Goal: Task Accomplishment & Management: Manage account settings

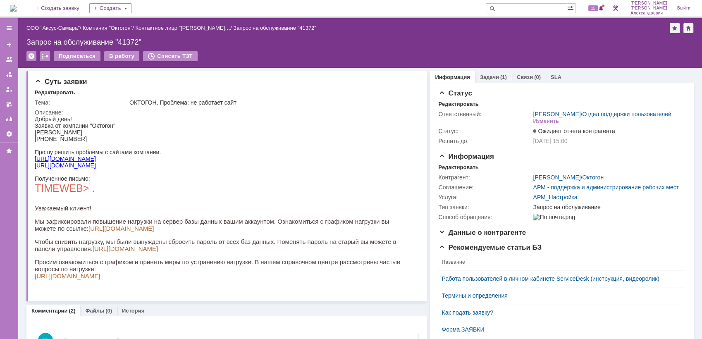
click at [17, 10] on img at bounding box center [13, 8] width 7 height 7
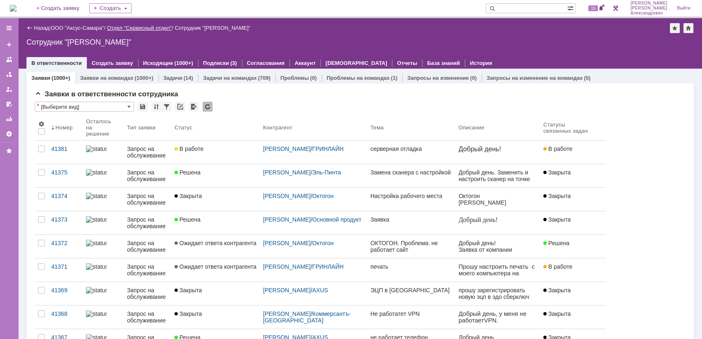
click at [169, 25] on link "Отдел "Сервисный отдел"" at bounding box center [139, 28] width 65 height 6
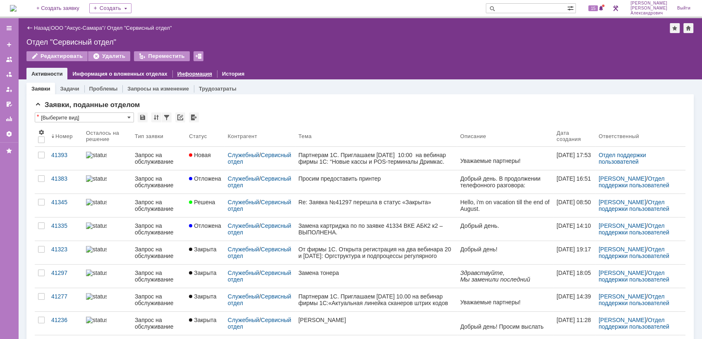
click at [196, 74] on link "Информация" at bounding box center [194, 74] width 35 height 6
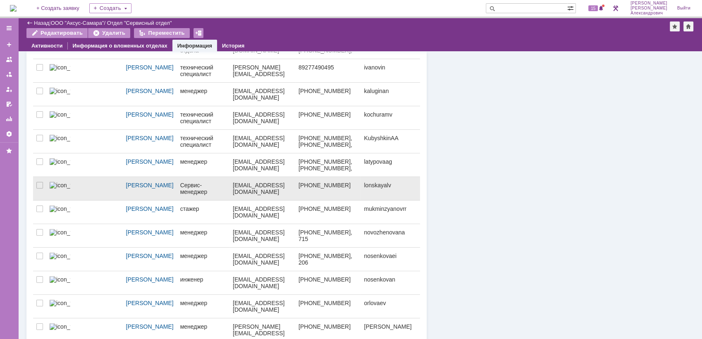
click at [184, 189] on link "Сервис-менеджер" at bounding box center [203, 188] width 53 height 23
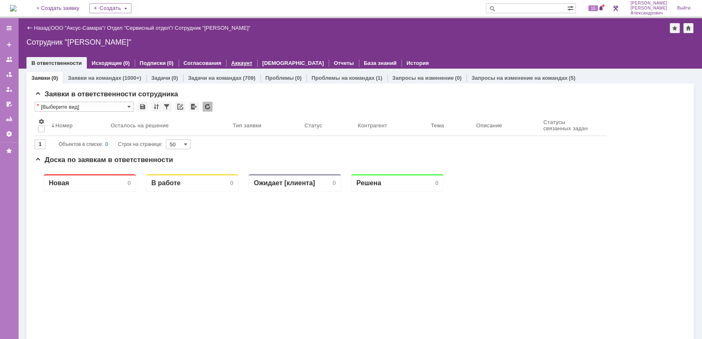
click at [235, 67] on div "Аккаунт" at bounding box center [241, 63] width 31 height 12
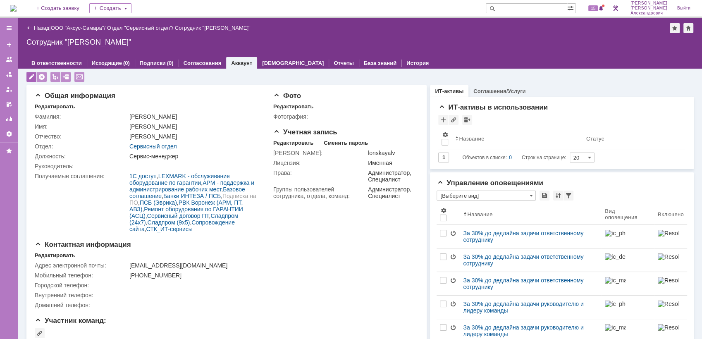
click at [29, 79] on div at bounding box center [31, 77] width 10 height 10
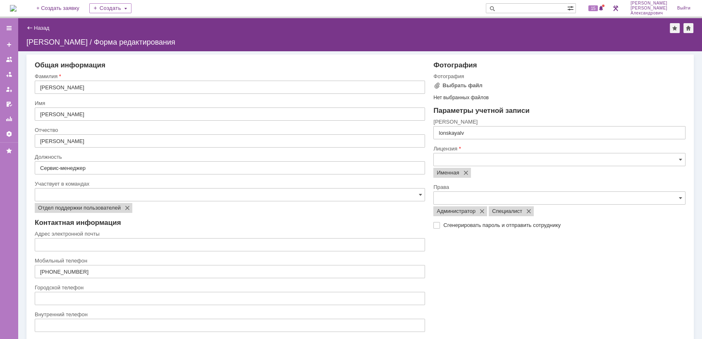
type input "lonskayalv@axus.name"
click at [480, 157] on input "text" at bounding box center [559, 159] width 252 height 13
click at [461, 270] on div "Фотография Фотография Выбрать файл Нет выбранных файлов Перетащите файлы сюда П…" at bounding box center [555, 213] width 261 height 304
click at [443, 225] on label "Сгенерировать пароль и отправить сотруднику" at bounding box center [563, 225] width 241 height 7
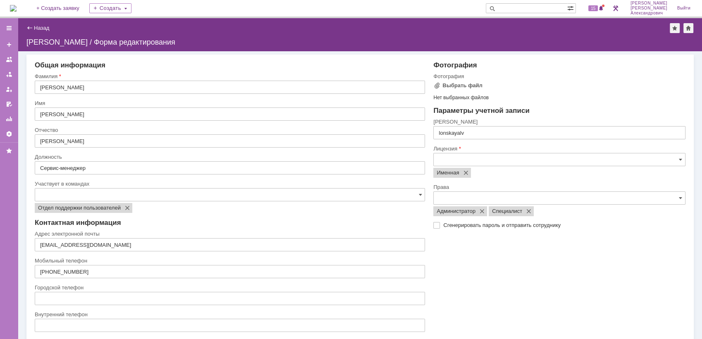
checkbox input "true"
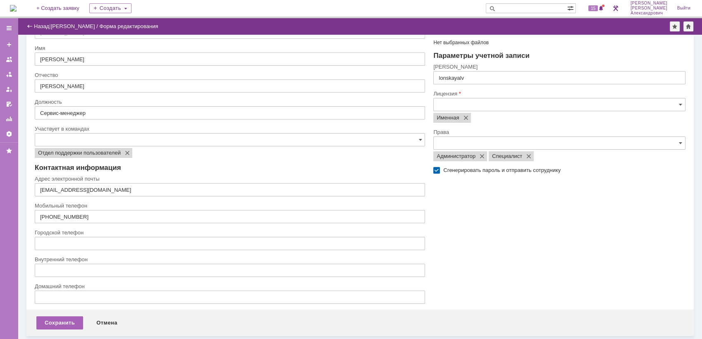
click at [50, 321] on div "Сохранить" at bounding box center [59, 322] width 47 height 13
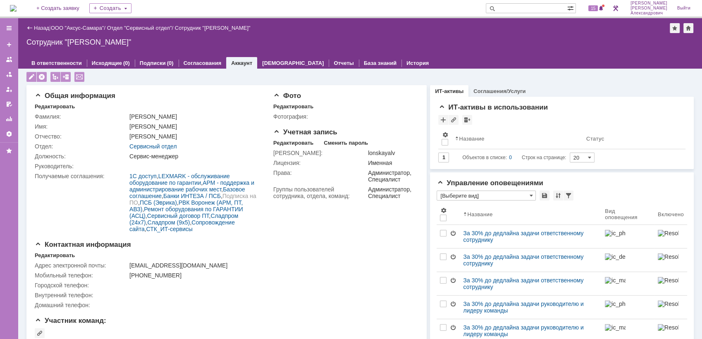
click at [17, 7] on img at bounding box center [13, 8] width 7 height 7
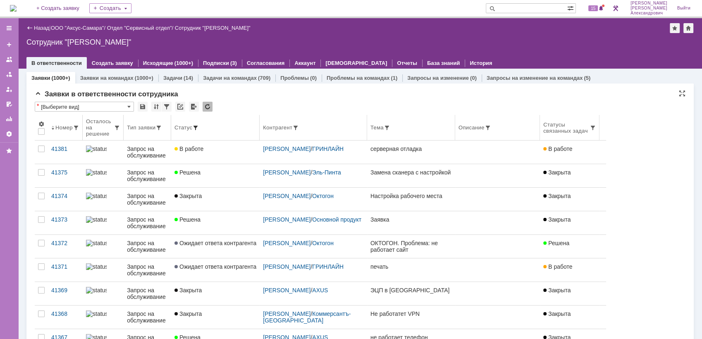
click at [199, 127] on span at bounding box center [195, 127] width 7 height 7
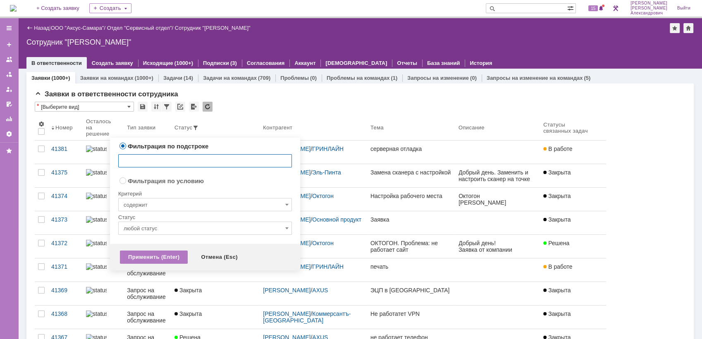
radio input "false"
radio input "true"
click at [184, 205] on input "содержит" at bounding box center [205, 204] width 174 height 13
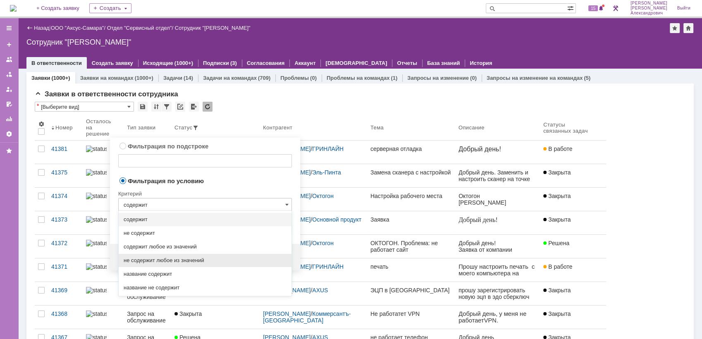
click at [208, 262] on span "не содержит любое из значений" at bounding box center [205, 260] width 163 height 7
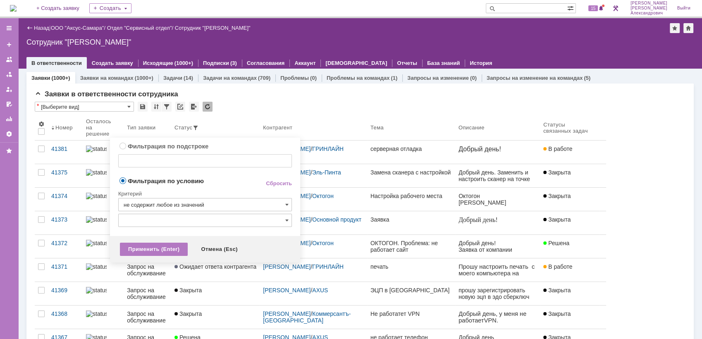
type input "не содержит любое из значений"
click at [195, 213] on div "Фильтрация по условию Сбросить Критерий не содержит любое из значений Статус" at bounding box center [205, 204] width 174 height 57
click at [193, 217] on input "text" at bounding box center [205, 220] width 174 height 13
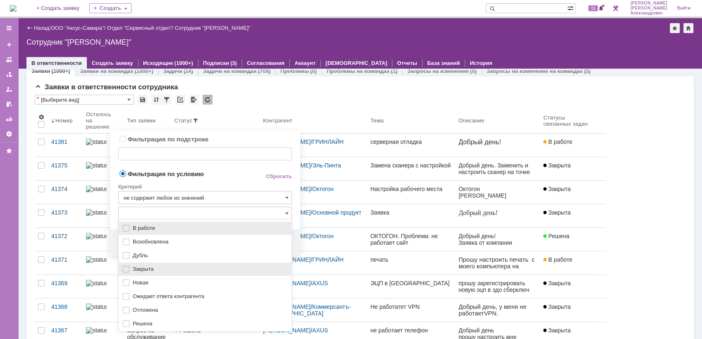
click at [171, 263] on div "Закрыта" at bounding box center [205, 269] width 173 height 13
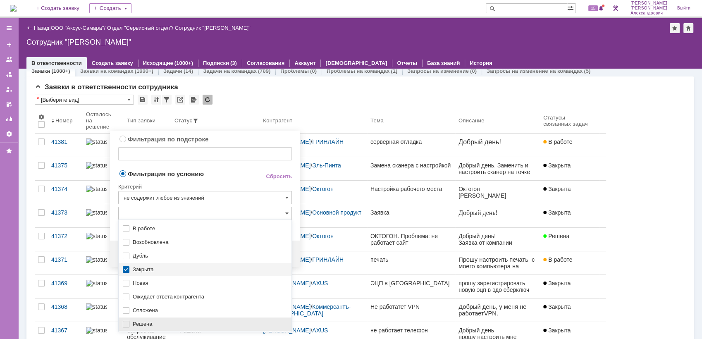
click at [146, 326] on div "Решена" at bounding box center [205, 324] width 173 height 13
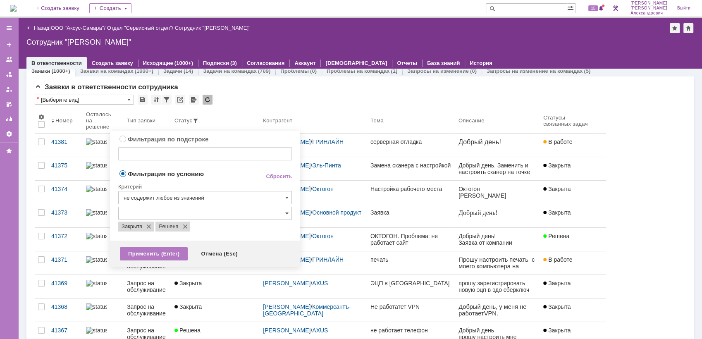
click at [227, 183] on div "Критерий" at bounding box center [205, 185] width 174 height 11
click at [160, 256] on div "Применить (Enter)" at bounding box center [154, 253] width 68 height 13
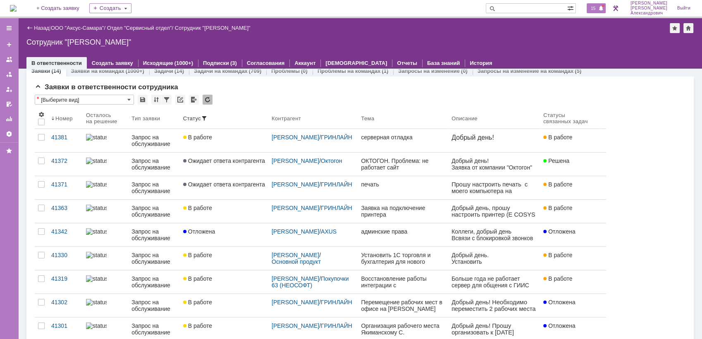
click at [594, 11] on span "15" at bounding box center [594, 8] width 10 height 6
click at [493, 45] on div "Сотрудник "Галстьян Степан Александрович"" at bounding box center [360, 42] width 668 height 8
click at [17, 9] on img at bounding box center [13, 8] width 7 height 7
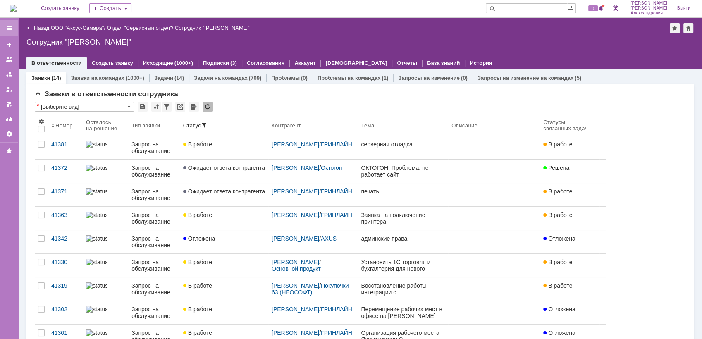
click at [7, 29] on div at bounding box center [9, 28] width 7 height 7
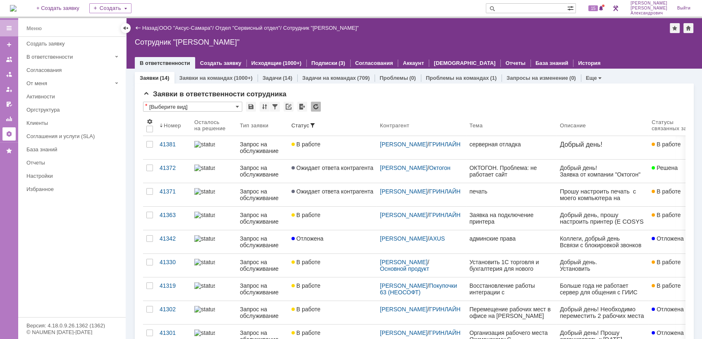
click at [13, 134] on link at bounding box center [8, 133] width 13 height 13
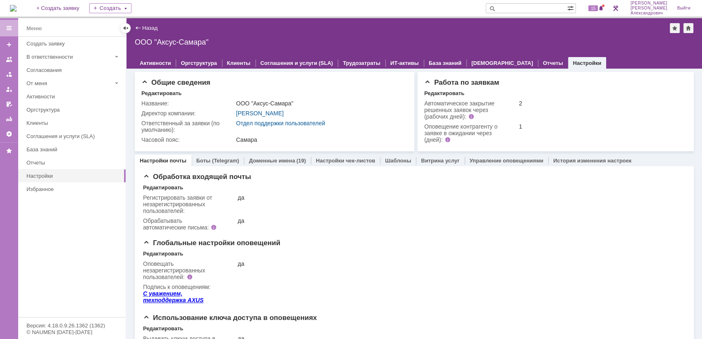
click at [275, 24] on div "Назад | ООО "Аксус-Самара"" at bounding box center [414, 28] width 559 height 10
click at [476, 160] on link "Управление оповещениями" at bounding box center [507, 161] width 74 height 6
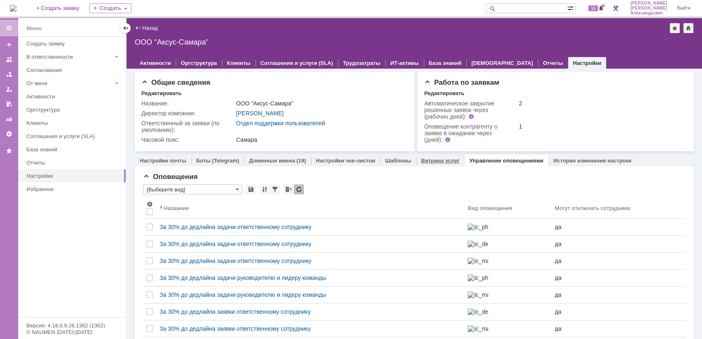
click at [422, 162] on link "Витрина услуг" at bounding box center [440, 161] width 38 height 6
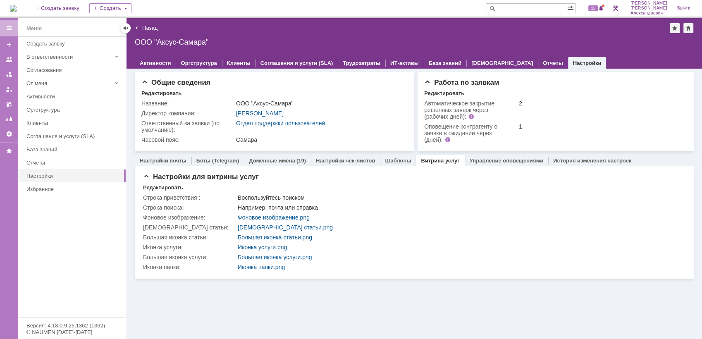
click at [385, 162] on link "Шаблоны" at bounding box center [398, 161] width 26 height 6
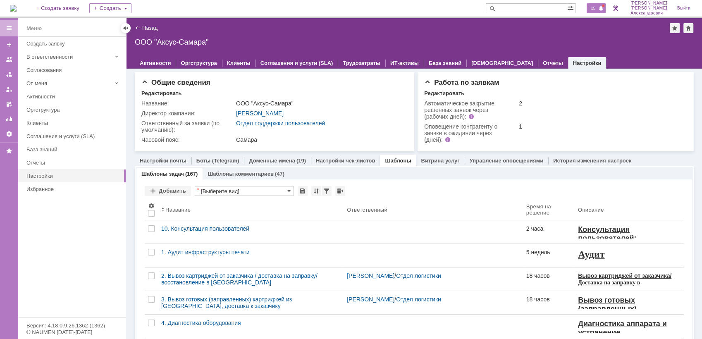
click at [598, 7] on span "15" at bounding box center [594, 8] width 10 height 6
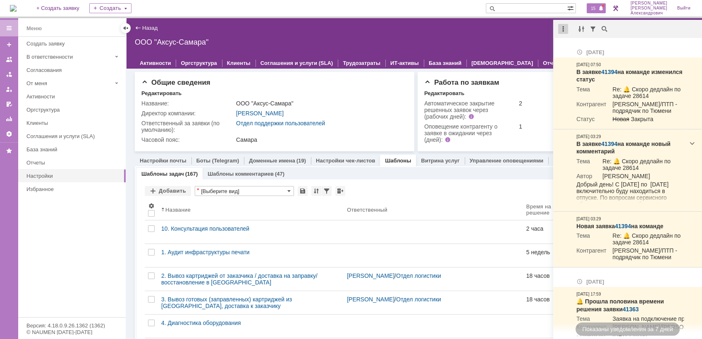
click at [564, 29] on div at bounding box center [563, 29] width 10 height 10
click at [569, 45] on div "Отметить уведомления прочитанными" at bounding box center [620, 50] width 121 height 12
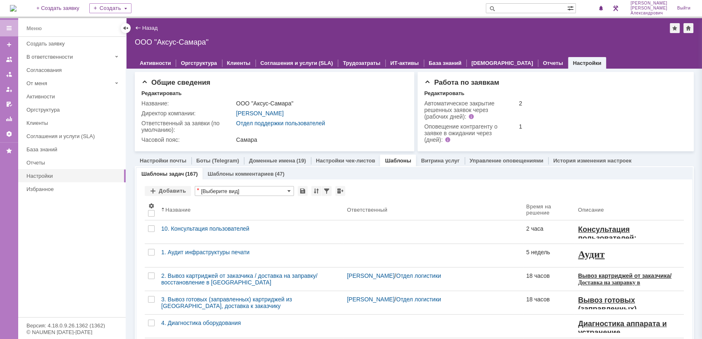
click at [495, 41] on div "ООО "Аксус-Самара"" at bounding box center [414, 42] width 559 height 8
click at [69, 117] on link "Клиенты" at bounding box center [73, 123] width 101 height 13
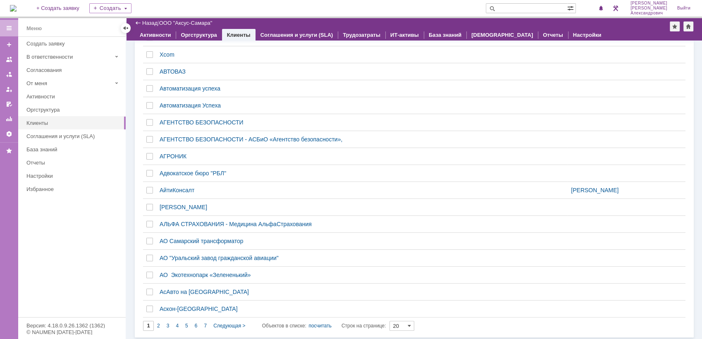
click at [17, 9] on img at bounding box center [13, 8] width 7 height 7
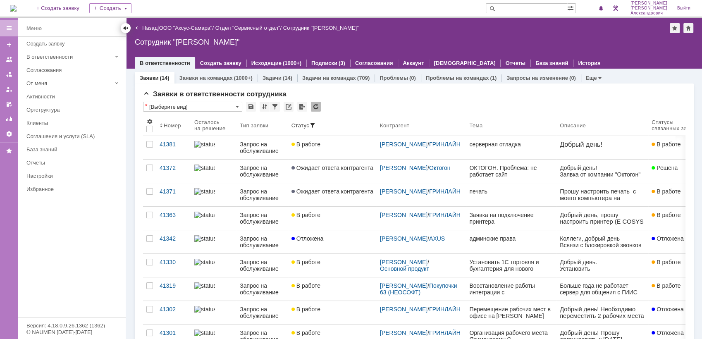
click at [128, 25] on div at bounding box center [125, 28] width 7 height 7
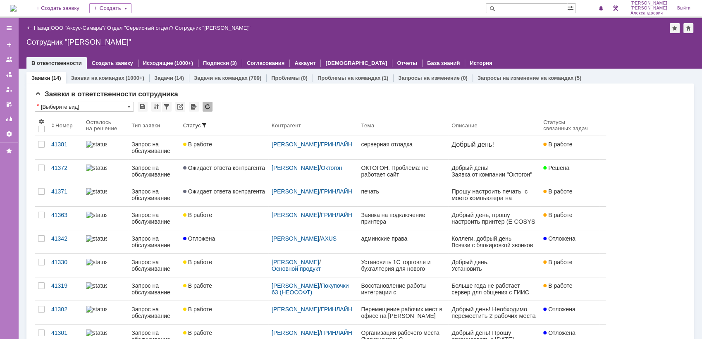
click at [17, 5] on img at bounding box center [13, 8] width 7 height 7
click at [17, 10] on img at bounding box center [13, 8] width 7 height 7
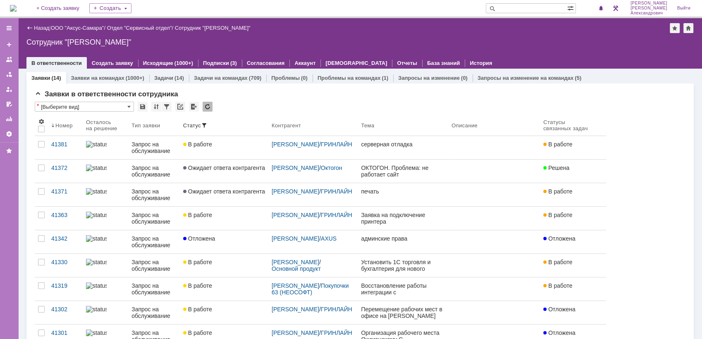
click at [17, 7] on img at bounding box center [13, 8] width 7 height 7
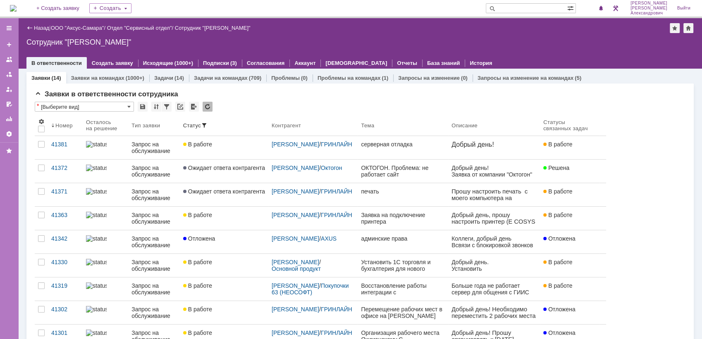
click at [17, 6] on img at bounding box center [13, 8] width 7 height 7
click at [17, 5] on img at bounding box center [13, 8] width 7 height 7
click at [285, 127] on div "Контрагент" at bounding box center [286, 125] width 29 height 6
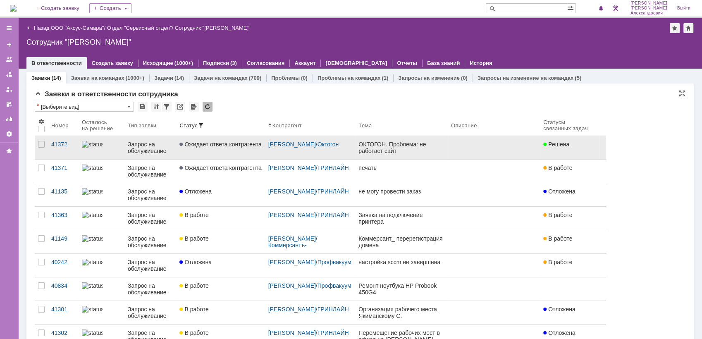
click at [433, 146] on div "ОКТОГОН. Проблема: не работает сайт" at bounding box center [402, 147] width 86 height 13
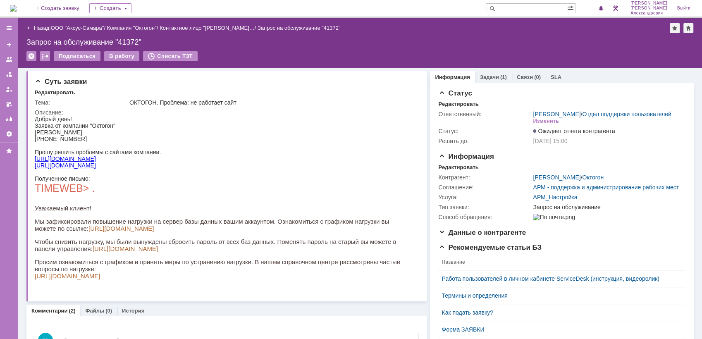
click at [80, 160] on link "[URL][DOMAIN_NAME]" at bounding box center [65, 159] width 61 height 7
click at [17, 5] on img at bounding box center [13, 8] width 7 height 7
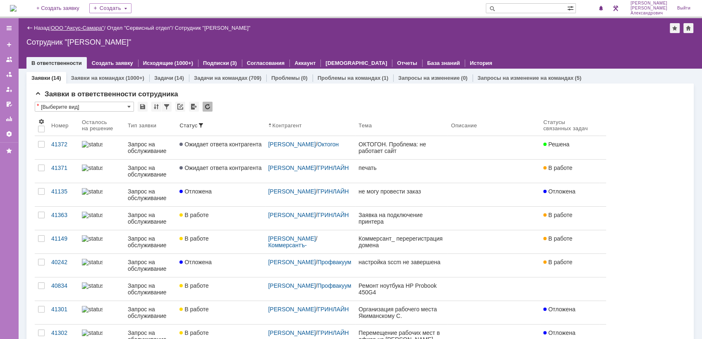
click at [98, 28] on link "ООО "Аксус-Самара"" at bounding box center [77, 28] width 53 height 6
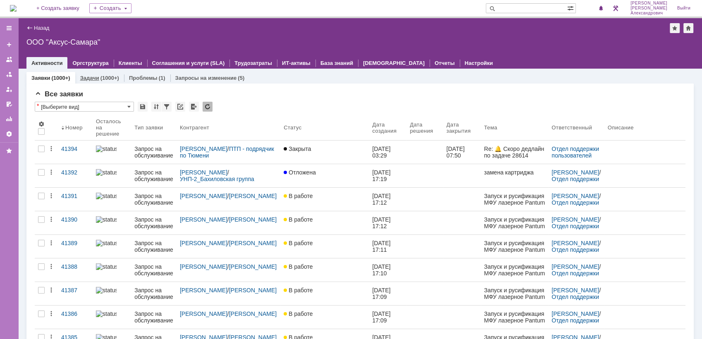
click at [96, 77] on link "Задачи" at bounding box center [89, 78] width 19 height 6
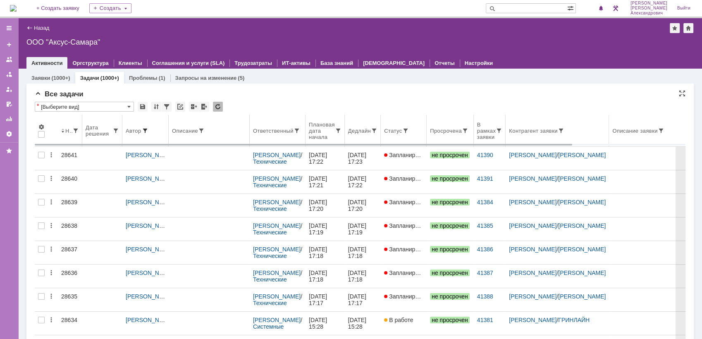
click at [145, 129] on span at bounding box center [145, 130] width 7 height 7
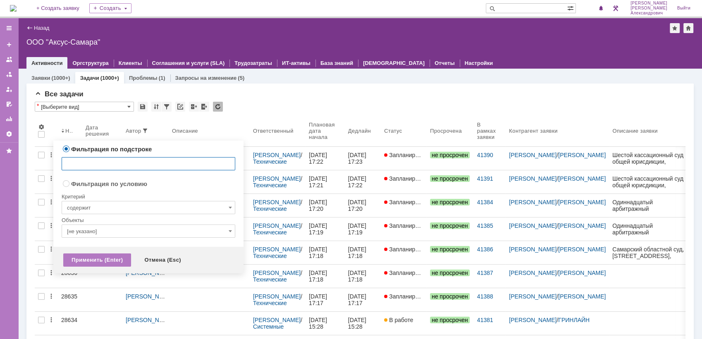
radio input "false"
radio input "true"
click at [136, 231] on input "[не указано]" at bounding box center [149, 231] width 174 height 13
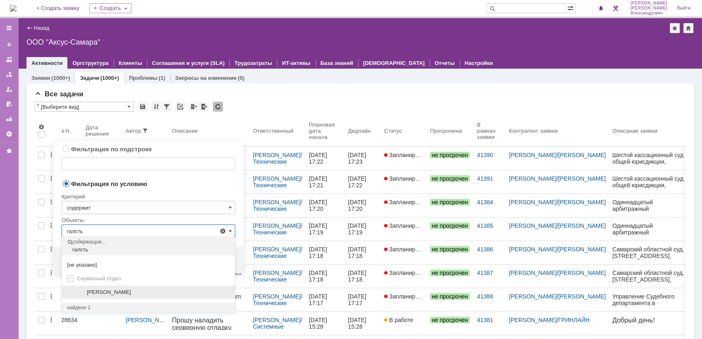
click at [106, 294] on span "[PERSON_NAME]" at bounding box center [109, 292] width 44 height 6
type input "[PERSON_NAME]"
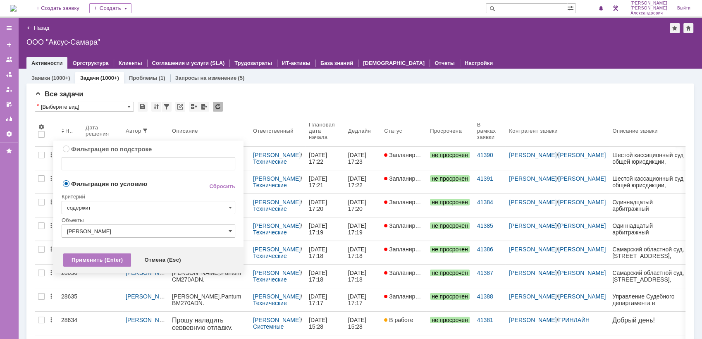
drag, startPoint x: 96, startPoint y: 260, endPoint x: 111, endPoint y: 251, distance: 17.2
click at [96, 260] on div "Применить (Enter)" at bounding box center [97, 260] width 68 height 13
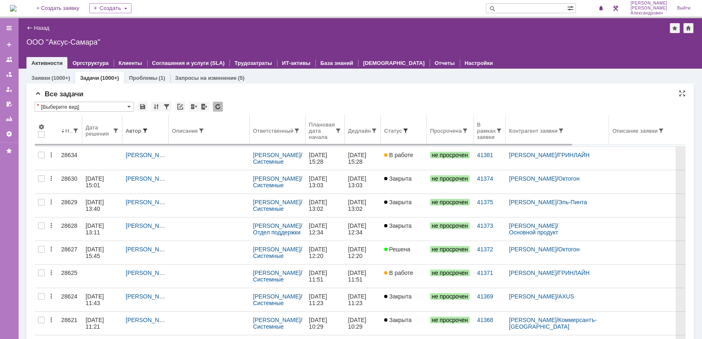
click at [409, 129] on span at bounding box center [405, 130] width 7 height 7
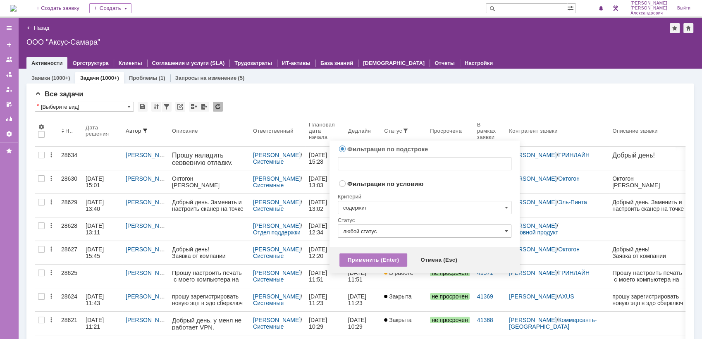
radio input "false"
radio input "true"
click at [394, 208] on input "содержит" at bounding box center [425, 207] width 174 height 13
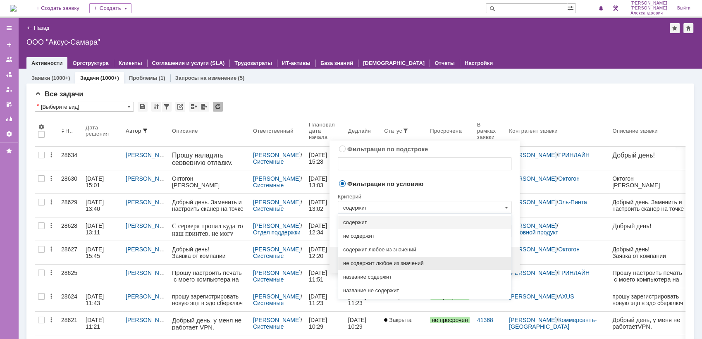
click at [406, 263] on span "не содержит любое из значений" at bounding box center [424, 263] width 163 height 7
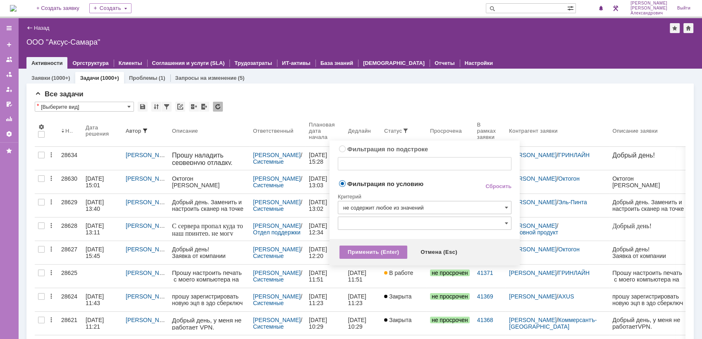
type input "не содержит любое из значений"
click at [399, 229] on input "text" at bounding box center [425, 223] width 174 height 13
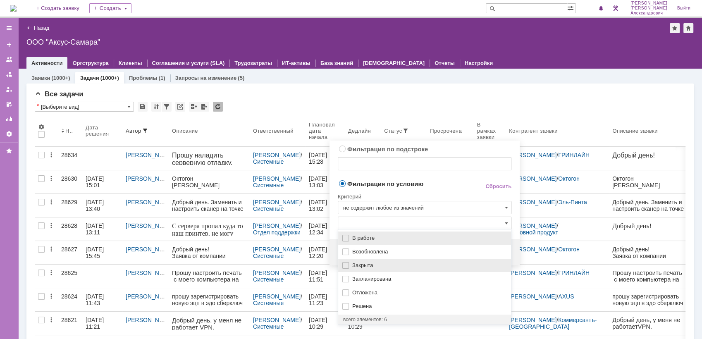
click at [383, 268] on span "Закрыта" at bounding box center [429, 265] width 154 height 7
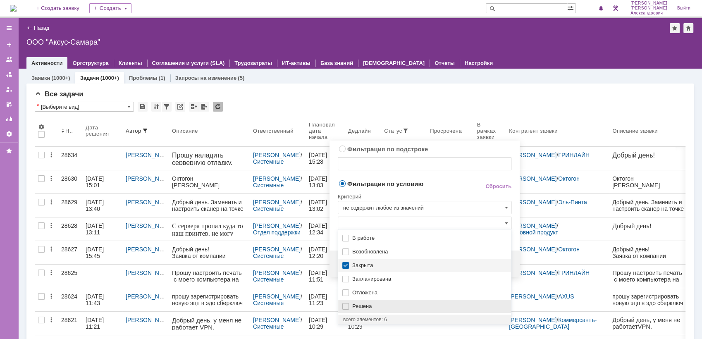
click at [383, 303] on span "Решена" at bounding box center [429, 306] width 154 height 7
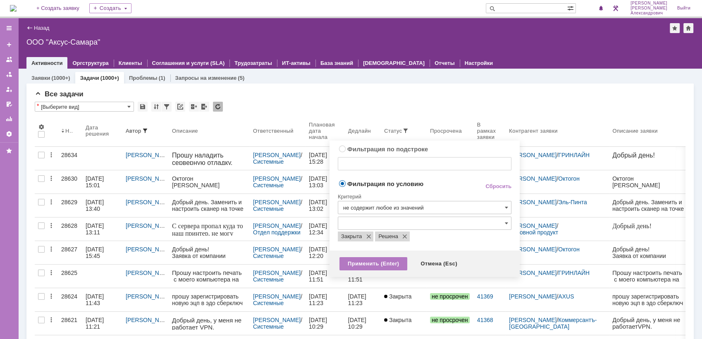
click at [433, 185] on span "Фильтрация по условию" at bounding box center [405, 183] width 134 height 8
click at [384, 260] on div "Применить (Enter)" at bounding box center [374, 263] width 68 height 13
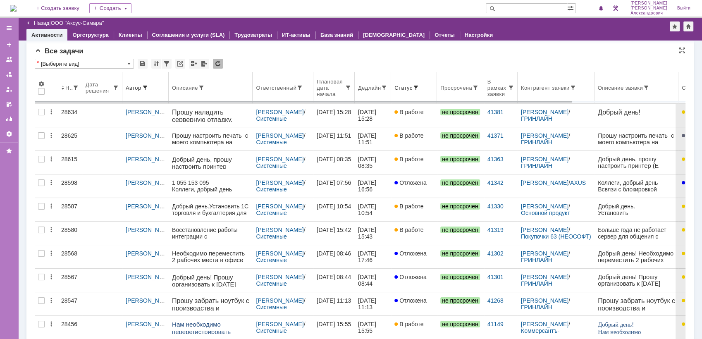
click at [267, 93] on th "Ответственный" at bounding box center [283, 88] width 61 height 32
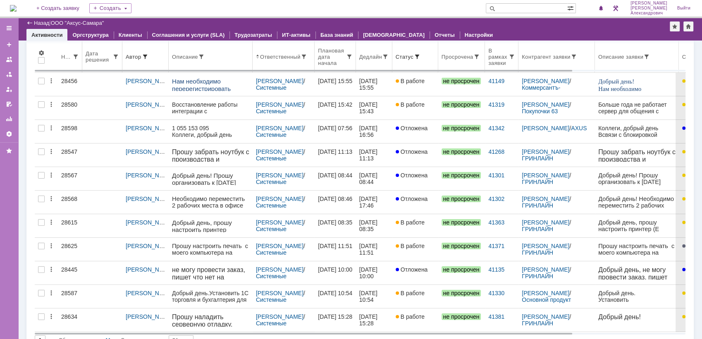
click at [367, 60] on th "Дедлайн" at bounding box center [374, 57] width 36 height 32
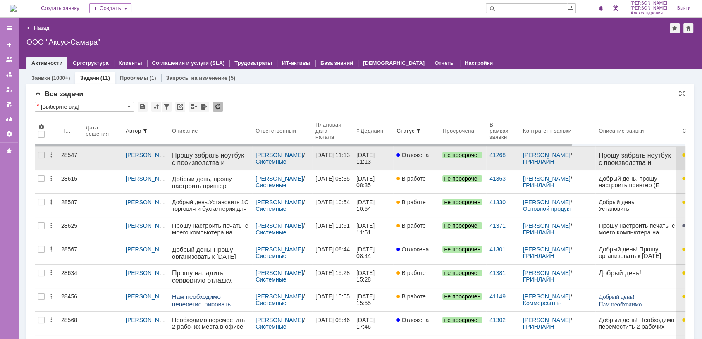
click at [376, 164] on div "20.08.2025 11:13" at bounding box center [374, 158] width 34 height 13
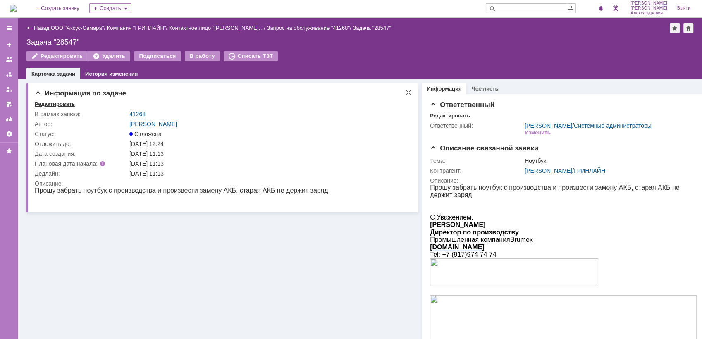
click at [48, 106] on div "Редактировать" at bounding box center [55, 104] width 40 height 7
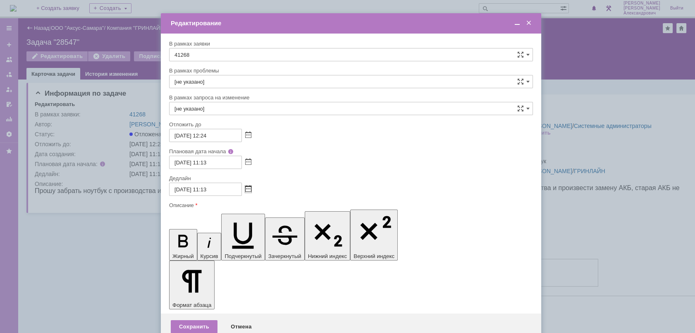
click at [251, 188] on span at bounding box center [248, 189] width 6 height 7
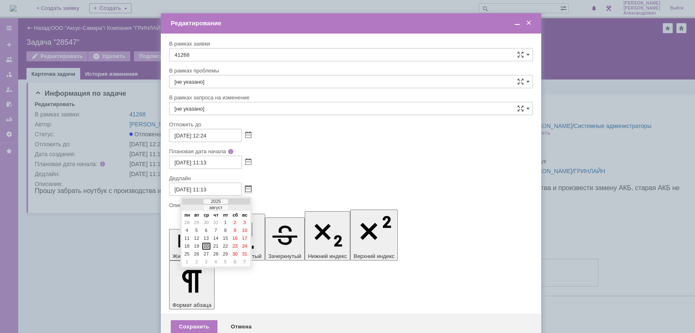
click at [240, 208] on div at bounding box center [240, 207] width 6 height 5
click at [215, 230] on div "4" at bounding box center [216, 230] width 8 height 7
type input "04.09.2025 11:13"
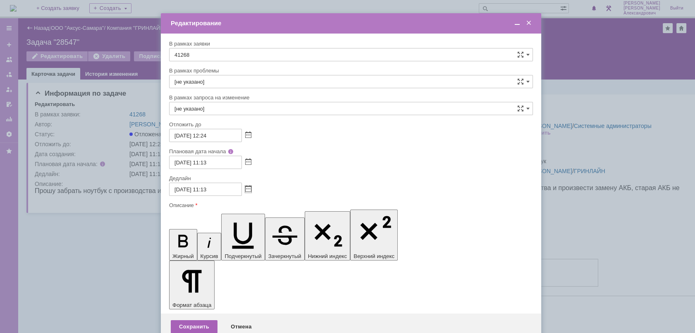
click at [193, 320] on div "Сохранить" at bounding box center [194, 326] width 47 height 13
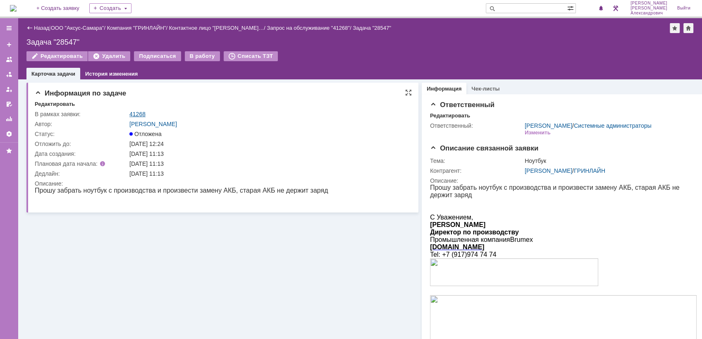
click at [138, 111] on link "41268" at bounding box center [137, 114] width 16 height 7
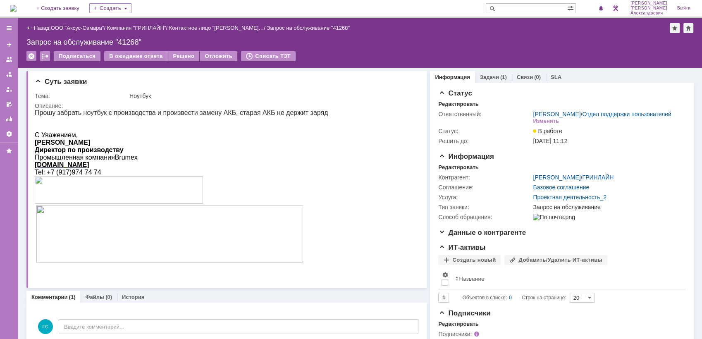
click at [32, 28] on div "Назад" at bounding box center [37, 28] width 23 height 6
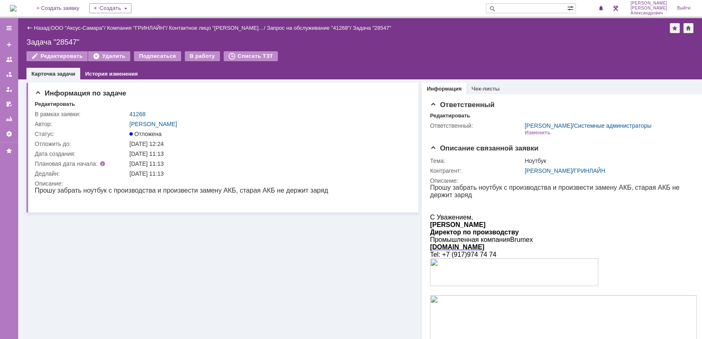
click at [17, 11] on img at bounding box center [13, 8] width 7 height 7
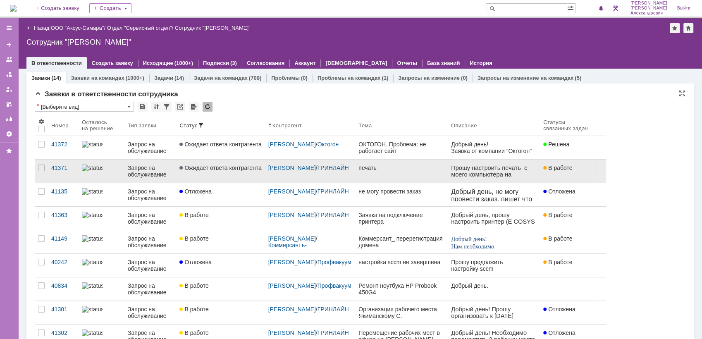
click at [388, 174] on link "печать" at bounding box center [401, 171] width 93 height 23
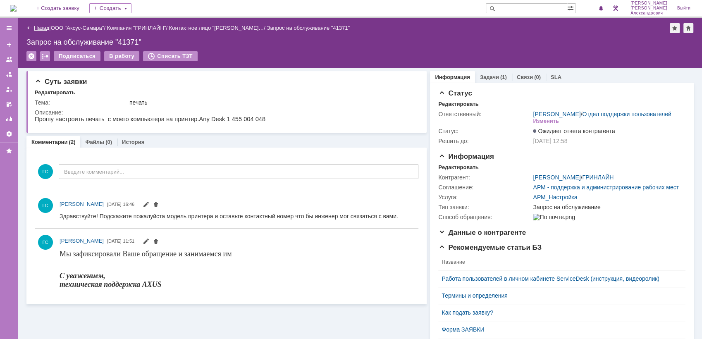
click at [34, 25] on link "Назад" at bounding box center [41, 28] width 15 height 6
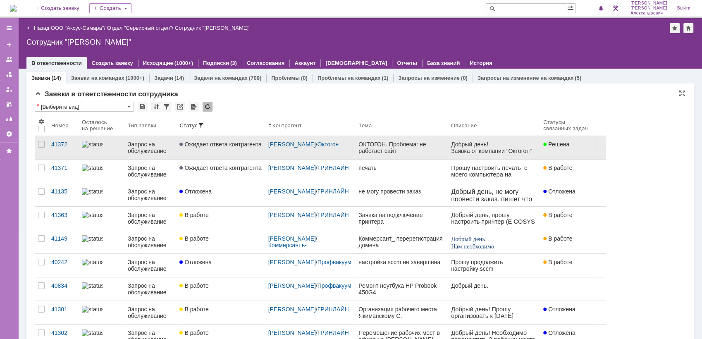
click at [406, 151] on div "ОКТОГОН. Проблема: не работает сайт" at bounding box center [402, 147] width 86 height 13
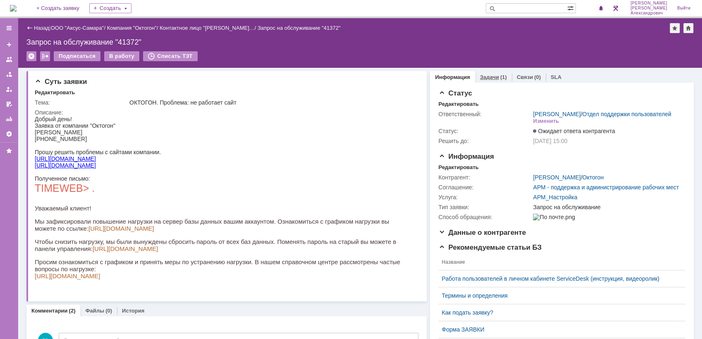
click at [492, 81] on div "Задачи (1)" at bounding box center [493, 77] width 37 height 12
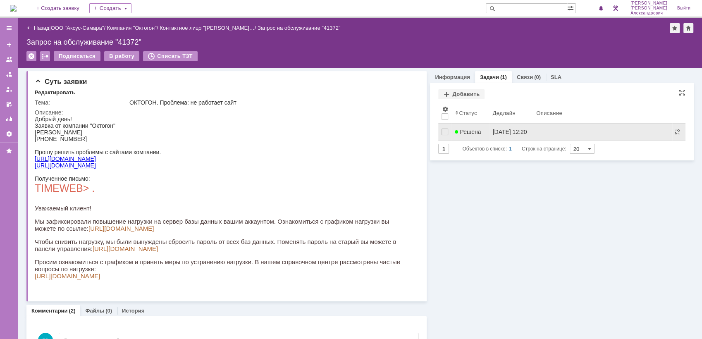
click at [489, 130] on link "26.08.2025 12:20" at bounding box center [511, 132] width 44 height 17
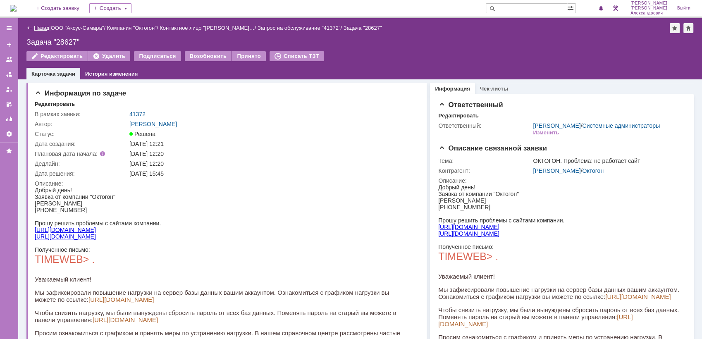
click at [42, 27] on link "Назад" at bounding box center [41, 28] width 15 height 6
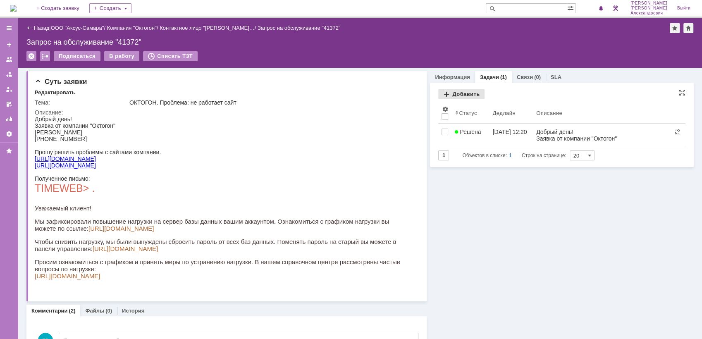
click at [451, 96] on div "Добавить" at bounding box center [461, 94] width 46 height 10
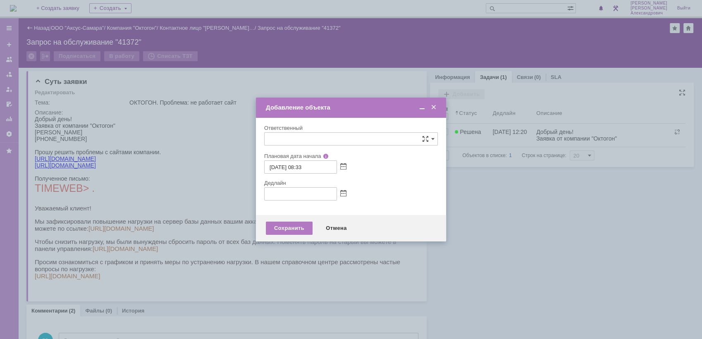
type input "[не указано]"
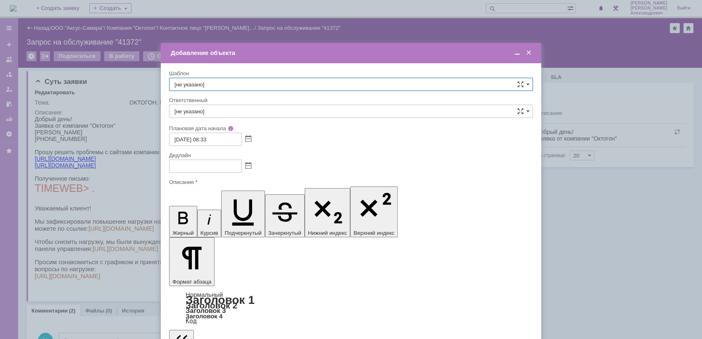
click at [342, 111] on input "[не указано]" at bounding box center [351, 111] width 364 height 13
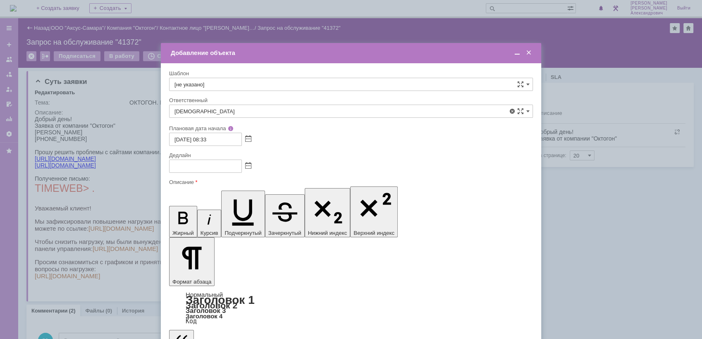
click at [301, 201] on span "Мукминьзянов Раиль Рамильевич" at bounding box center [351, 199] width 353 height 7
type input "Мукминьзянов Раиль Рамильевич"
click at [247, 167] on span at bounding box center [248, 166] width 6 height 7
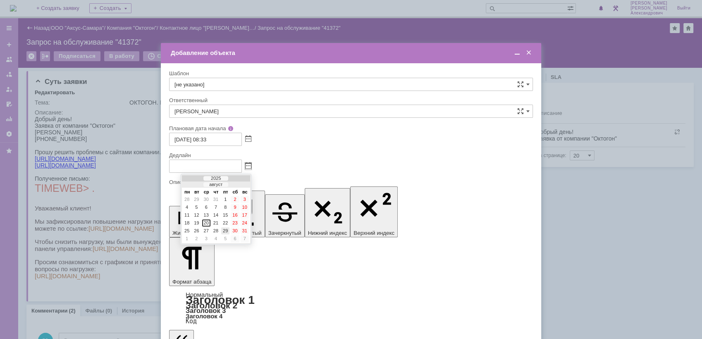
click at [225, 228] on div "29" at bounding box center [225, 230] width 8 height 7
type input "29.08.2025 08:33"
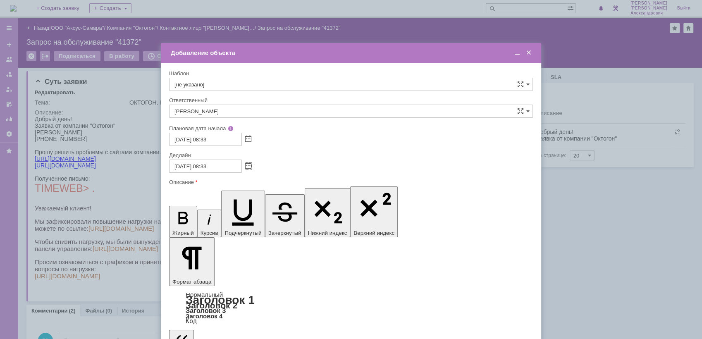
click at [518, 53] on span at bounding box center [517, 52] width 8 height 7
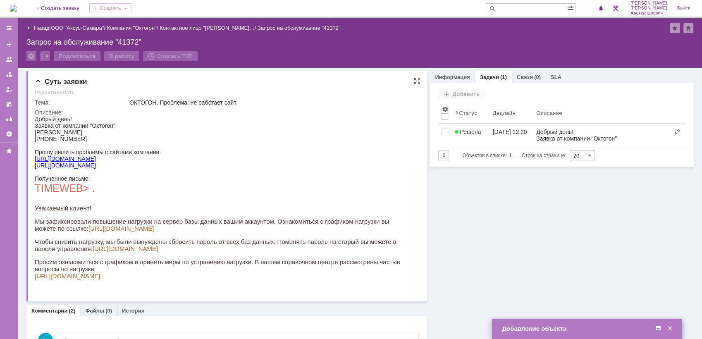
drag, startPoint x: 36, startPoint y: 120, endPoint x: 348, endPoint y: 286, distance: 354.0
click at [348, 286] on body "Добрый день! Заявка от компании "Октогон" Никитенко Алёна +7 927 795 02 05 Прош…" at bounding box center [222, 201] width 374 height 170
copy body "Добрый день! Заявка от компании "Октогон" Никитенко Алёна +7 927 795 02 05 Прош…"
click at [656, 330] on span at bounding box center [658, 328] width 8 height 7
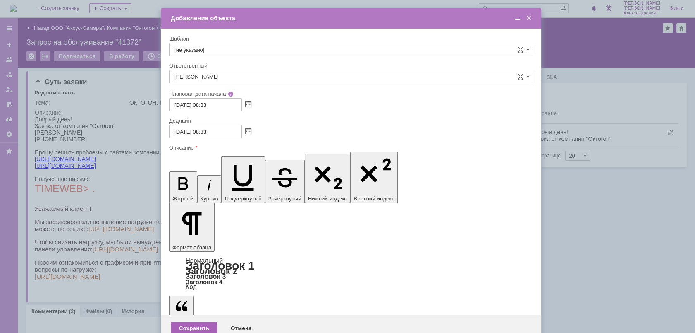
click at [200, 321] on div "Сохранить" at bounding box center [194, 327] width 47 height 13
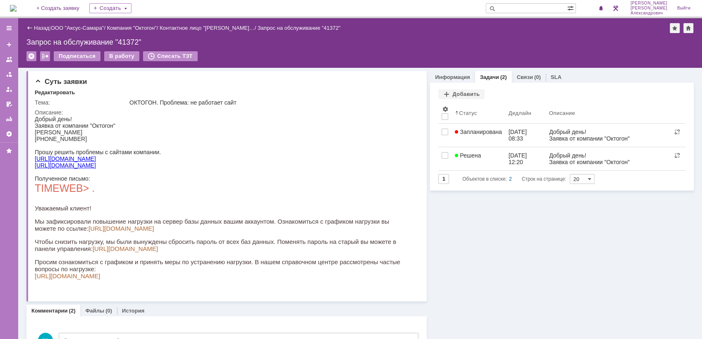
click at [17, 5] on img at bounding box center [13, 8] width 7 height 7
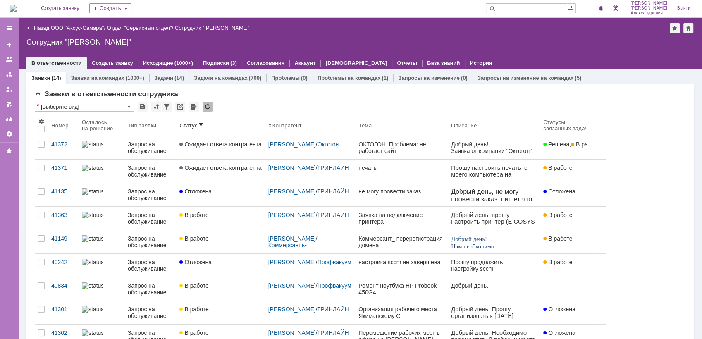
click at [10, 10] on div "На домашнюю + Создать заявку Создать Галстьян Степан Александрович Выйти" at bounding box center [351, 9] width 702 height 18
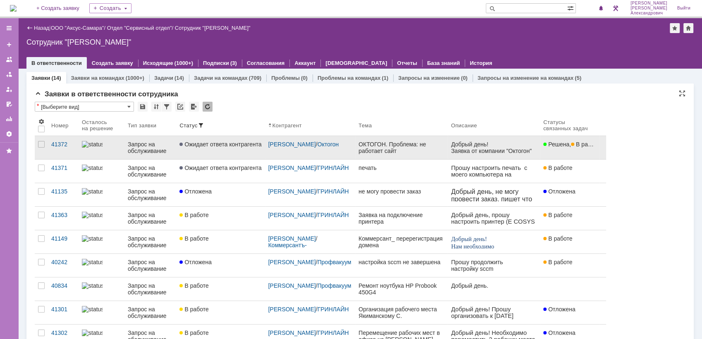
click at [426, 146] on div "ОКТОГОН. Проблема: не работает сайт" at bounding box center [402, 147] width 86 height 13
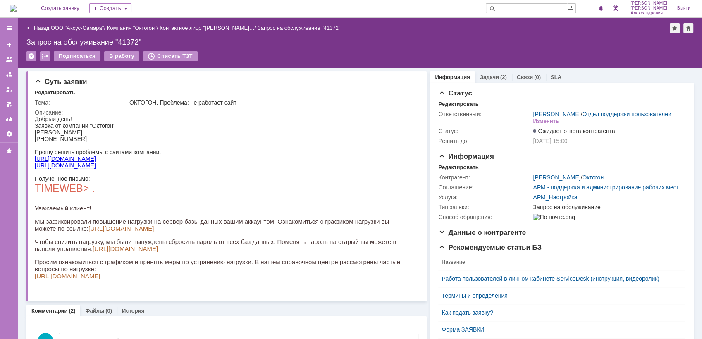
click at [12, 5] on img at bounding box center [13, 8] width 7 height 7
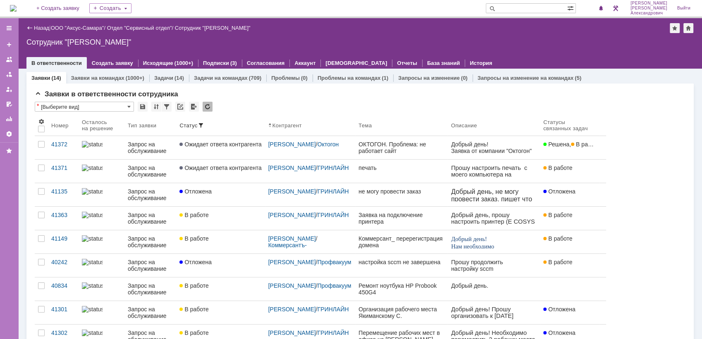
click at [17, 8] on img at bounding box center [13, 8] width 7 height 7
click at [601, 5] on div "1" at bounding box center [597, 8] width 17 height 10
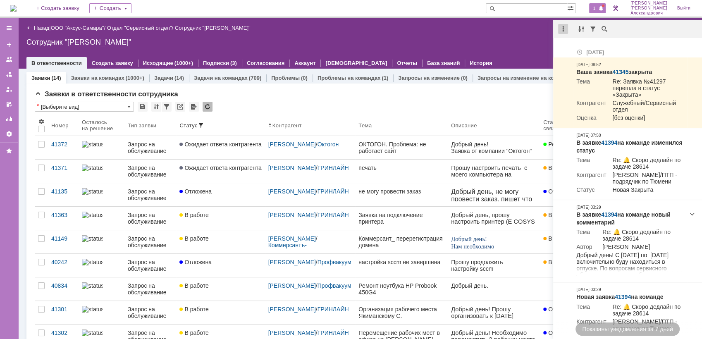
drag, startPoint x: 569, startPoint y: 27, endPoint x: 562, endPoint y: 29, distance: 6.3
click at [568, 27] on div at bounding box center [564, 29] width 23 height 10
click at [562, 29] on div at bounding box center [563, 29] width 10 height 10
click at [581, 51] on div "Отметить уведомления прочитанными" at bounding box center [620, 50] width 111 height 6
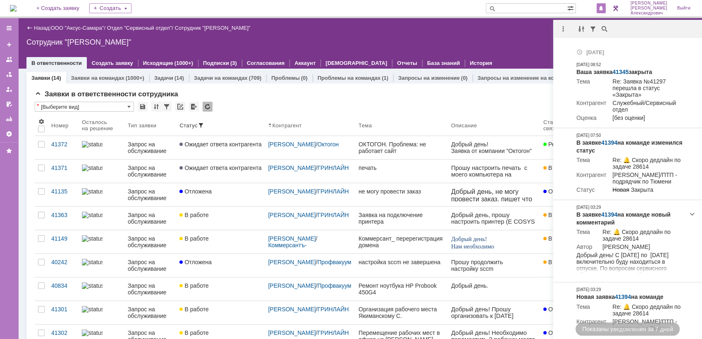
click at [410, 34] on div "Назад | ООО "Аксус-Самара" / Отдел "Сервисный отдел" / Сотрудник "Галстьян Степ…" at bounding box center [360, 43] width 684 height 50
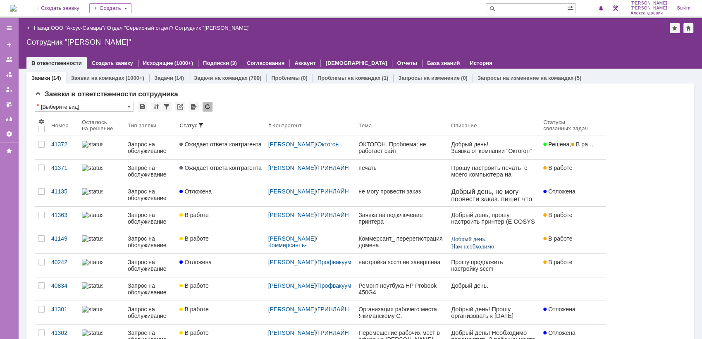
click at [17, 5] on img at bounding box center [13, 8] width 7 height 7
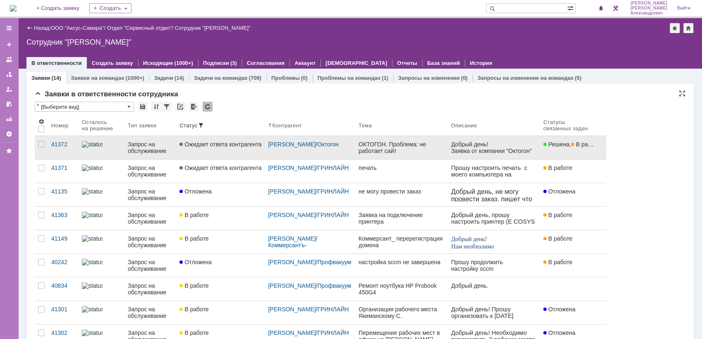
click at [391, 148] on div "ОКТОГОН. Проблема: не работает сайт" at bounding box center [402, 147] width 86 height 13
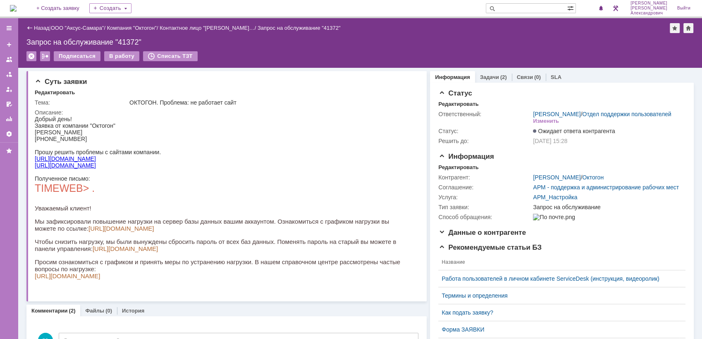
click at [17, 5] on img at bounding box center [13, 8] width 7 height 7
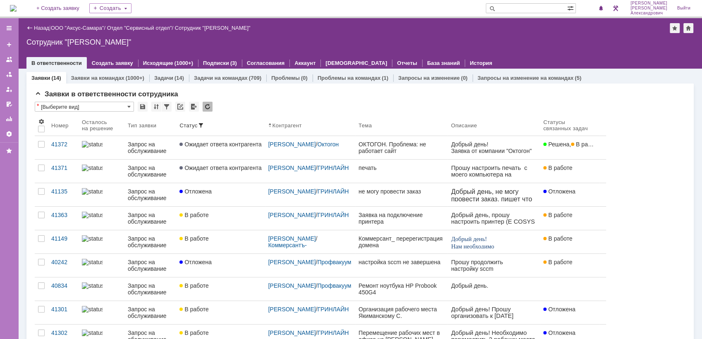
click at [17, 7] on img at bounding box center [13, 8] width 7 height 7
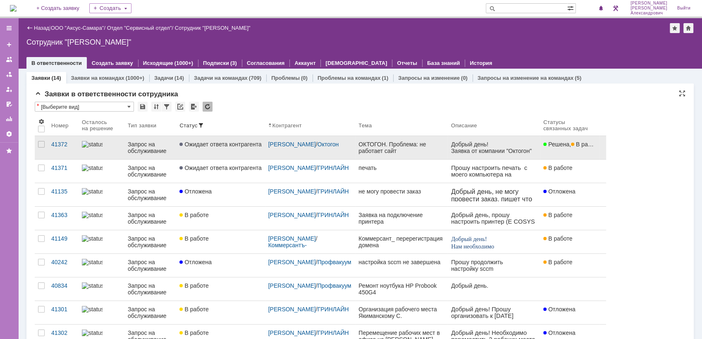
click at [417, 148] on div "ОКТОГОН. Проблема: не работает сайт" at bounding box center [402, 147] width 86 height 13
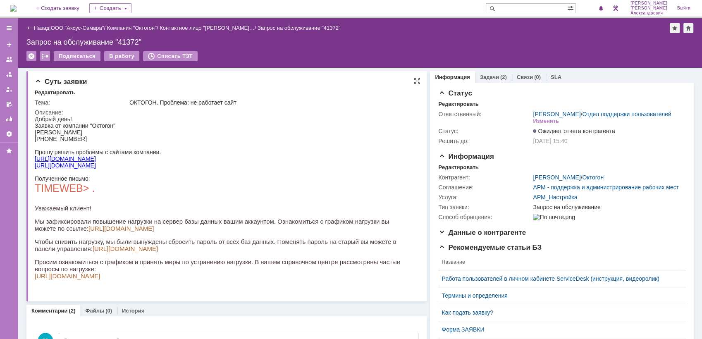
click at [133, 232] on link "https://hosting.timeweb.ru/loading" at bounding box center [121, 228] width 65 height 7
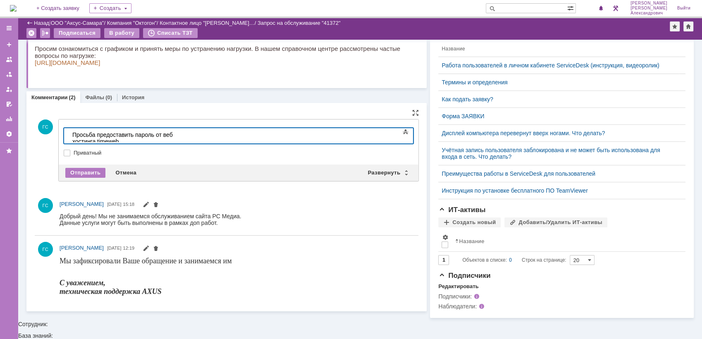
click at [136, 134] on div "​Просьба предоставить пароль от веб хостинга timeweb" at bounding box center [130, 138] width 117 height 13
click at [190, 137] on div "Просьба предоставить логин и пароль от веб хостинга timeweb" at bounding box center [130, 142] width 117 height 20
click at [83, 171] on div "Отправить" at bounding box center [85, 173] width 40 height 10
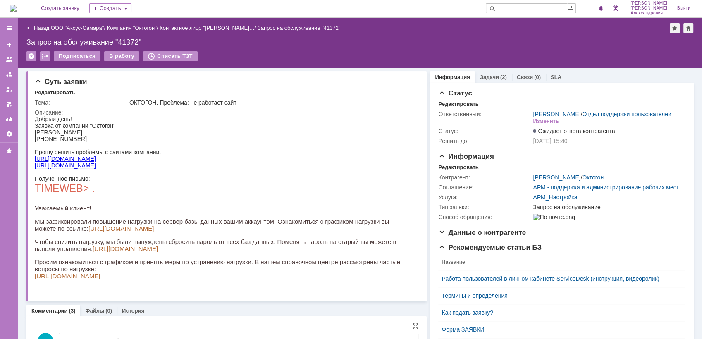
click at [17, 11] on img at bounding box center [13, 8] width 7 height 7
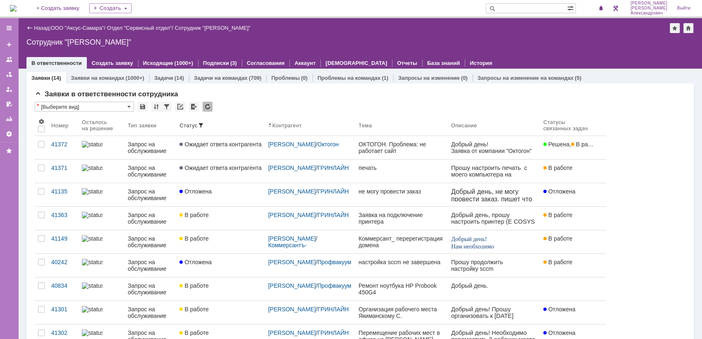
click at [13, 5] on img at bounding box center [13, 8] width 7 height 7
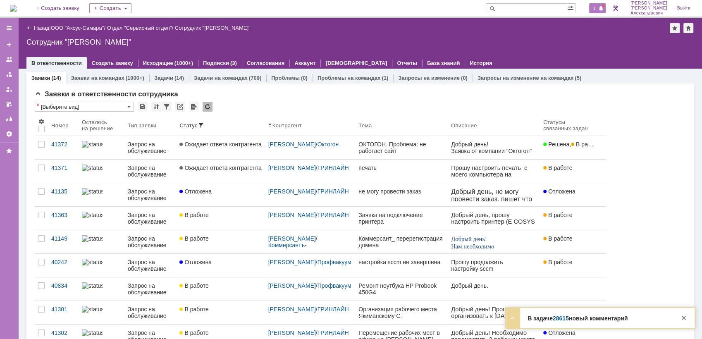
click at [603, 5] on span at bounding box center [601, 8] width 6 height 7
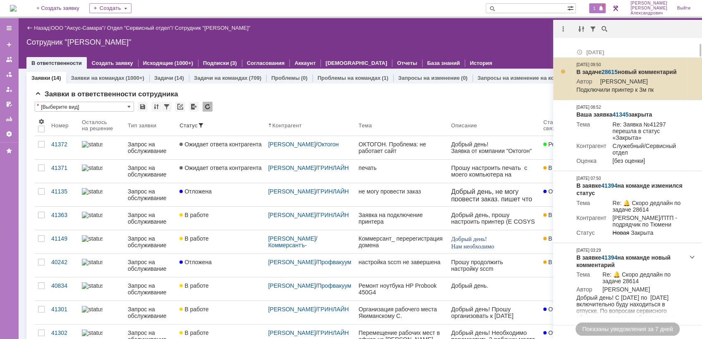
click at [608, 69] on link "28615" at bounding box center [610, 72] width 16 height 7
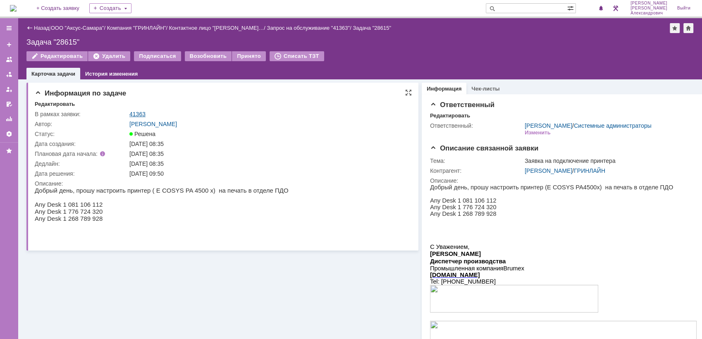
click at [136, 112] on link "41363" at bounding box center [137, 114] width 16 height 7
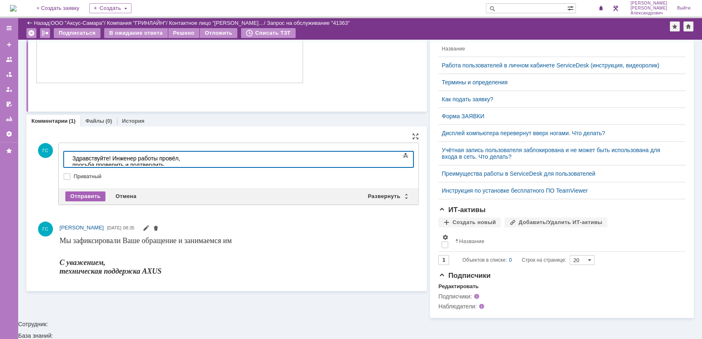
click at [83, 191] on div "Отправить" at bounding box center [85, 196] width 40 height 10
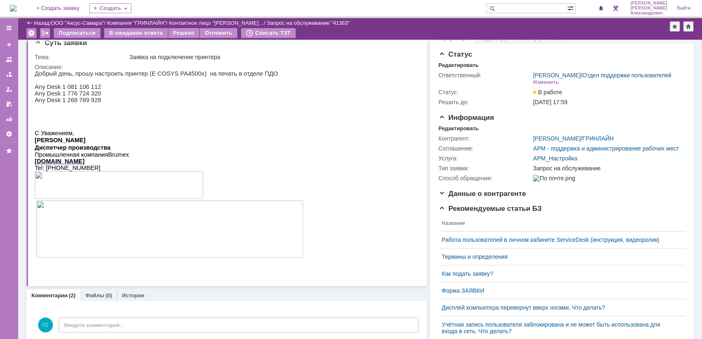
scroll to position [1, 0]
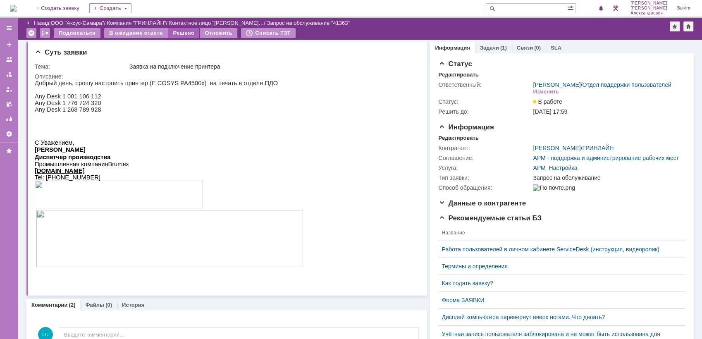
click at [181, 34] on div "Решено" at bounding box center [183, 33] width 31 height 10
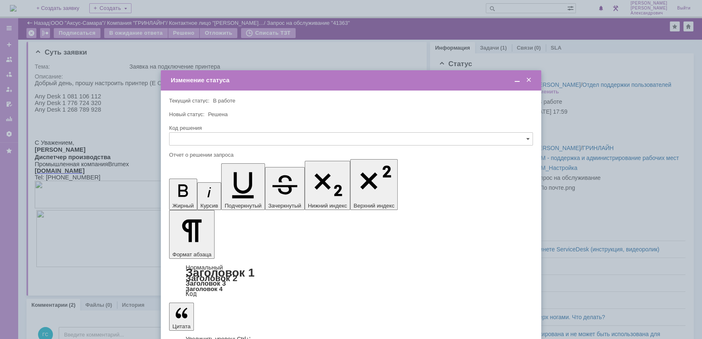
scroll to position [0, 0]
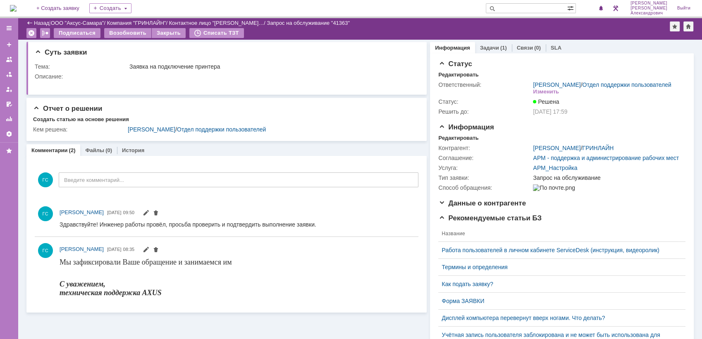
click at [17, 11] on img at bounding box center [13, 8] width 7 height 7
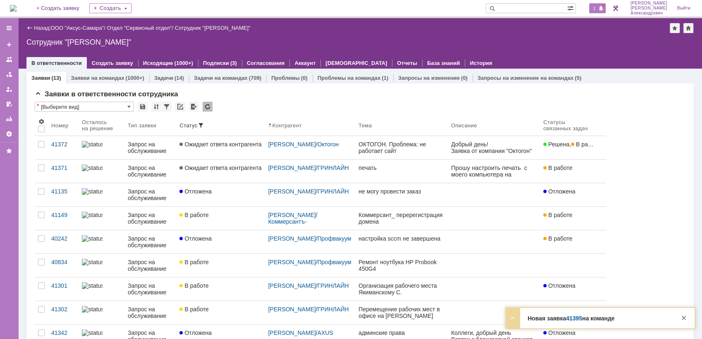
click at [598, 6] on span "1" at bounding box center [594, 8] width 7 height 6
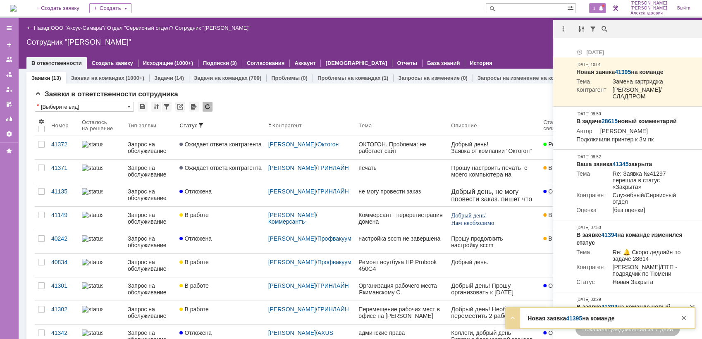
click at [567, 22] on div at bounding box center [627, 29] width 149 height 18
click at [562, 31] on div at bounding box center [563, 29] width 10 height 10
click at [576, 43] on div "Отметить уведомления прочитанными" at bounding box center [620, 49] width 121 height 17
click at [575, 48] on div "Отметить уведомления прочитанными" at bounding box center [620, 50] width 111 height 6
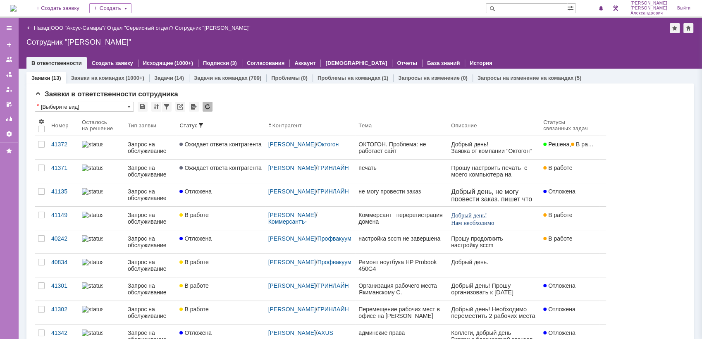
click at [503, 43] on div "Сотрудник "[PERSON_NAME]"" at bounding box center [360, 42] width 668 height 8
click at [17, 5] on img at bounding box center [13, 8] width 7 height 7
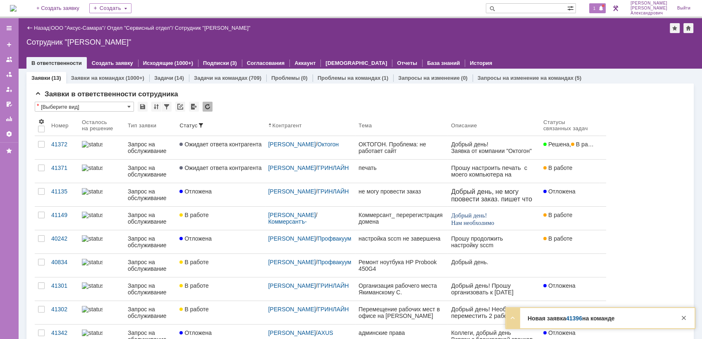
click at [600, 4] on div "1" at bounding box center [597, 8] width 17 height 10
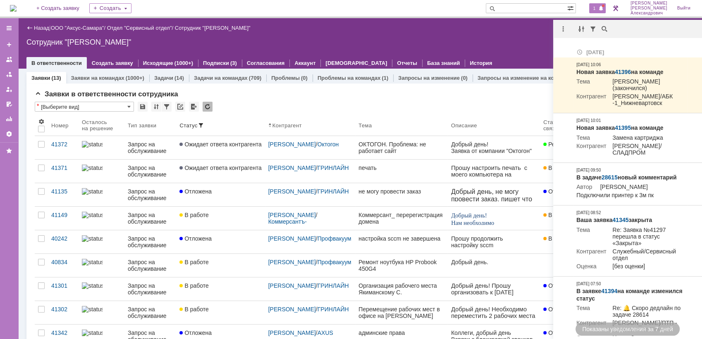
click at [557, 31] on div at bounding box center [564, 29] width 23 height 10
click at [562, 28] on div at bounding box center [563, 29] width 10 height 10
click at [577, 48] on div "Отметить уведомления прочитанными" at bounding box center [620, 50] width 111 height 6
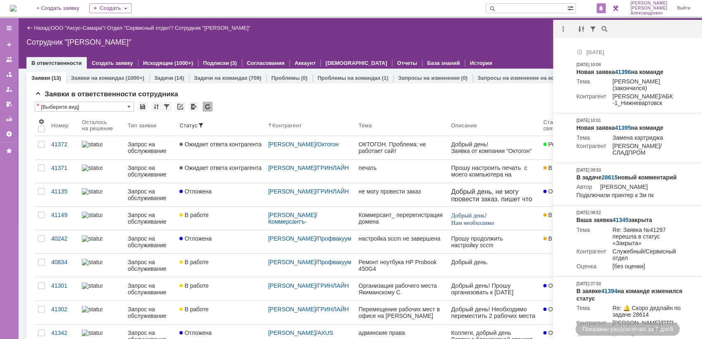
click at [457, 51] on div at bounding box center [360, 54] width 668 height 7
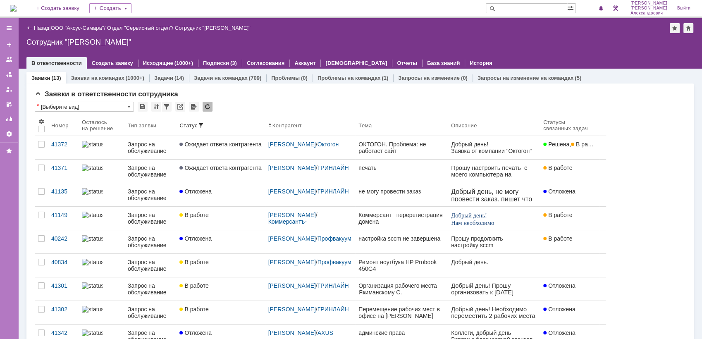
click at [17, 7] on img at bounding box center [13, 8] width 7 height 7
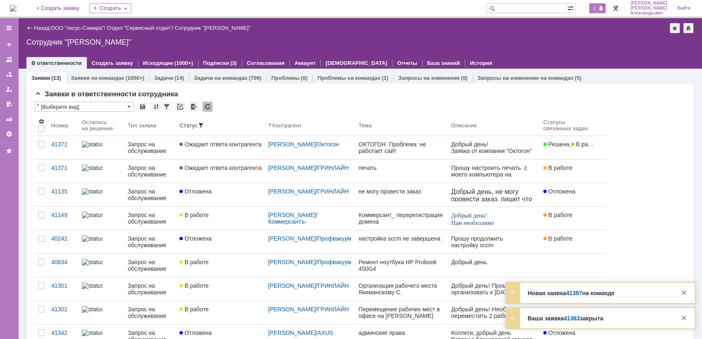
click at [596, 7] on span "2" at bounding box center [594, 8] width 7 height 6
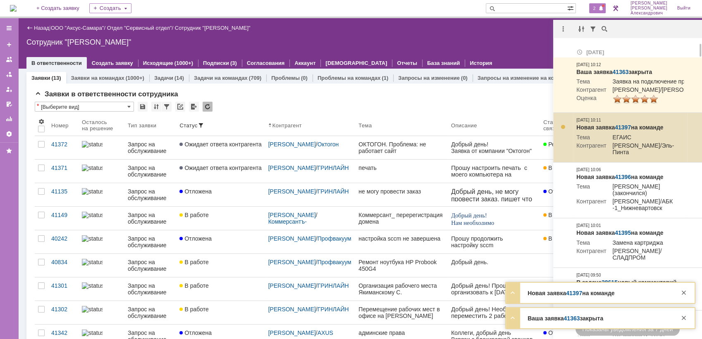
click at [626, 131] on link "41397" at bounding box center [623, 127] width 16 height 7
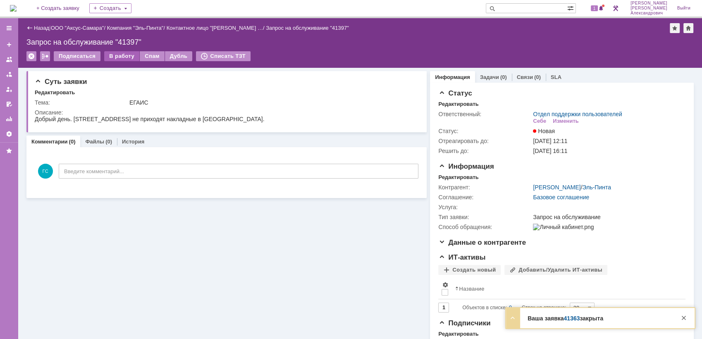
click at [122, 57] on div "В работу" at bounding box center [121, 56] width 35 height 10
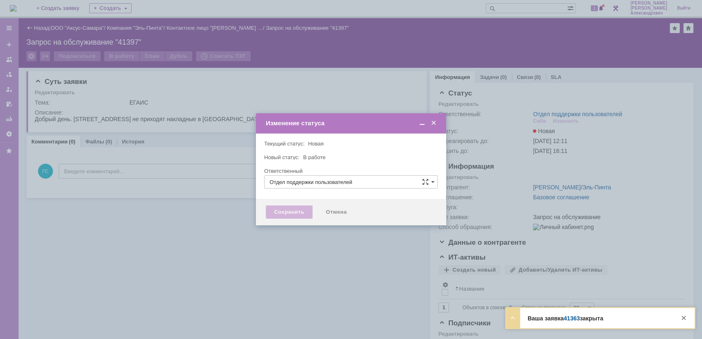
type input "[PERSON_NAME]"
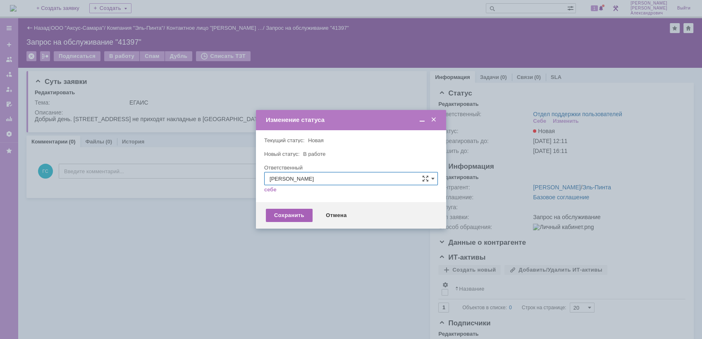
click at [282, 216] on div "Сохранить" at bounding box center [289, 215] width 47 height 13
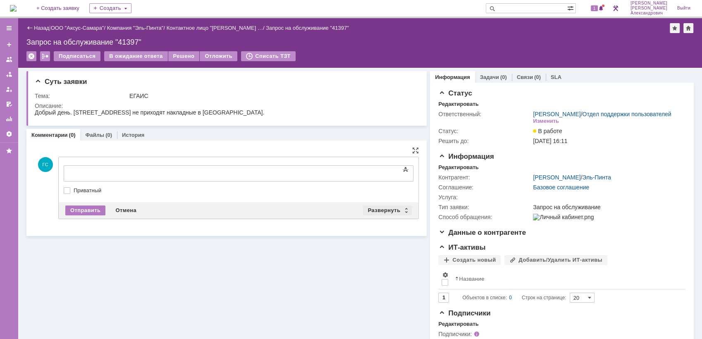
click at [379, 209] on div "Развернуть" at bounding box center [387, 211] width 49 height 10
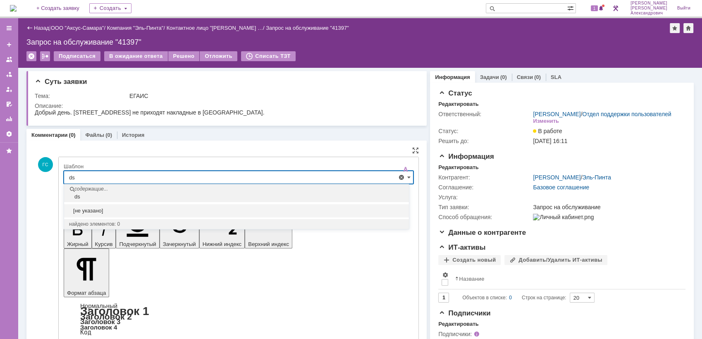
type input "d"
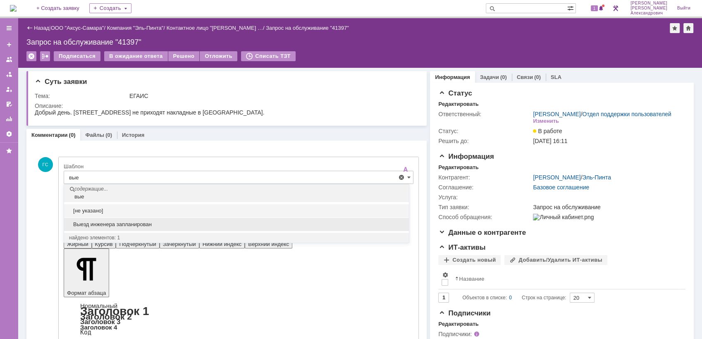
click at [134, 230] on div "Выезд инженера запланирован" at bounding box center [236, 224] width 345 height 13
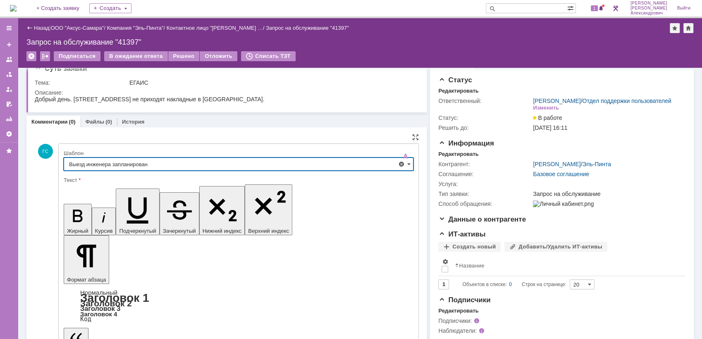
type input "Выезд инженера запланирован"
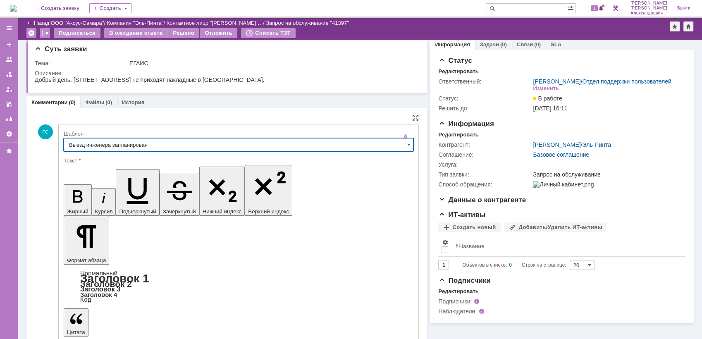
scroll to position [4, 0]
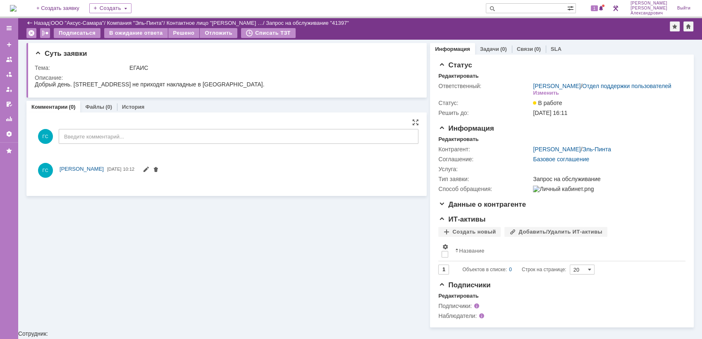
scroll to position [0, 0]
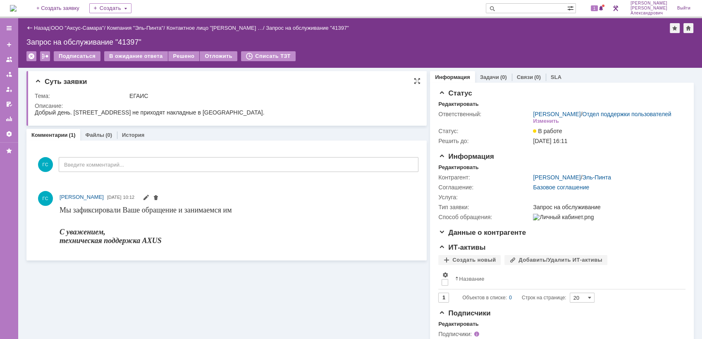
drag, startPoint x: 35, startPoint y: 112, endPoint x: 251, endPoint y: 113, distance: 215.9
click at [251, 113] on div "Добрый день. Димитровград, Гвардейская 49а не приходят накладные в ЕГАИС." at bounding box center [150, 112] width 230 height 7
copy div "Добрый день. Димитровград, Гвардейская 49а не приходят накладные в ЕГАИС."
click at [463, 171] on div "Редактировать" at bounding box center [458, 167] width 40 height 7
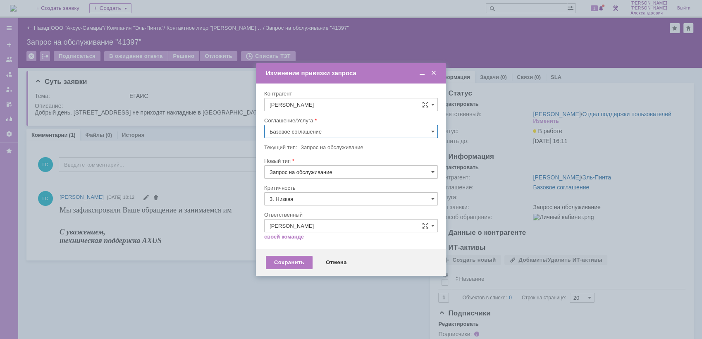
click at [314, 127] on input "Базовое соглашение" at bounding box center [351, 131] width 174 height 13
click at [338, 233] on span "АРМ_Настройка" at bounding box center [351, 231] width 163 height 7
type input "АРМ_Настройка"
click at [328, 200] on input "3. Низкая" at bounding box center [351, 198] width 174 height 13
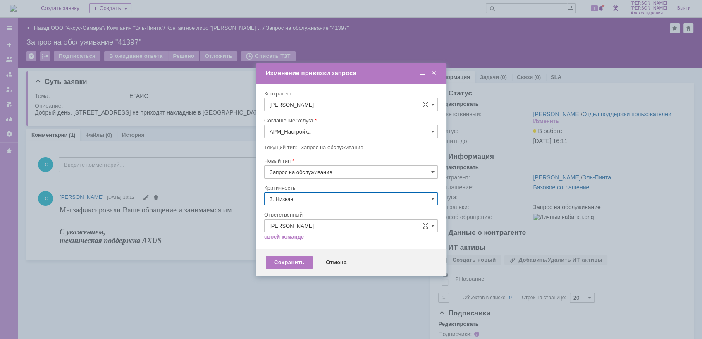
click at [309, 209] on div "[не указано]" at bounding box center [351, 214] width 173 height 13
type input "[не указано]"
click at [294, 262] on div "Сохранить" at bounding box center [289, 262] width 47 height 13
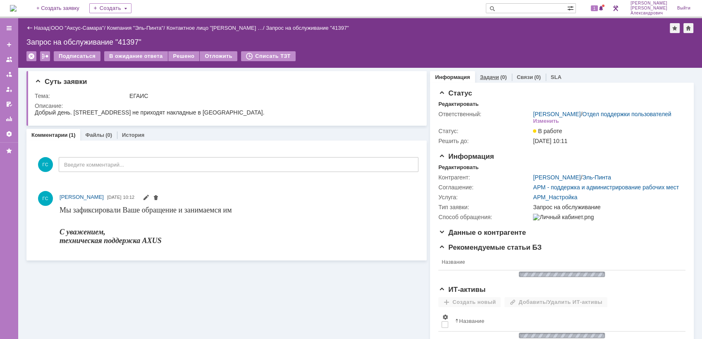
scroll to position [0, 0]
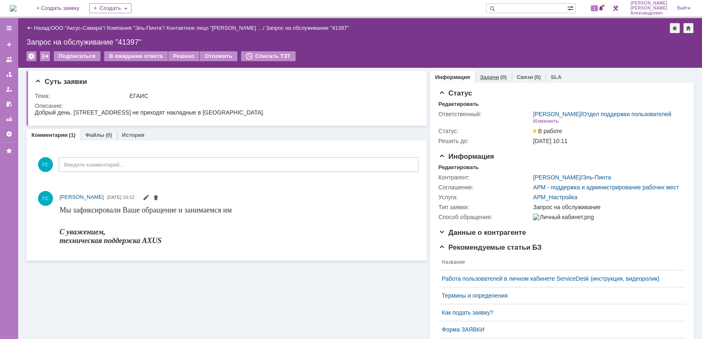
click at [486, 76] on link "Задачи" at bounding box center [489, 77] width 19 height 6
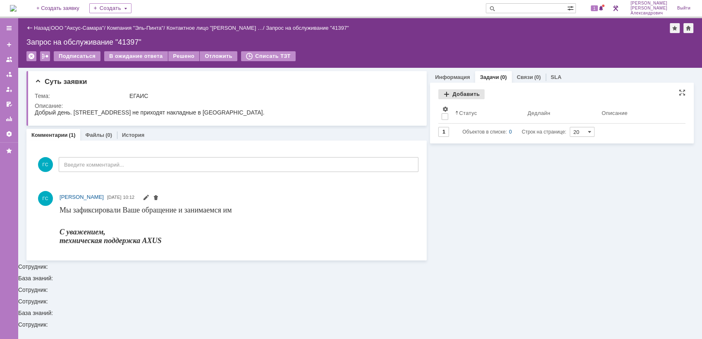
click at [449, 97] on div "Добавить" at bounding box center [461, 94] width 46 height 10
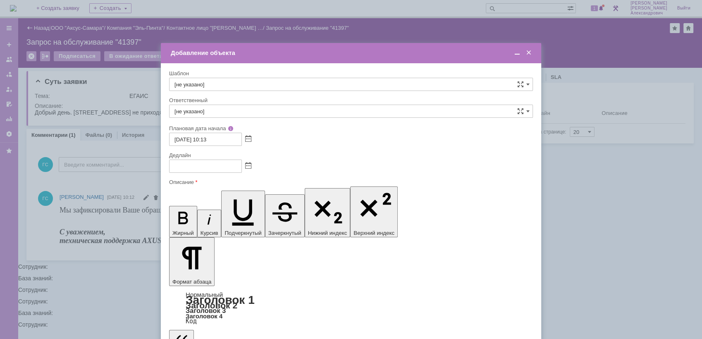
click at [245, 165] on span at bounding box center [248, 166] width 6 height 7
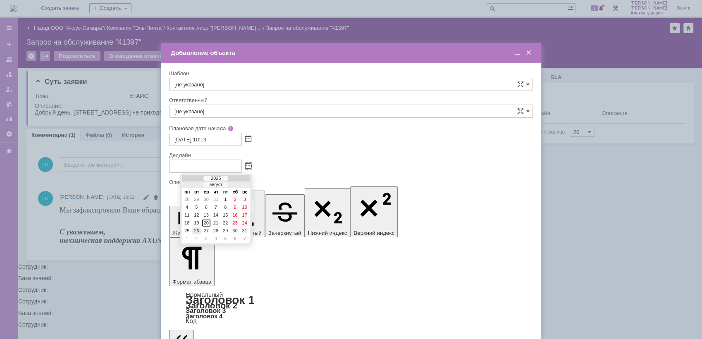
click at [194, 230] on div "26" at bounding box center [196, 230] width 8 height 7
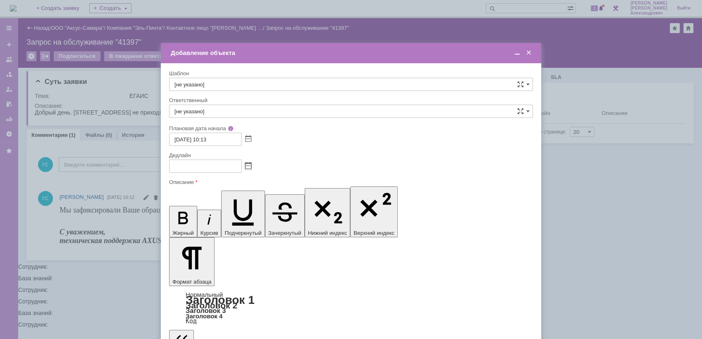
type input "26.08.2025 10:13"
click at [242, 115] on input "[не указано]" at bounding box center [351, 111] width 364 height 13
click at [269, 171] on span "[PERSON_NAME]" at bounding box center [351, 171] width 353 height 7
type input "[PERSON_NAME]"
click at [247, 167] on span at bounding box center [248, 166] width 6 height 7
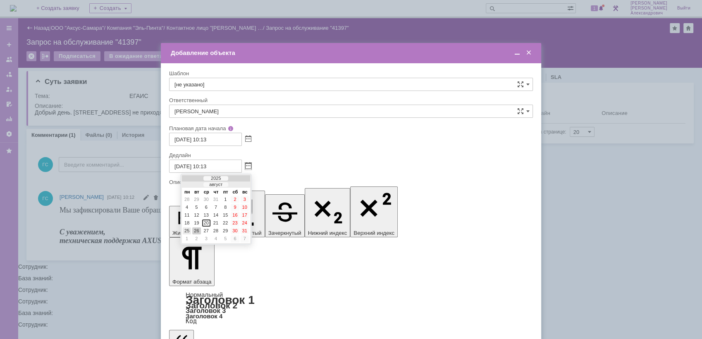
click at [188, 231] on div "25" at bounding box center [187, 230] width 8 height 7
type input "25.08.2025 10:13"
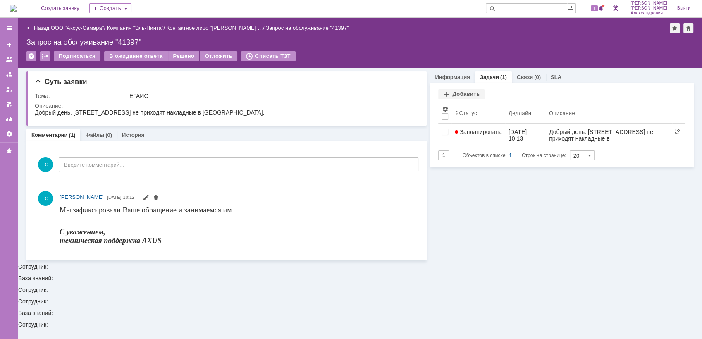
click at [17, 6] on img at bounding box center [13, 8] width 7 height 7
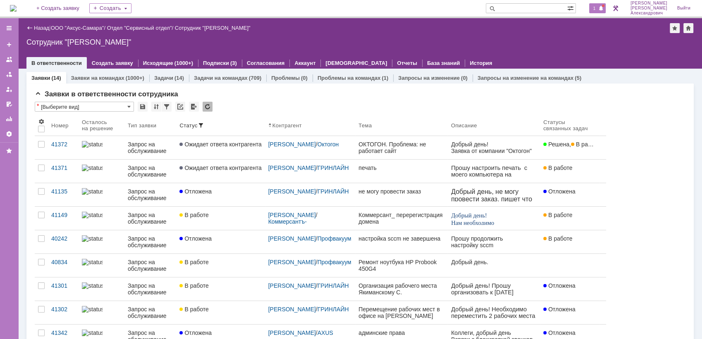
click at [601, 5] on div "1" at bounding box center [597, 8] width 17 height 10
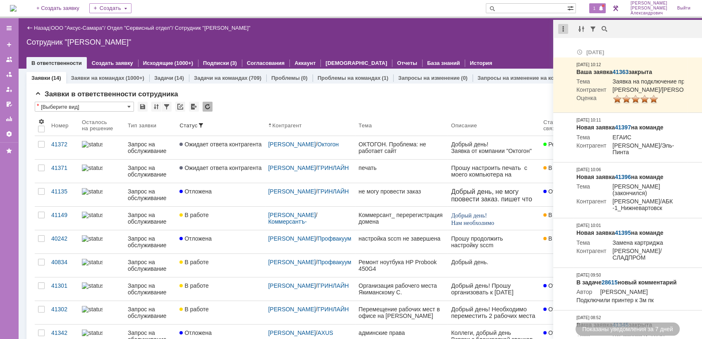
click at [564, 30] on div at bounding box center [563, 29] width 10 height 10
click at [576, 44] on div "Отметить уведомления прочитанными" at bounding box center [620, 50] width 121 height 12
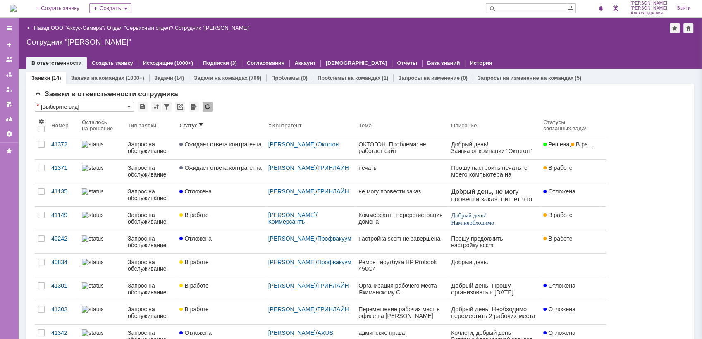
click at [469, 40] on div "Сотрудник "[PERSON_NAME]"" at bounding box center [360, 42] width 668 height 8
click at [12, 7] on img at bounding box center [13, 8] width 7 height 7
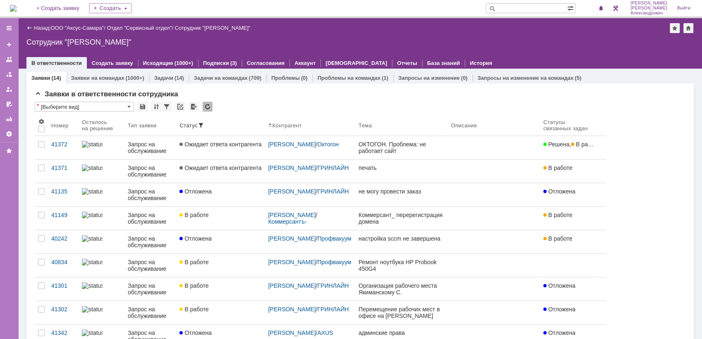
click at [14, 5] on img at bounding box center [13, 8] width 7 height 7
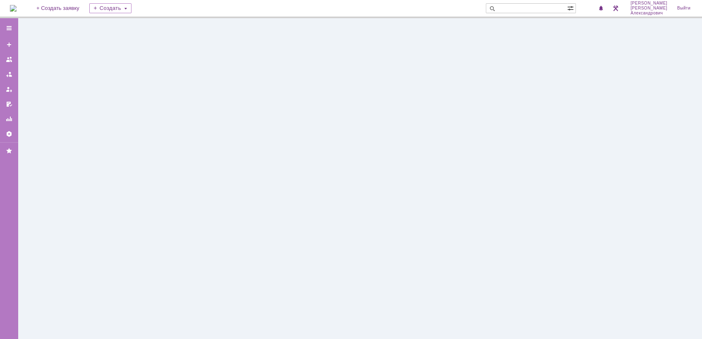
click at [17, 9] on img at bounding box center [13, 8] width 7 height 7
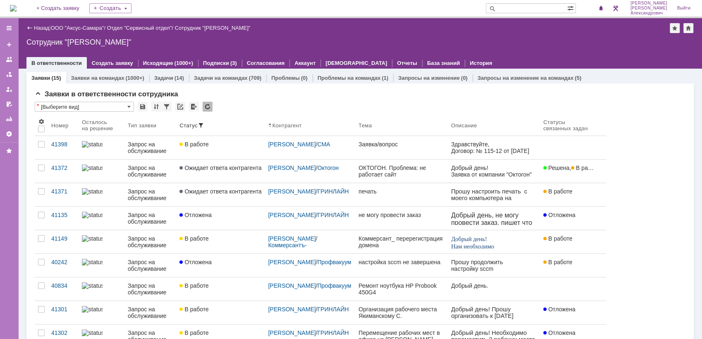
click at [17, 10] on img at bounding box center [13, 8] width 7 height 7
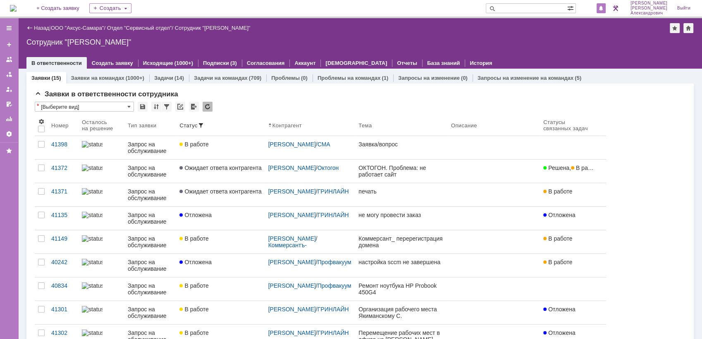
click at [601, 5] on div at bounding box center [601, 8] width 9 height 10
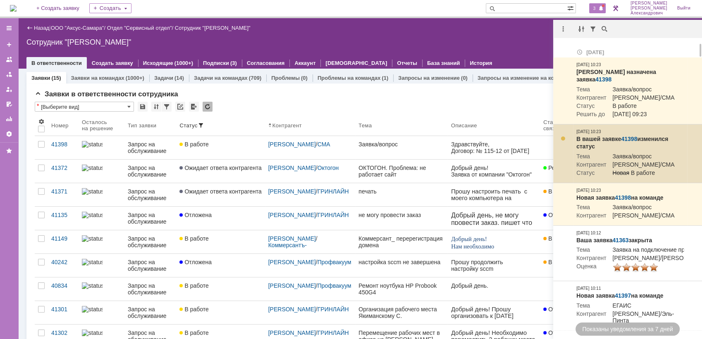
click at [630, 136] on link "41398" at bounding box center [629, 139] width 16 height 7
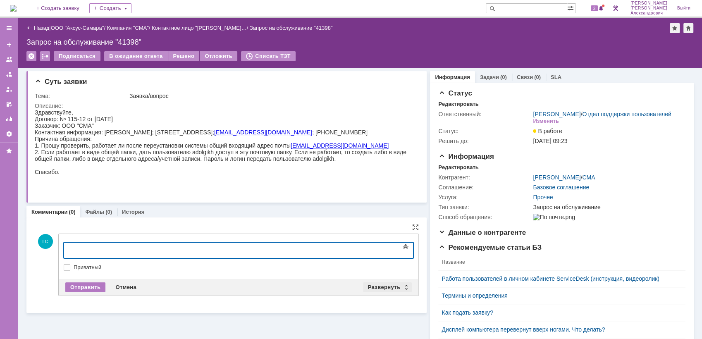
click at [373, 283] on div "Развернуть" at bounding box center [387, 287] width 49 height 10
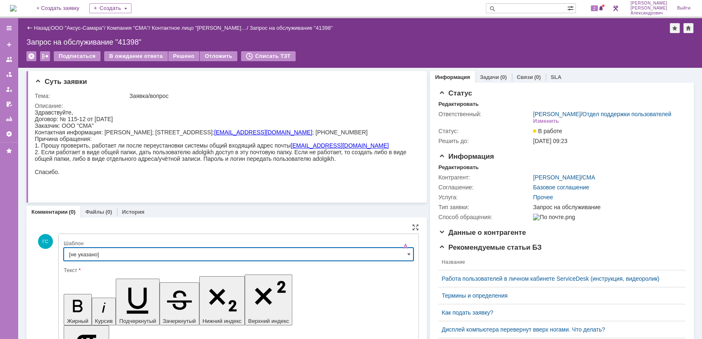
click at [192, 256] on input "[не указано]" at bounding box center [239, 254] width 350 height 13
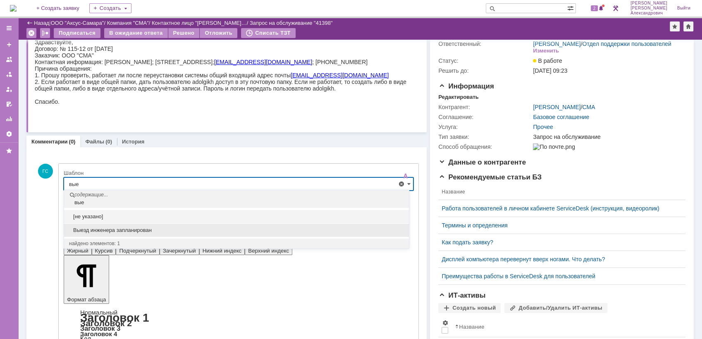
click at [149, 228] on span "Выезд инженера запланирован" at bounding box center [236, 230] width 335 height 7
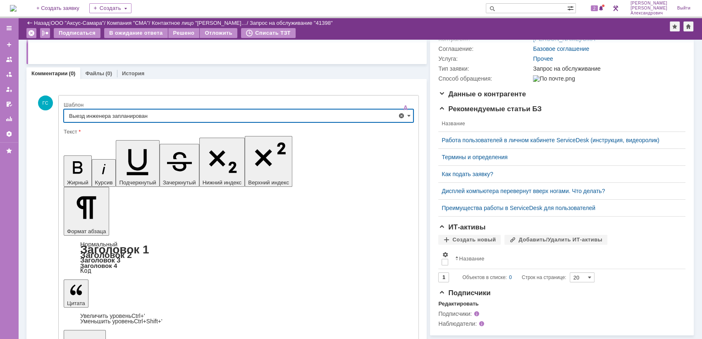
scroll to position [121, 0]
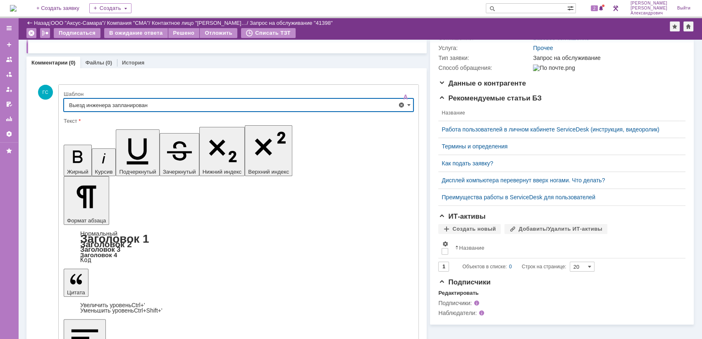
type input "Выезд инженера запланирован"
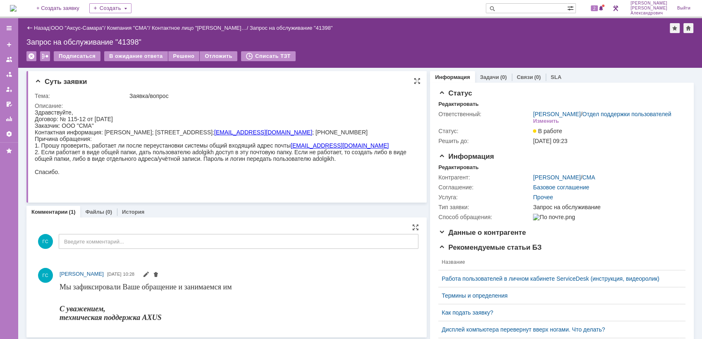
scroll to position [0, 0]
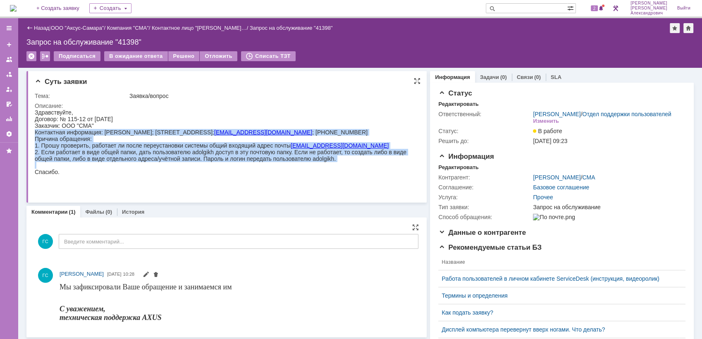
drag, startPoint x: 35, startPoint y: 132, endPoint x: 331, endPoint y: 173, distance: 298.9
click at [331, 173] on div "Здравствуйте, Договор: № 115-12 от [DATE] Заказчик: ООО "СМА" Контактная информ…" at bounding box center [223, 145] width 377 height 73
copy div "Контактная информация: [PERSON_NAME]; [STREET_ADDRESS]; [EMAIL_ADDRESS][DOMAIN_…"
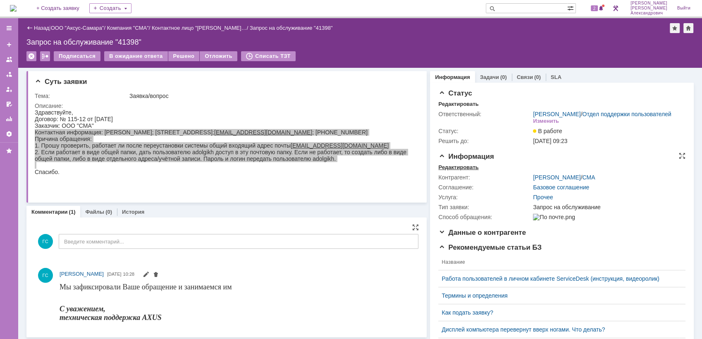
click at [456, 171] on div "Редактировать" at bounding box center [458, 167] width 40 height 7
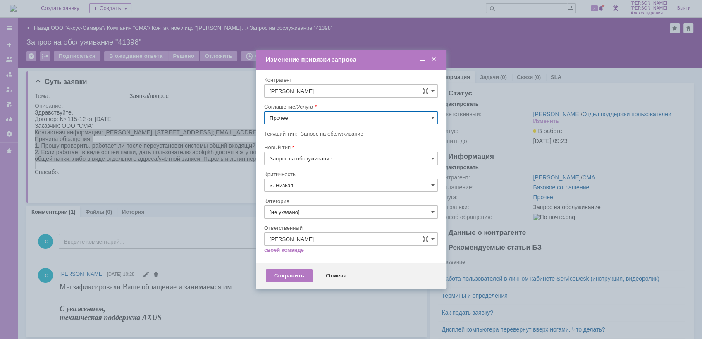
click at [292, 113] on input "Прочее" at bounding box center [351, 117] width 174 height 13
click at [318, 203] on div "АРМ_Настройка" at bounding box center [351, 198] width 173 height 13
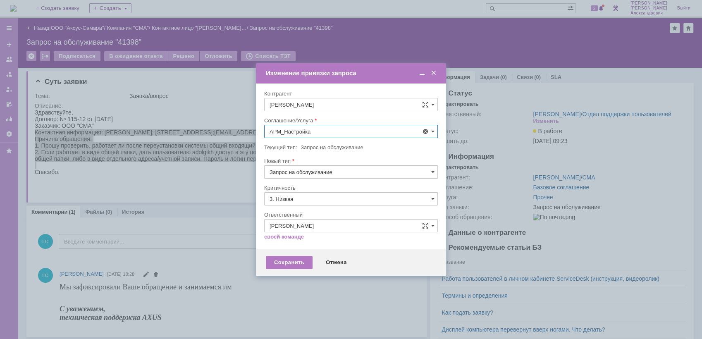
type input "АРМ_Настройка"
click at [316, 194] on input "3. Низкая" at bounding box center [351, 198] width 174 height 13
click at [297, 213] on span "[не указано]" at bounding box center [351, 214] width 163 height 7
type input "[не указано]"
click at [283, 265] on div "Сохранить" at bounding box center [289, 262] width 47 height 13
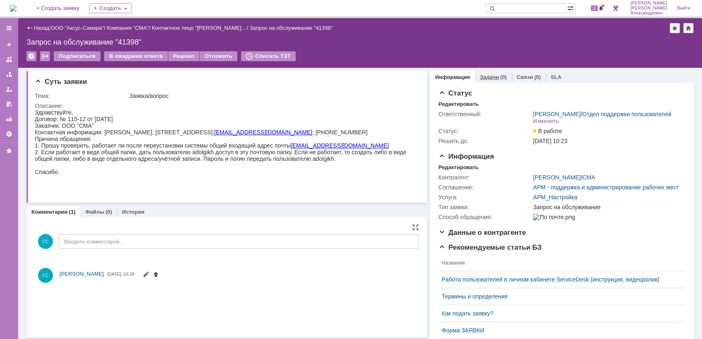
click at [478, 81] on div "Задачи (0)" at bounding box center [493, 77] width 37 height 12
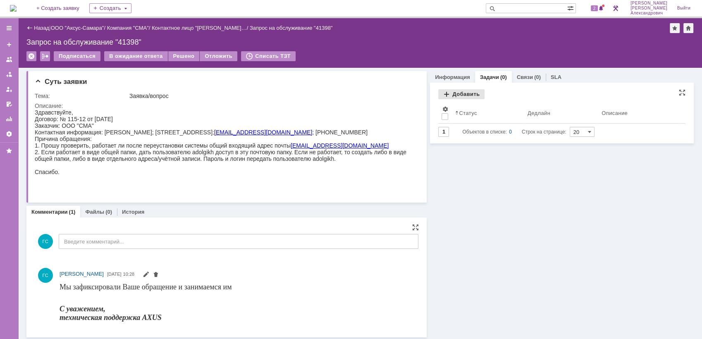
click at [445, 93] on div "Добавить" at bounding box center [461, 94] width 46 height 10
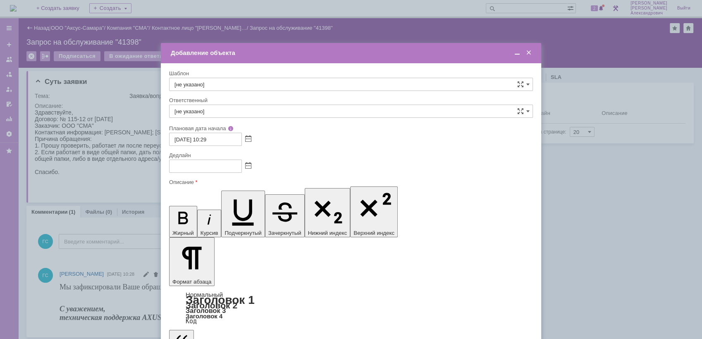
click at [251, 165] on span at bounding box center [248, 166] width 6 height 7
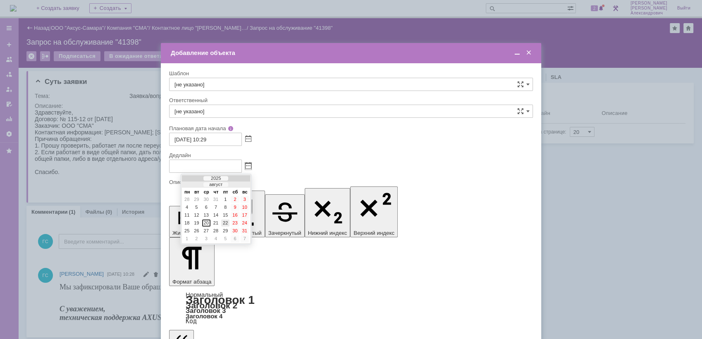
click at [225, 223] on div "22" at bounding box center [225, 223] width 8 height 7
type input "[DATE] 10:29"
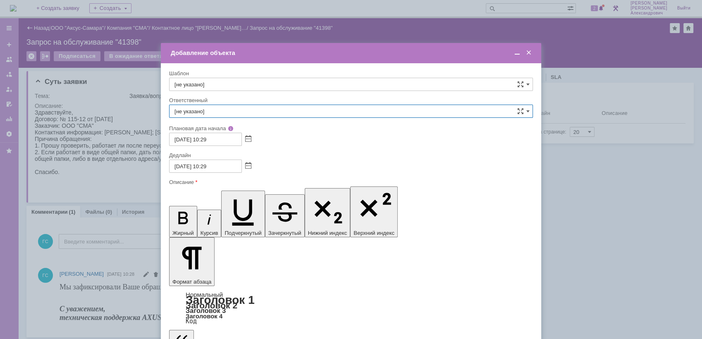
click at [230, 112] on input "[не указано]" at bounding box center [351, 111] width 364 height 13
click at [270, 200] on span "[PERSON_NAME]" at bounding box center [351, 199] width 353 height 7
type input "[PERSON_NAME]"
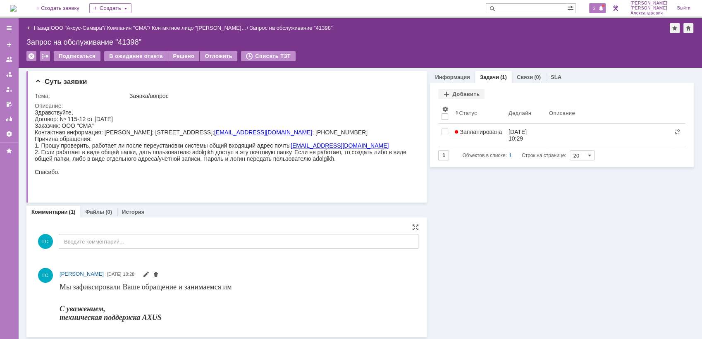
click at [596, 8] on span "2" at bounding box center [594, 8] width 7 height 6
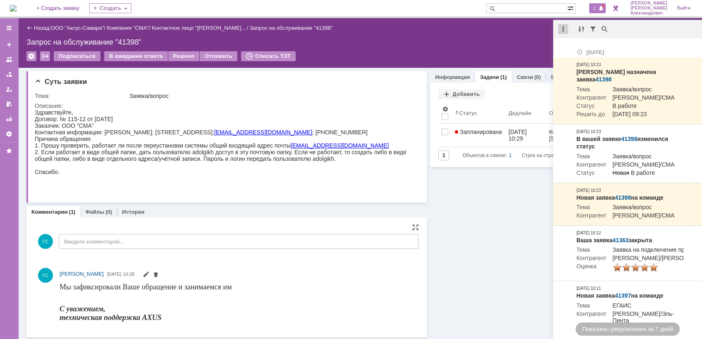
click at [561, 26] on div at bounding box center [563, 29] width 10 height 10
click at [574, 49] on div "Отметить уведомления прочитанными" at bounding box center [620, 50] width 111 height 6
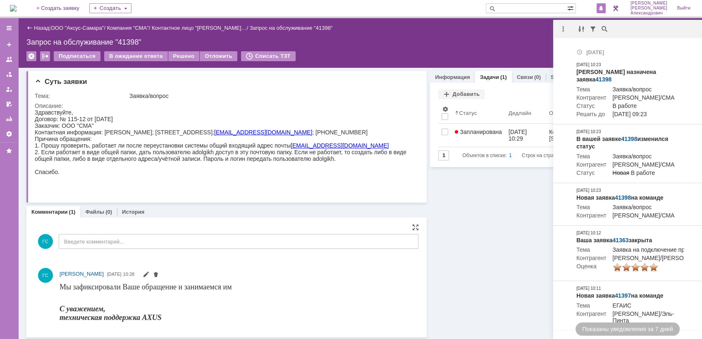
click at [477, 48] on div "Назад | ООО "Аксус-Самара" / Компания "СМА" / Контактное лицо "[PERSON_NAME]… /…" at bounding box center [360, 43] width 684 height 50
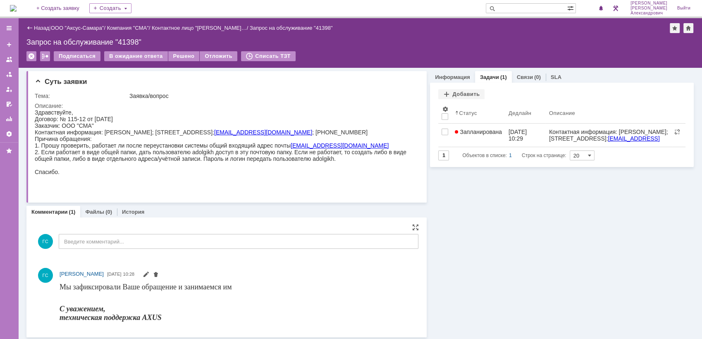
drag, startPoint x: 381, startPoint y: 64, endPoint x: 349, endPoint y: 53, distance: 33.5
click at [381, 64] on div "Подписаться В ожидание ответа Решено Отложить Списать ТЗТ" at bounding box center [360, 59] width 668 height 17
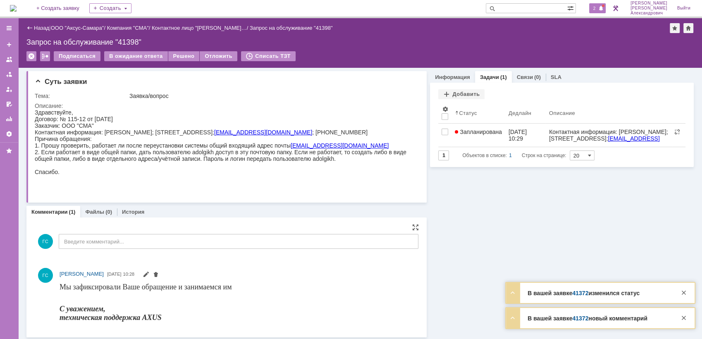
click at [599, 5] on div "2" at bounding box center [597, 8] width 17 height 10
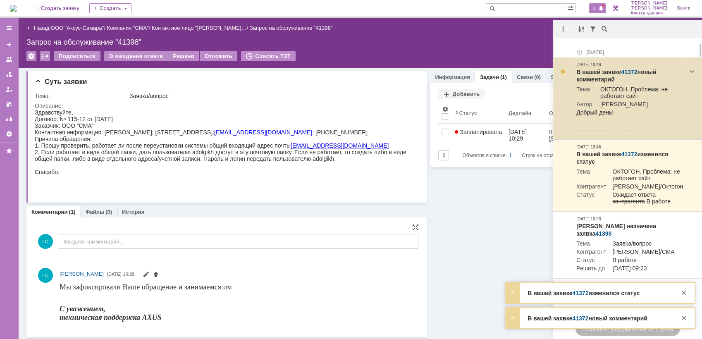
click at [628, 69] on link "41372" at bounding box center [629, 72] width 16 height 7
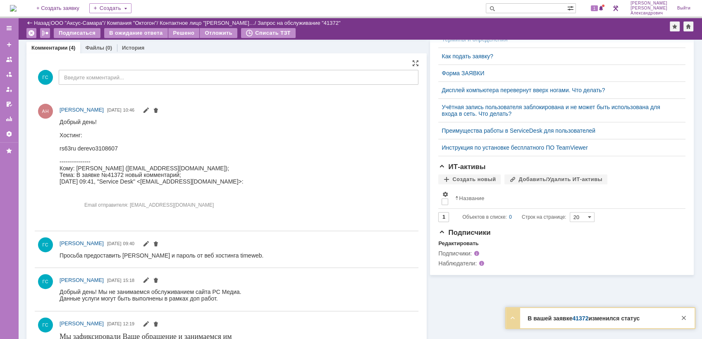
scroll to position [230, 0]
drag, startPoint x: 60, startPoint y: 133, endPoint x: 121, endPoint y: 147, distance: 63.3
click at [121, 147] on div "Хостинг: rs63ru derevo3108607" at bounding box center [152, 140] width 184 height 20
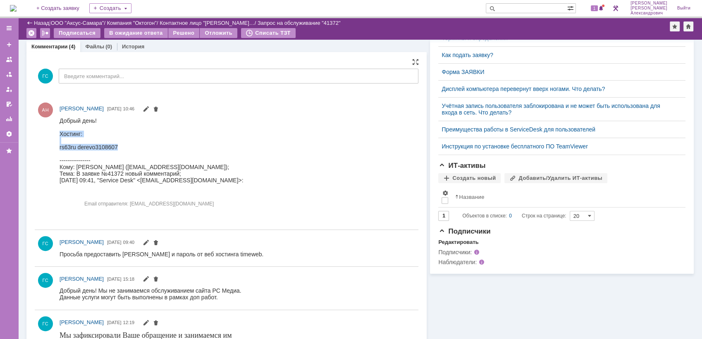
copy div "Хостинг: rs63ru derevo3108607"
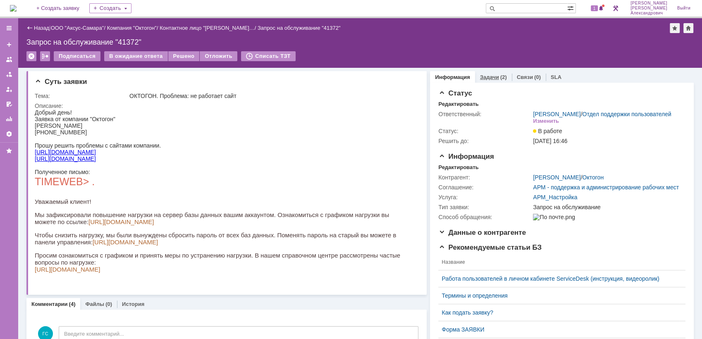
click at [491, 72] on div "Задачи (2)" at bounding box center [493, 77] width 37 height 12
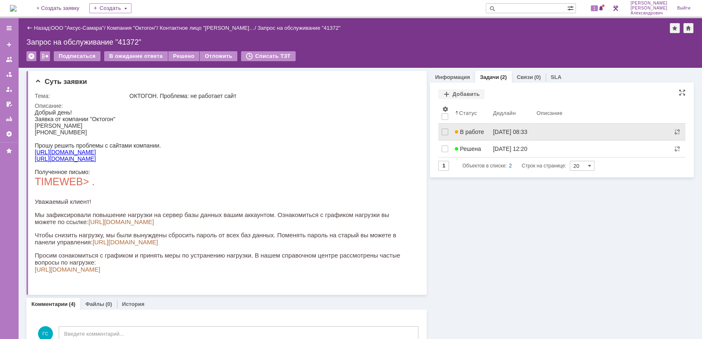
click at [475, 132] on span "В работе" at bounding box center [469, 132] width 29 height 7
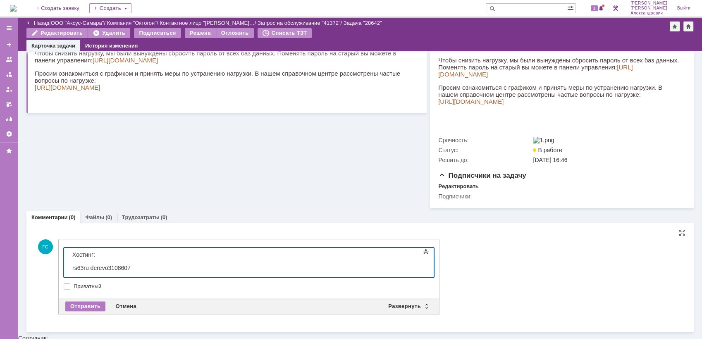
scroll to position [226, 0]
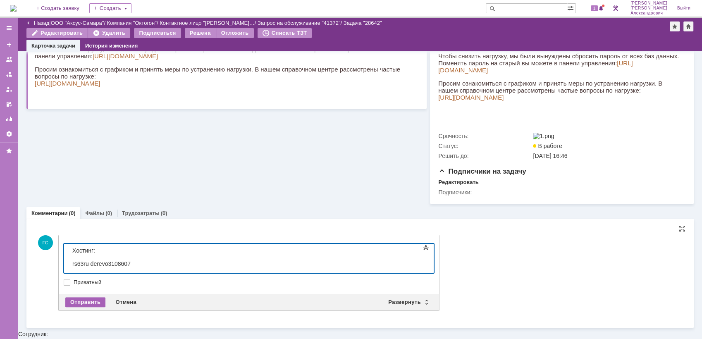
click at [79, 305] on div "Отправить" at bounding box center [85, 302] width 40 height 10
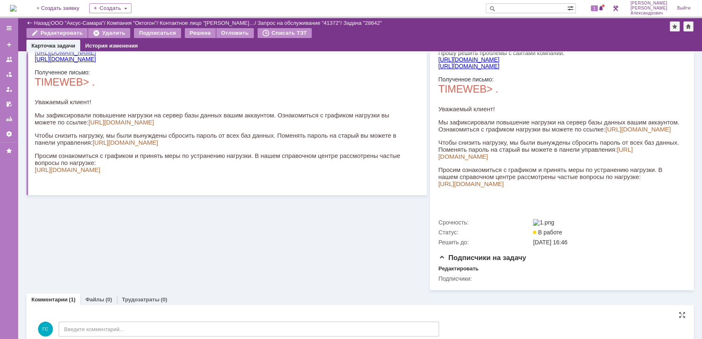
scroll to position [0, 0]
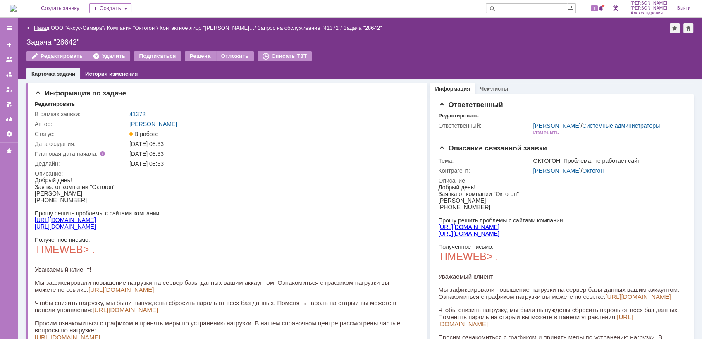
click at [42, 28] on link "Назад" at bounding box center [41, 28] width 15 height 6
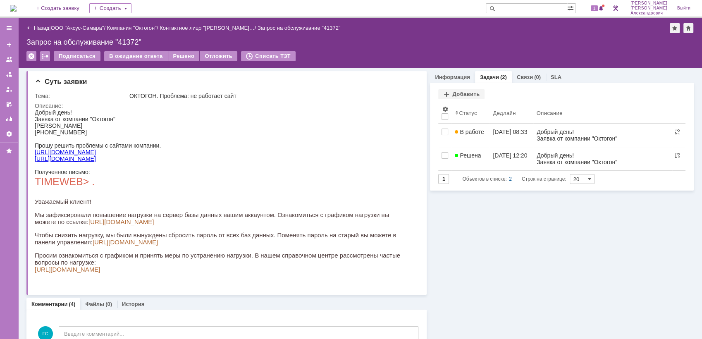
click at [538, 6] on input "text" at bounding box center [526, 8] width 81 height 10
type input "богачов"
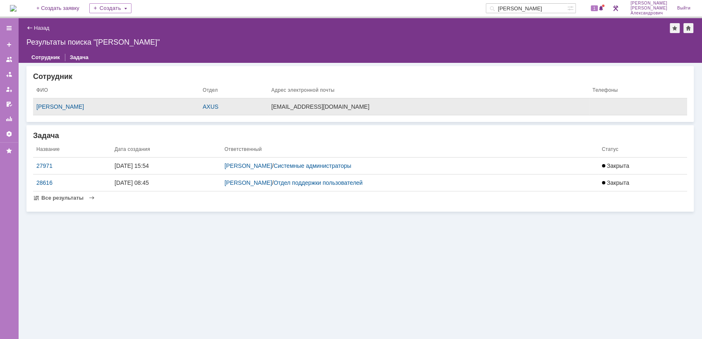
click at [486, 109] on div "bogachevna@axus.name" at bounding box center [428, 106] width 315 height 7
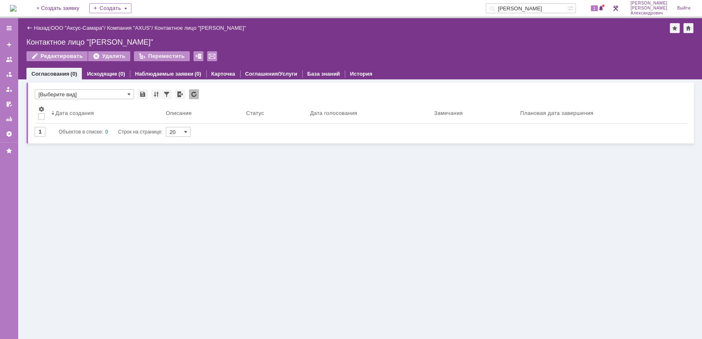
click at [31, 27] on div "Назад" at bounding box center [37, 28] width 23 height 6
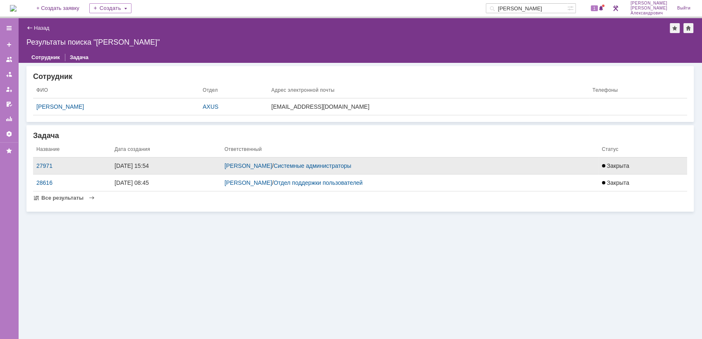
click at [476, 165] on div "Мукминьзянов Раиль Рамильевич / Системные администраторы" at bounding box center [410, 166] width 371 height 7
click at [629, 165] on span "Закрыта" at bounding box center [615, 166] width 27 height 7
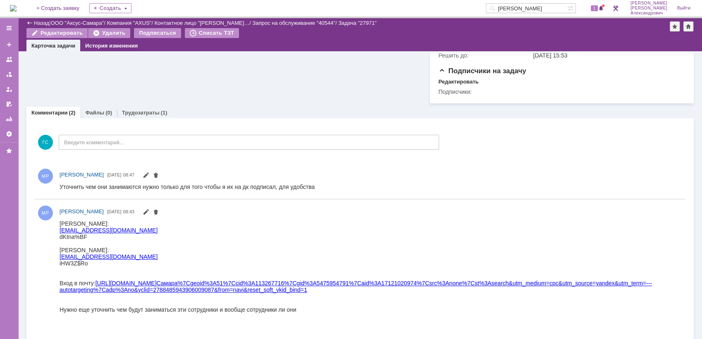
scroll to position [275, 0]
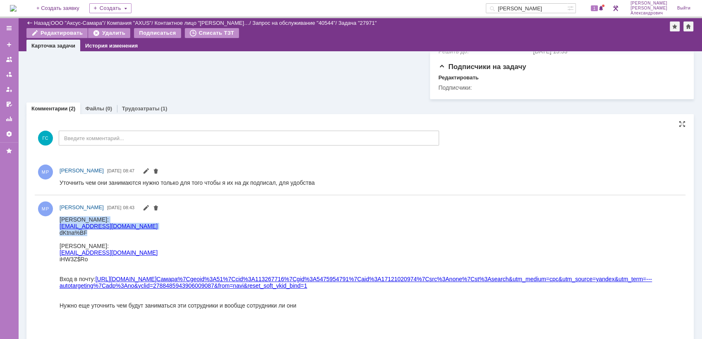
drag, startPoint x: 60, startPoint y: 216, endPoint x: 129, endPoint y: 234, distance: 72.0
click at [129, 234] on body "Богачев Никита: bogachevna@axus.name dKtna%BF Гурьянов Алексей: guryanovav@axus…" at bounding box center [367, 262] width 615 height 93
copy body "Богачев Никита: bogachevna@axus.name dKtna%BF"
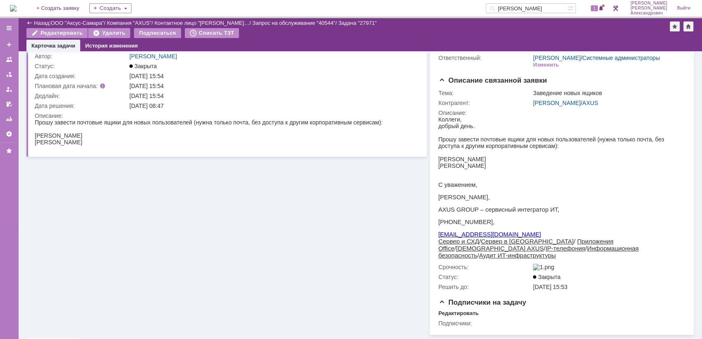
scroll to position [0, 0]
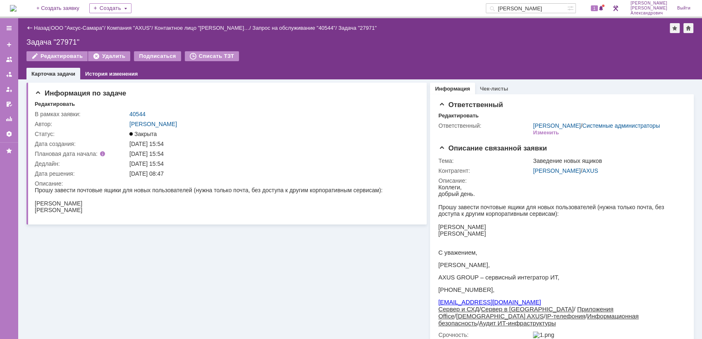
click at [17, 6] on img at bounding box center [13, 8] width 7 height 7
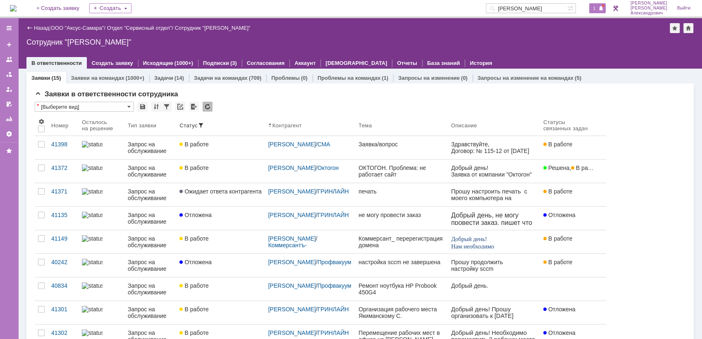
click at [602, 7] on span at bounding box center [601, 8] width 6 height 7
click at [517, 39] on div "Сотрудник "Галстьян Степан Александрович"" at bounding box center [360, 42] width 668 height 8
click at [596, 9] on span "1" at bounding box center [594, 8] width 7 height 6
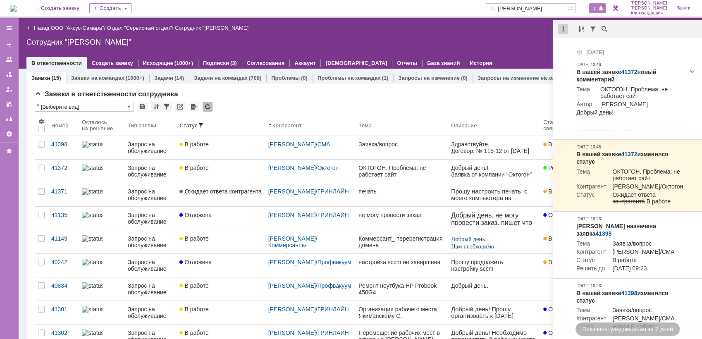
click at [563, 26] on div at bounding box center [563, 29] width 10 height 10
click at [572, 49] on div "Отметить уведомления прочитанными" at bounding box center [620, 50] width 111 height 6
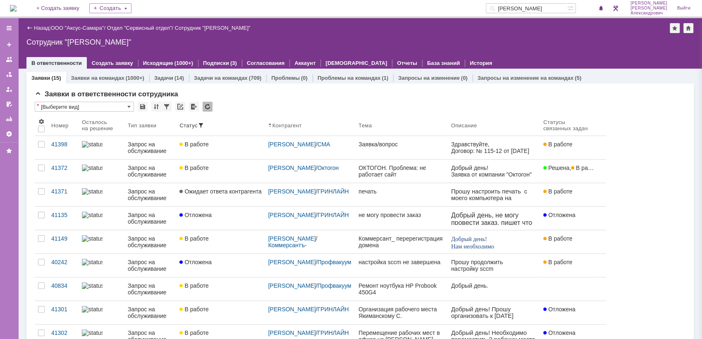
click at [517, 47] on div "Назад | ООО "Аксус-Самара" / Отдел "Сервисный отдел" / Сотрудник "Галстьян Степ…" at bounding box center [360, 43] width 684 height 50
click at [92, 24] on div "Назад | ООО "Аксус-Самара" / Отдел "Сервисный отдел" / Сотрудник "Галстьян Степ…" at bounding box center [360, 28] width 668 height 10
click at [86, 24] on div "Назад | ООО "Аксус-Самара" / Отдел "Сервисный отдел" / Сотрудник "Галстьян Степ…" at bounding box center [360, 28] width 668 height 10
click at [86, 27] on link "ООО "Аксус-Самара"" at bounding box center [77, 28] width 53 height 6
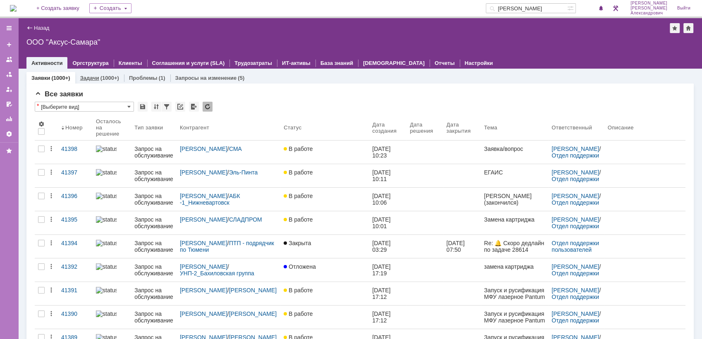
click at [103, 75] on div "(1000+)" at bounding box center [110, 78] width 19 height 6
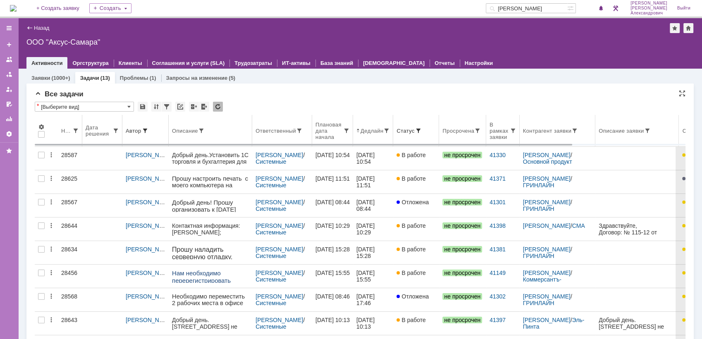
click at [377, 136] on th "Дедлайн" at bounding box center [373, 131] width 40 height 32
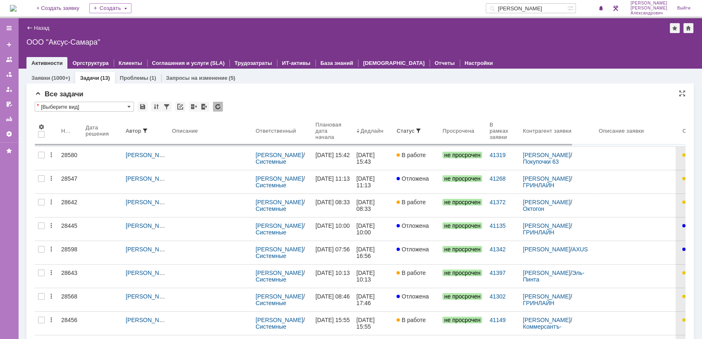
click at [377, 136] on th "Дедлайн" at bounding box center [373, 131] width 40 height 32
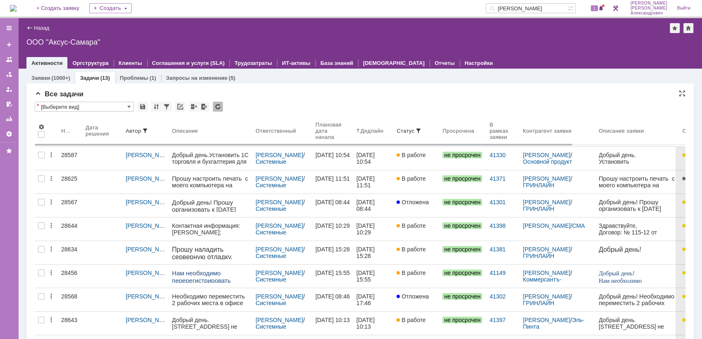
click at [7, 10] on div "На домашнюю + Создать заявку Создать богачов 1 Галстьян Степан Александрович Вы…" at bounding box center [351, 9] width 702 height 18
click at [11, 7] on img at bounding box center [13, 8] width 7 height 7
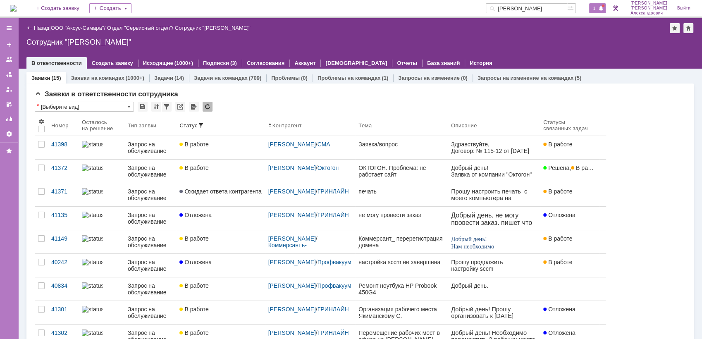
click at [604, 7] on span at bounding box center [601, 8] width 6 height 7
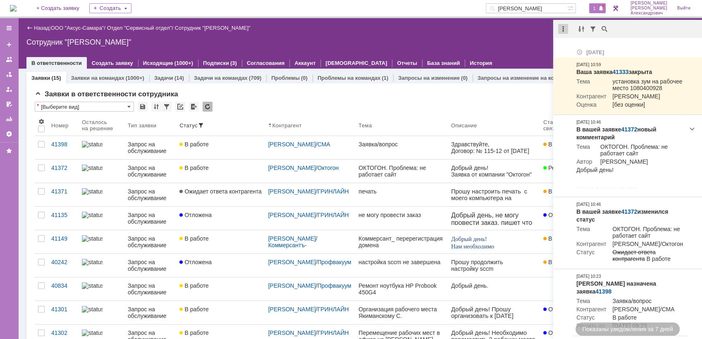
click at [566, 31] on div at bounding box center [563, 29] width 10 height 10
drag, startPoint x: 574, startPoint y: 48, endPoint x: 562, endPoint y: 51, distance: 12.3
click at [572, 48] on div "Отметить уведомления прочитанными" at bounding box center [620, 50] width 111 height 6
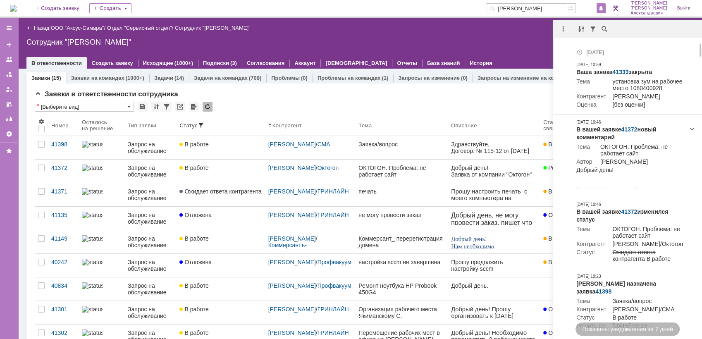
click at [440, 45] on div "Сотрудник "Галстьян Степан Александрович"" at bounding box center [360, 42] width 668 height 8
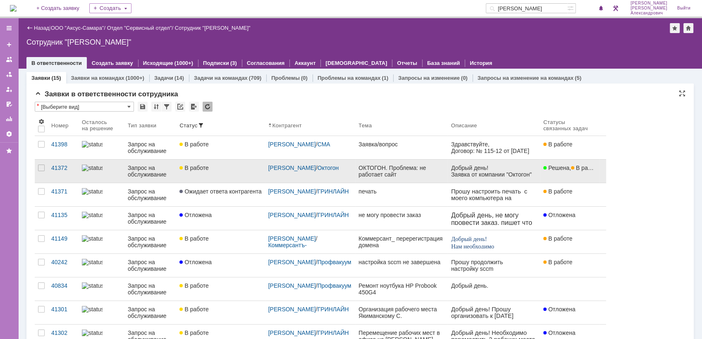
click at [571, 171] on span "В работе" at bounding box center [585, 168] width 29 height 7
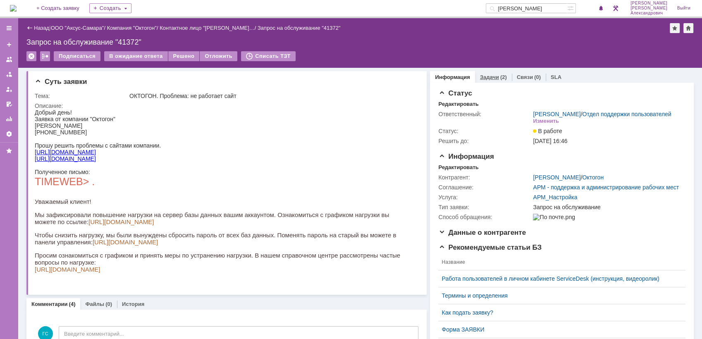
click at [500, 77] on div "(2)" at bounding box center [503, 77] width 7 height 6
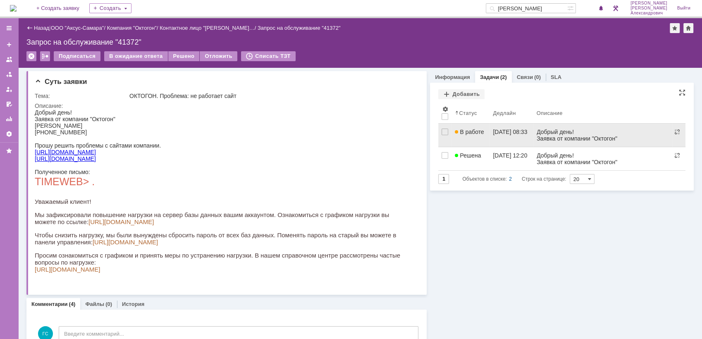
click at [507, 129] on div "29.08.2025 08:33" at bounding box center [510, 132] width 34 height 7
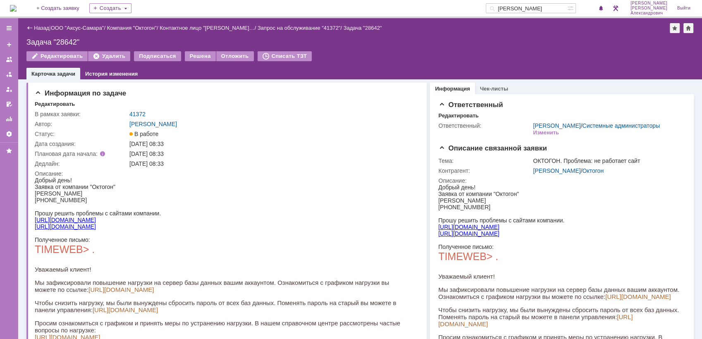
click at [17, 5] on img at bounding box center [13, 8] width 7 height 7
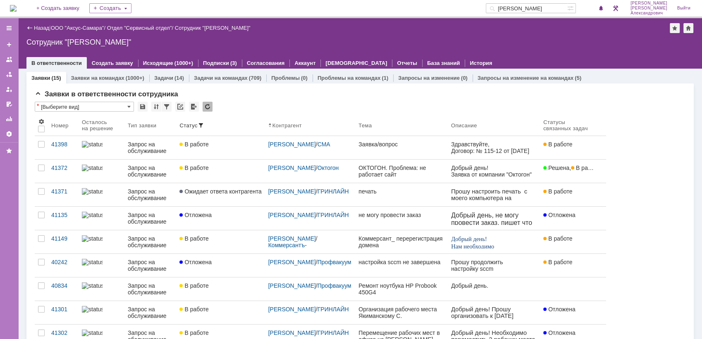
click at [17, 12] on img at bounding box center [13, 8] width 7 height 7
click at [76, 27] on link "ООО "Аксус-Самара"" at bounding box center [77, 28] width 53 height 6
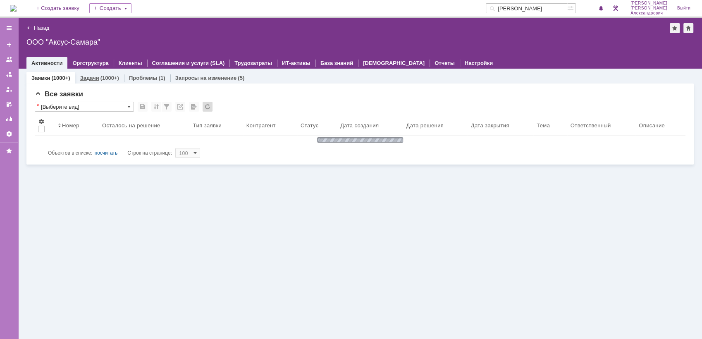
click at [104, 73] on div "Задачи (1000+)" at bounding box center [99, 78] width 49 height 12
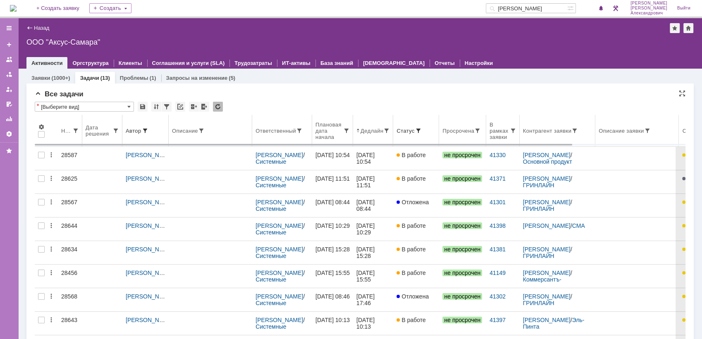
click at [275, 135] on th "Ответственный" at bounding box center [282, 131] width 60 height 32
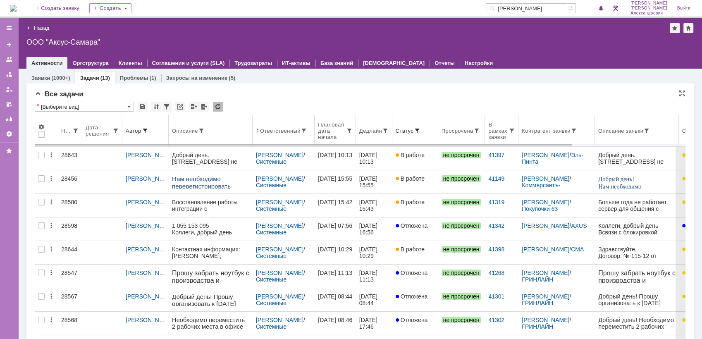
click at [373, 137] on th "Дедлайн" at bounding box center [374, 131] width 36 height 32
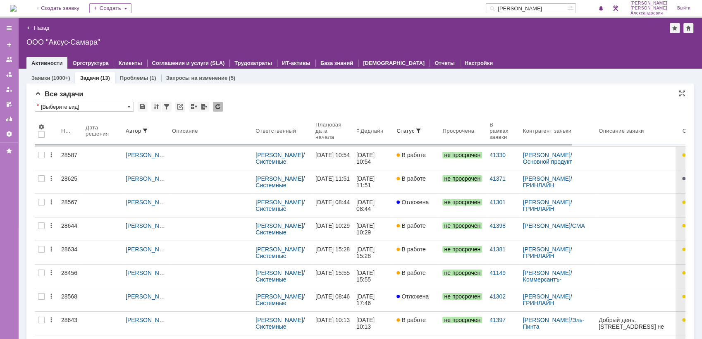
click at [17, 8] on img at bounding box center [13, 8] width 7 height 7
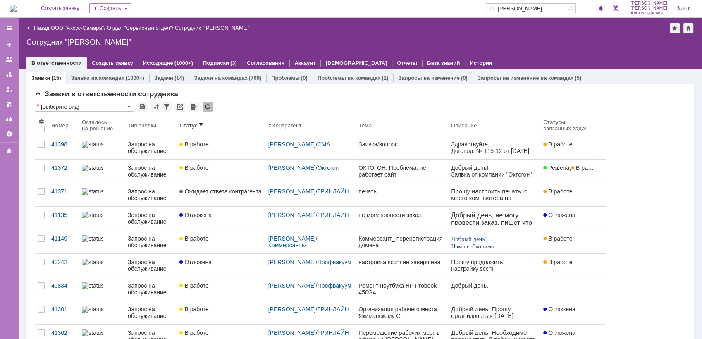
click at [17, 6] on img at bounding box center [13, 8] width 7 height 7
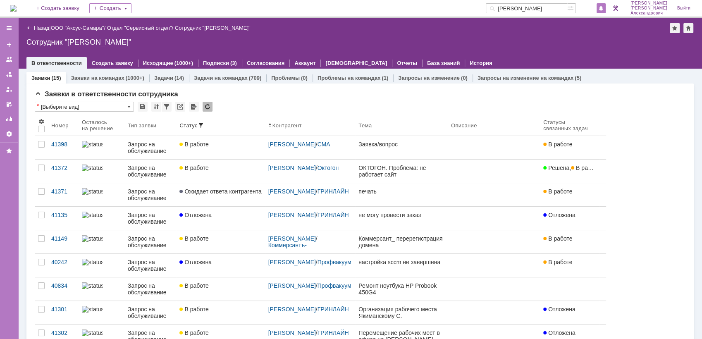
click at [604, 8] on span at bounding box center [601, 8] width 6 height 7
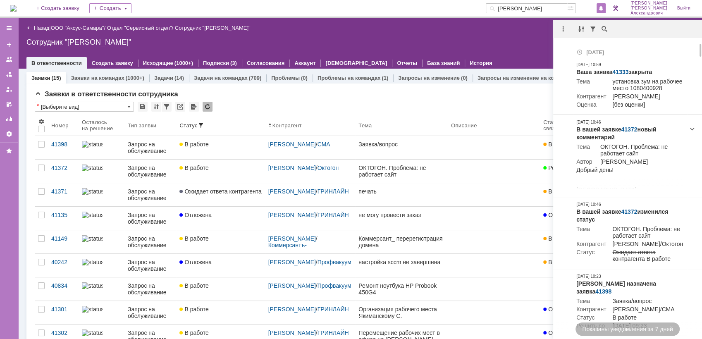
click at [524, 34] on div "Назад | ООО "Аксус-Самара" / Отдел "Сервисный отдел" / Сотрудник "Галстьян Степ…" at bounding box center [360, 43] width 684 height 50
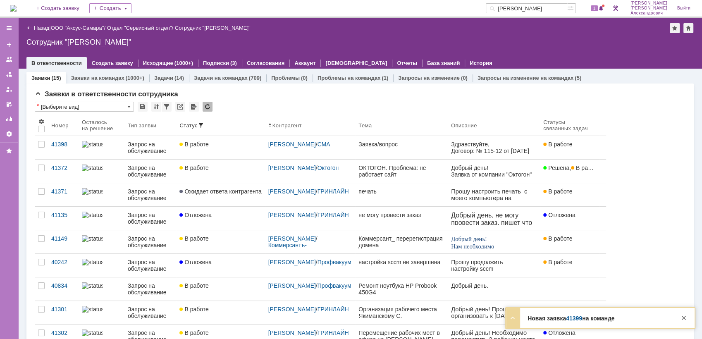
click at [598, 1] on div "1" at bounding box center [593, 8] width 25 height 17
click at [598, 5] on div "1" at bounding box center [597, 8] width 17 height 10
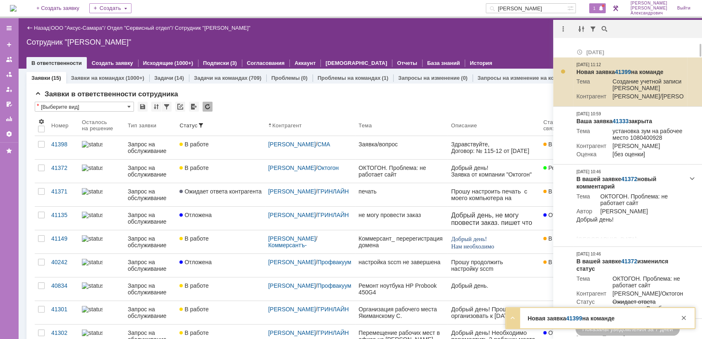
click at [622, 67] on td "Новая заявка 41399 на команде Тема Создание учетной записи Соколова Татьяна Ник…" at bounding box center [630, 81] width 114 height 49
click at [625, 70] on link "41399" at bounding box center [623, 72] width 16 height 7
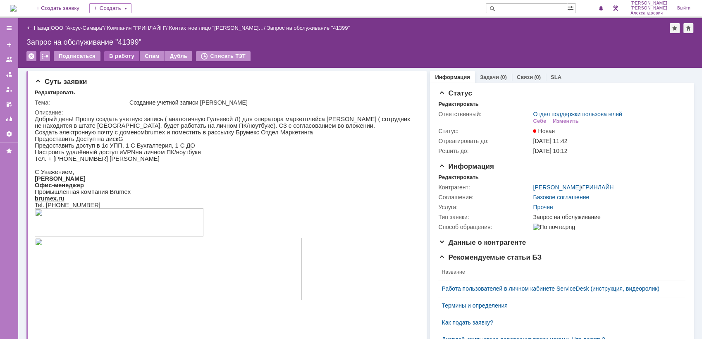
click at [123, 55] on div "В работу" at bounding box center [121, 56] width 35 height 10
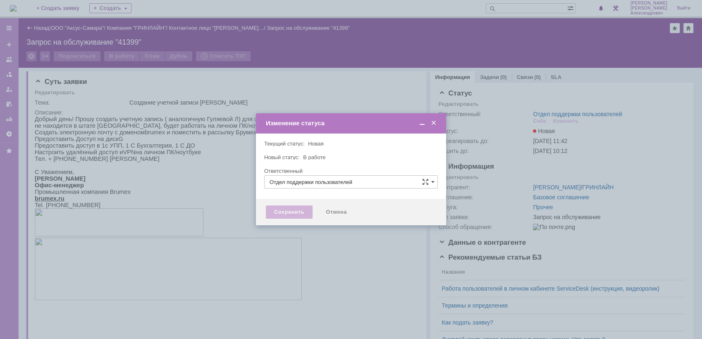
type input "[PERSON_NAME]"
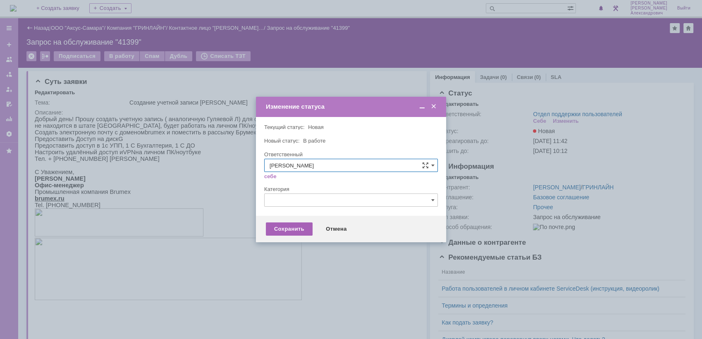
click at [294, 231] on div "Сохранить" at bounding box center [289, 229] width 47 height 13
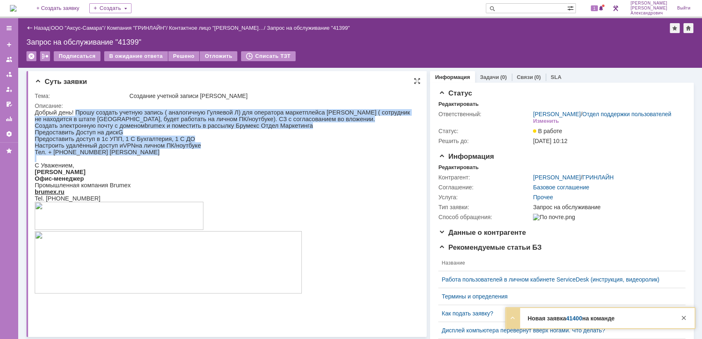
drag, startPoint x: 74, startPoint y: 112, endPoint x: 165, endPoint y: 162, distance: 104.4
click at [165, 162] on div "Добрый день! Прошу создать учетную запись ( аналогичную Гуляевой Л) для операто…" at bounding box center [223, 212] width 377 height 206
copy div "Прошу создать учетную запись ( аналогичную Гуляевой Л) для оператора [PERSON_NA…"
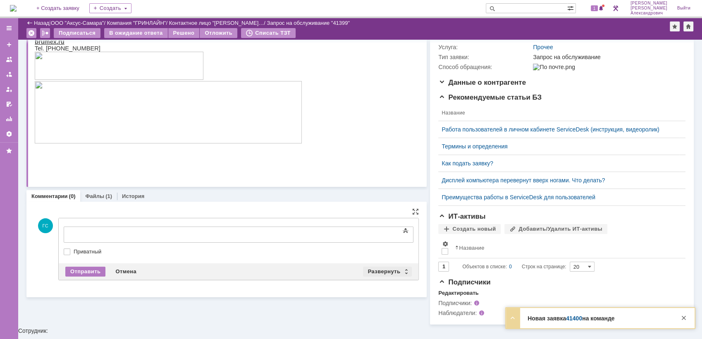
click at [374, 273] on div "Развернуть" at bounding box center [387, 272] width 49 height 10
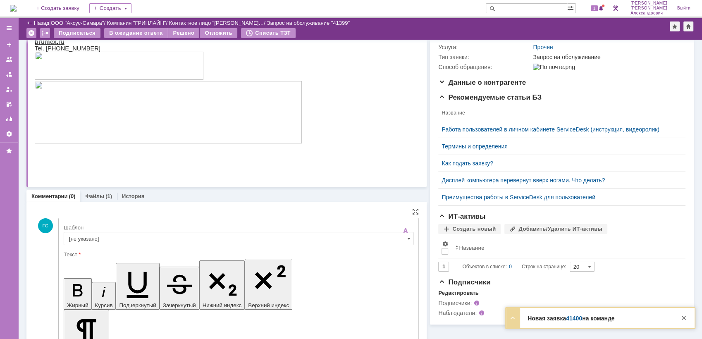
click at [202, 242] on input "[не указано]" at bounding box center [239, 238] width 350 height 13
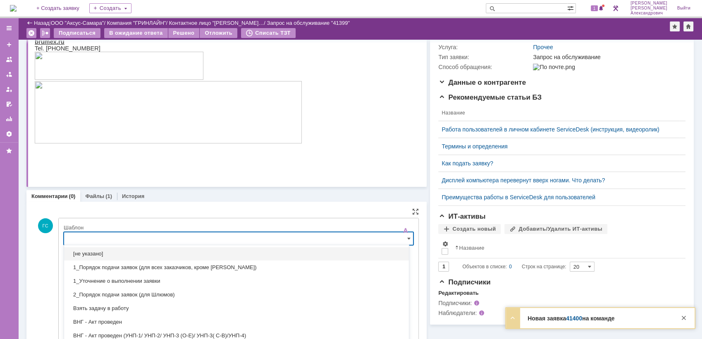
scroll to position [148, 0]
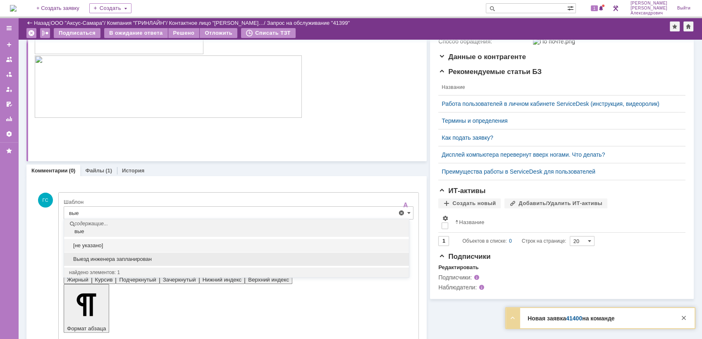
click at [162, 262] on div "Выезд инженера запланирован" at bounding box center [236, 259] width 345 height 13
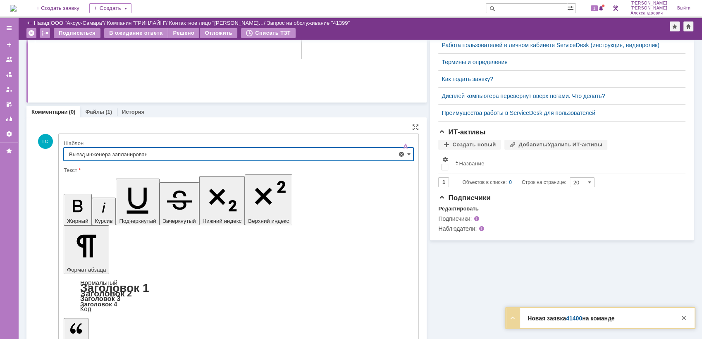
scroll to position [207, 0]
type input "Выезд инженера запланирован"
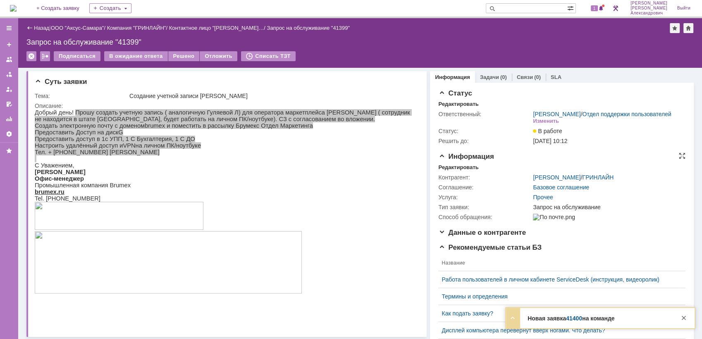
scroll to position [0, 0]
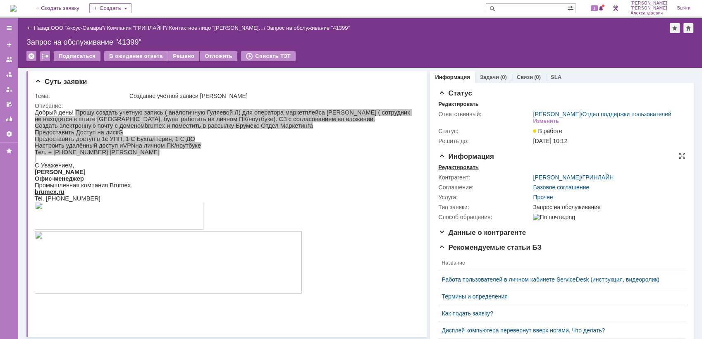
click at [449, 171] on div "Редактировать" at bounding box center [458, 167] width 40 height 7
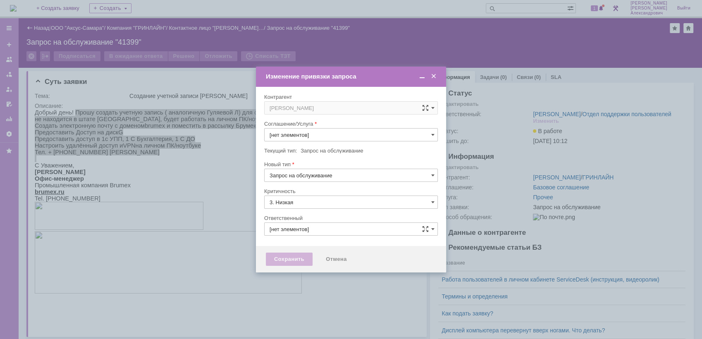
type input "Прочее"
type input "[не указано]"
type input "[PERSON_NAME]"
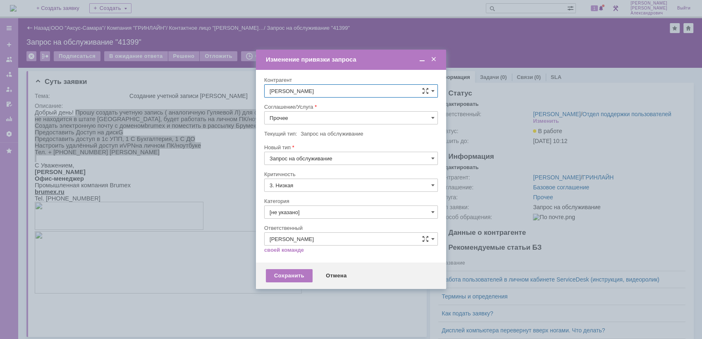
click at [337, 120] on input "Прочее" at bounding box center [351, 117] width 174 height 13
click at [316, 216] on span "АРМ_Настройка" at bounding box center [351, 218] width 163 height 7
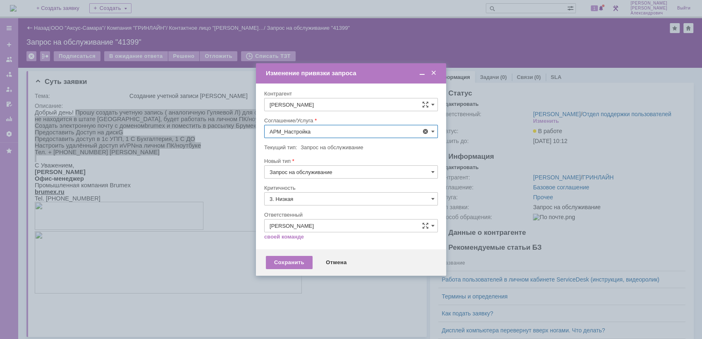
click at [312, 117] on div at bounding box center [351, 114] width 174 height 6
type input "АРМ_Настройка"
click at [310, 202] on input "3. Низкая" at bounding box center [351, 198] width 174 height 13
click at [302, 211] on span "[не указано]" at bounding box center [351, 214] width 163 height 7
type input "[не указано]"
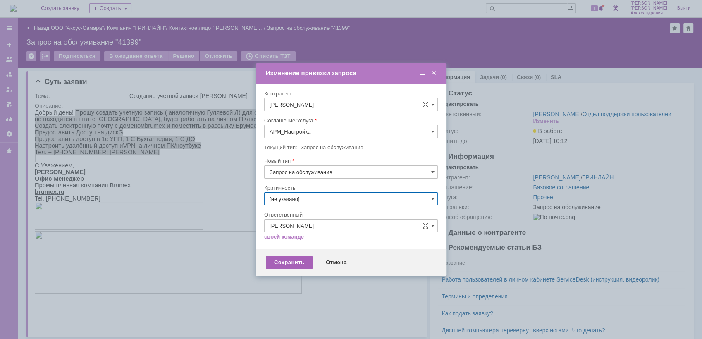
click at [287, 260] on div "Сохранить" at bounding box center [289, 262] width 47 height 13
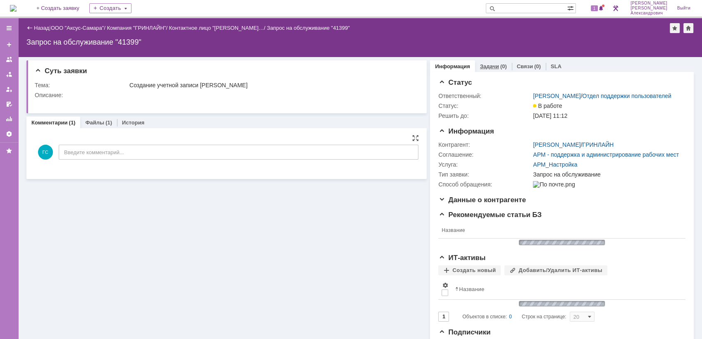
scroll to position [0, 0]
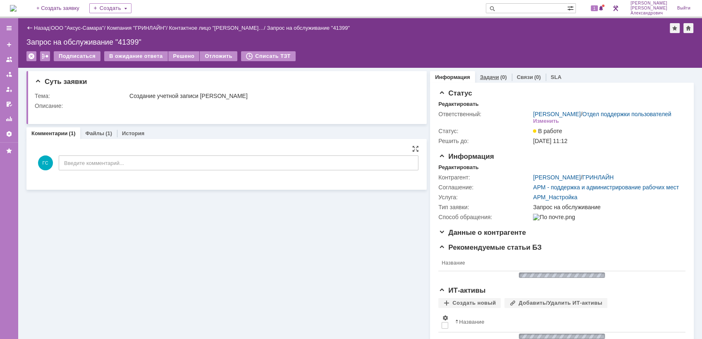
click at [489, 72] on div "Задачи (0)" at bounding box center [493, 77] width 37 height 12
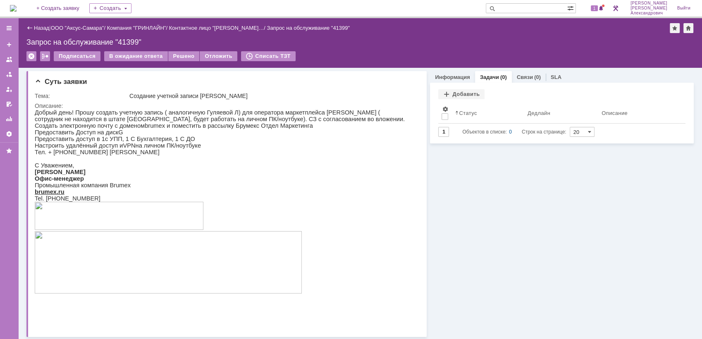
click at [450, 93] on div "Добавить" at bounding box center [461, 94] width 46 height 10
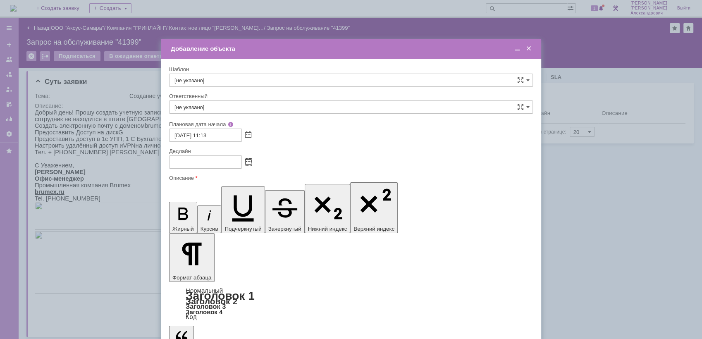
click at [246, 163] on span at bounding box center [248, 162] width 6 height 7
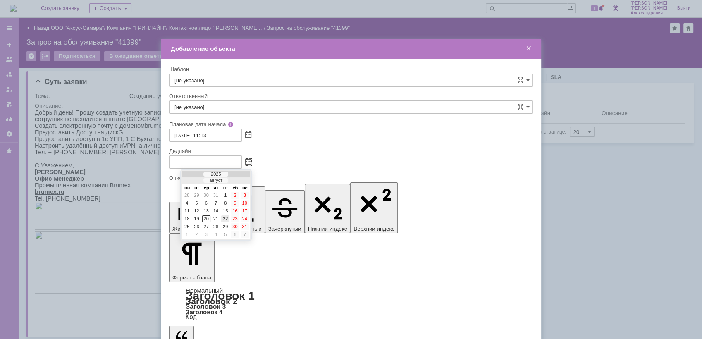
click at [223, 217] on div "22" at bounding box center [225, 218] width 8 height 7
type input "22.08.2025 11:13"
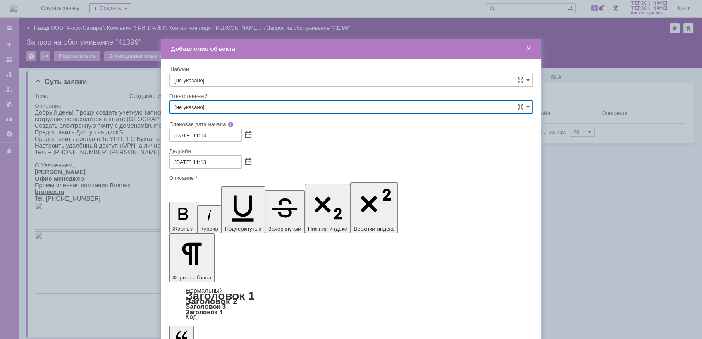
click at [243, 105] on input "[не указано]" at bounding box center [351, 107] width 364 height 13
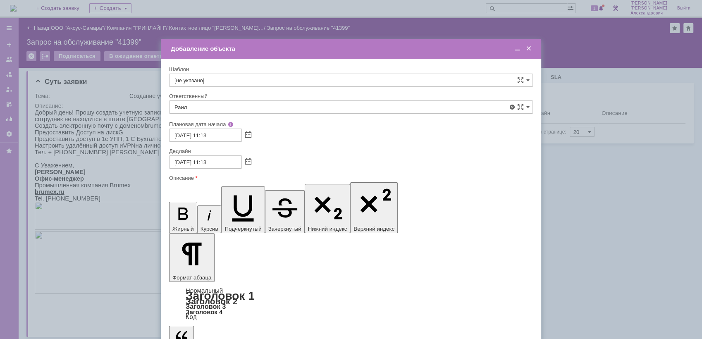
click at [271, 195] on span "[PERSON_NAME]" at bounding box center [351, 194] width 353 height 7
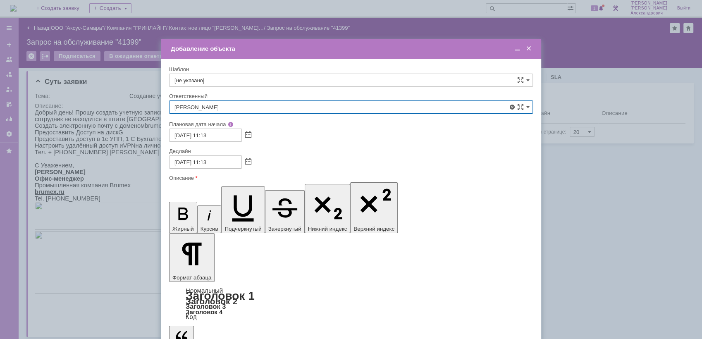
type input "[PERSON_NAME]"
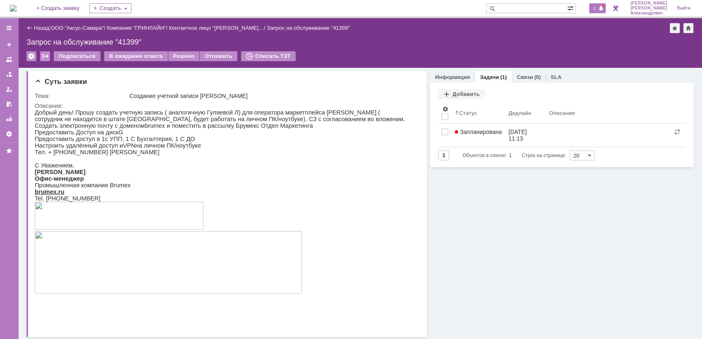
click at [602, 12] on div "1" at bounding box center [597, 8] width 17 height 10
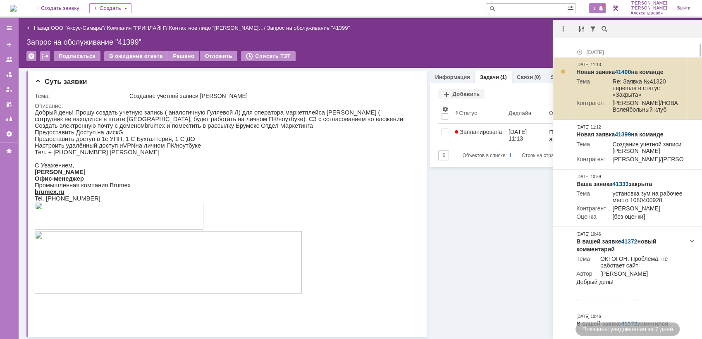
click at [621, 67] on td "Новая заявка 41400 на команде Тема Re: Заявка №41320 перешла в статус «Закрыта»…" at bounding box center [630, 88] width 114 height 62
click at [625, 70] on link "41400" at bounding box center [623, 72] width 16 height 7
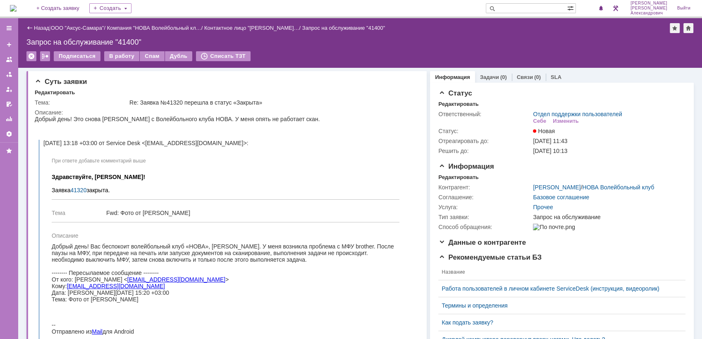
click at [17, 10] on img at bounding box center [13, 8] width 7 height 7
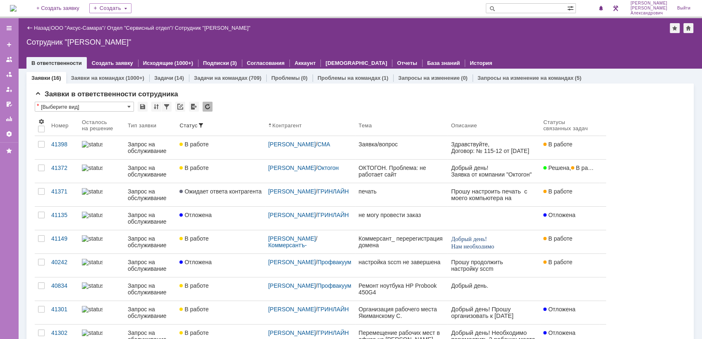
click at [17, 6] on img at bounding box center [13, 8] width 7 height 7
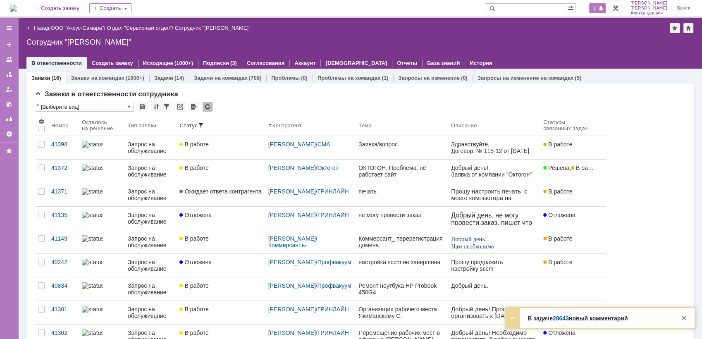
click at [597, 12] on div "1" at bounding box center [597, 8] width 17 height 10
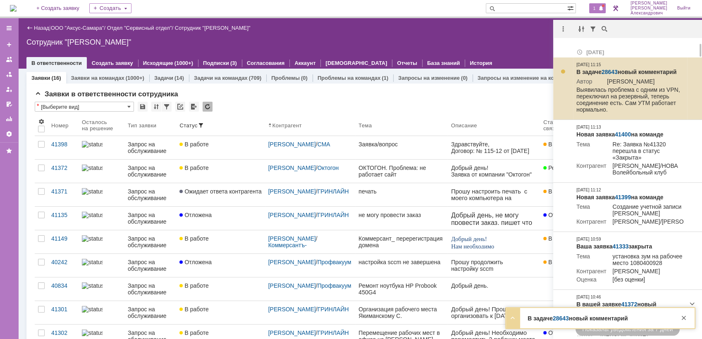
click at [607, 71] on link "28643" at bounding box center [610, 72] width 16 height 7
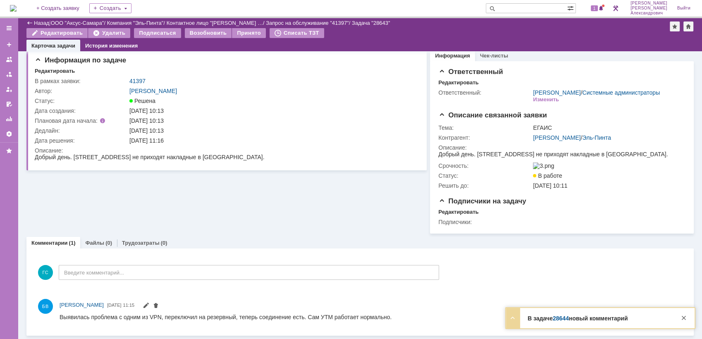
scroll to position [14, 0]
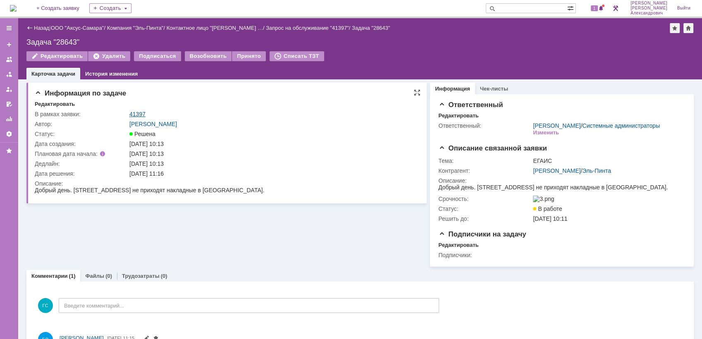
click at [138, 113] on link "41397" at bounding box center [137, 114] width 16 height 7
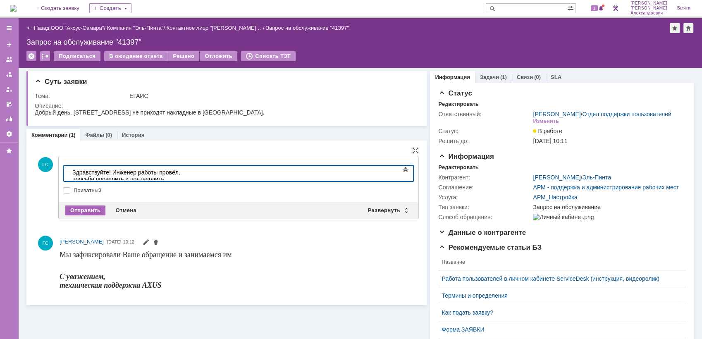
click at [87, 207] on div "Отправить" at bounding box center [85, 211] width 40 height 10
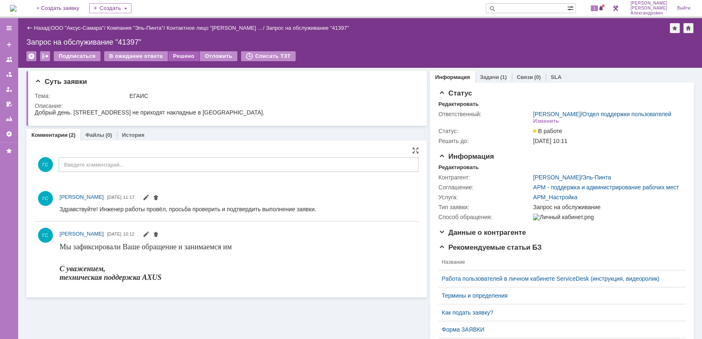
click at [175, 58] on div "Решено" at bounding box center [183, 56] width 31 height 10
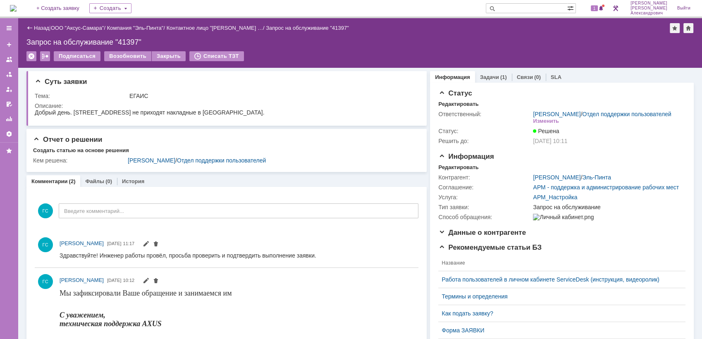
click at [17, 5] on img at bounding box center [13, 8] width 7 height 7
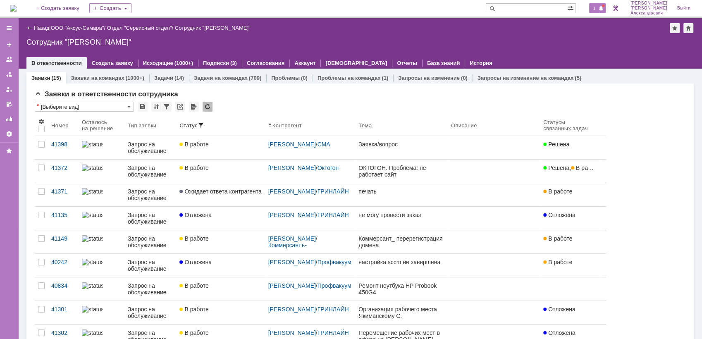
click at [604, 8] on span at bounding box center [601, 8] width 6 height 7
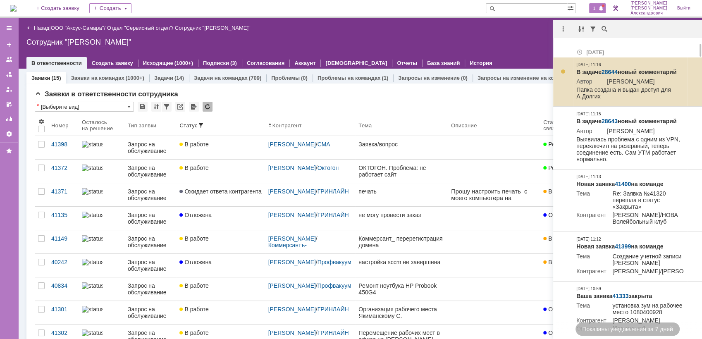
click at [610, 69] on link "28644" at bounding box center [610, 72] width 16 height 7
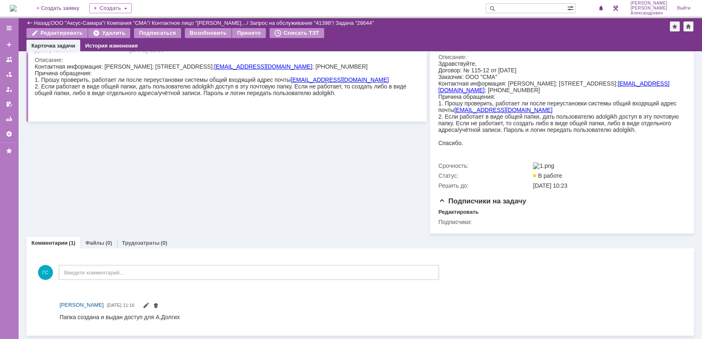
scroll to position [105, 0]
drag, startPoint x: 60, startPoint y: 314, endPoint x: 176, endPoint y: 323, distance: 116.9
click at [176, 321] on html "Папка создана и выдан доступ для А.Долгих" at bounding box center [367, 316] width 615 height 7
copy div "Папка создана и выдан доступ для А.Долгих"
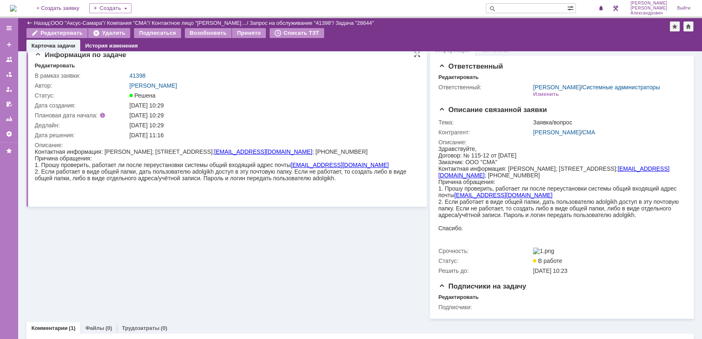
scroll to position [0, 0]
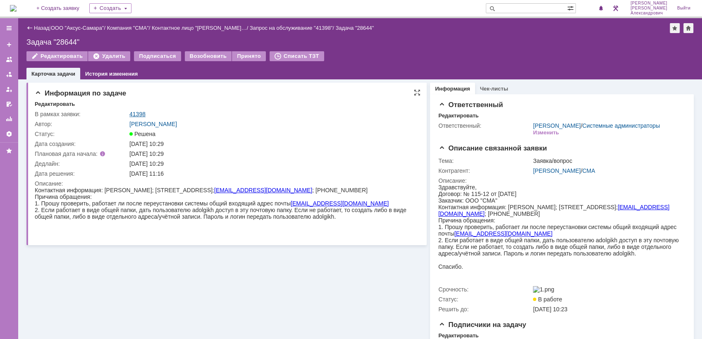
click at [134, 114] on link "41398" at bounding box center [137, 114] width 16 height 7
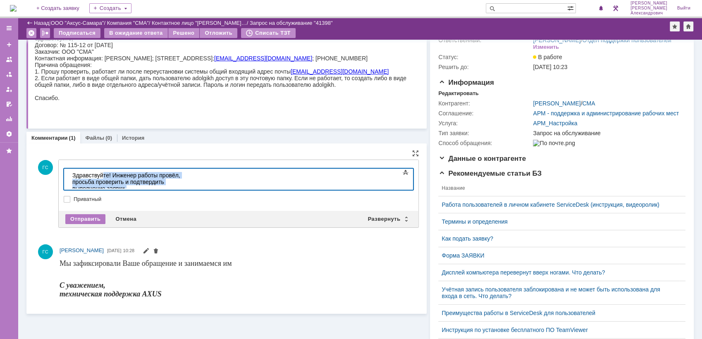
click at [103, 169] on body "Здравствуйте! Инженер работы провёл, просьба проверить и подтвердить выполнение…" at bounding box center [131, 185] width 124 height 33
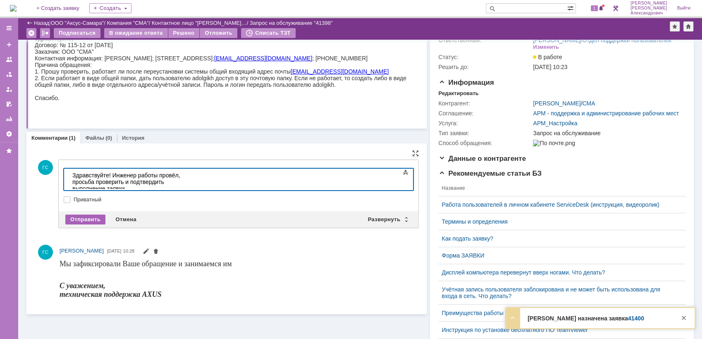
click at [81, 219] on div "Отправить" at bounding box center [85, 220] width 40 height 10
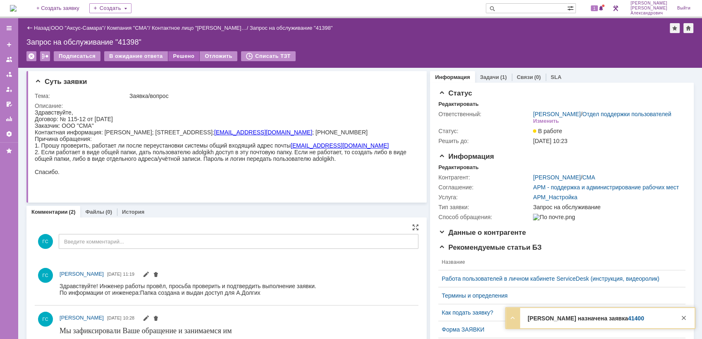
click at [184, 57] on div "Решено" at bounding box center [183, 56] width 31 height 10
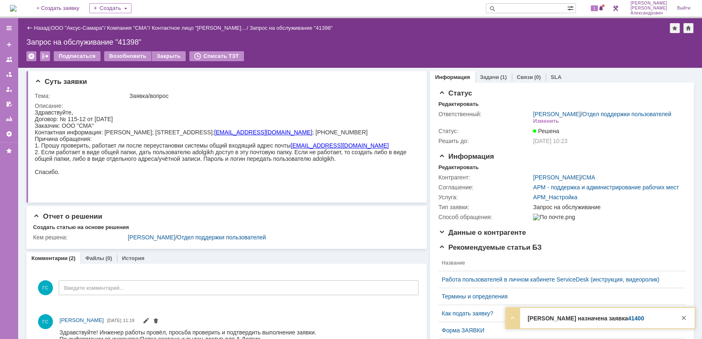
click at [601, 13] on div "1" at bounding box center [593, 8] width 25 height 17
click at [598, 12] on div "1" at bounding box center [597, 8] width 17 height 10
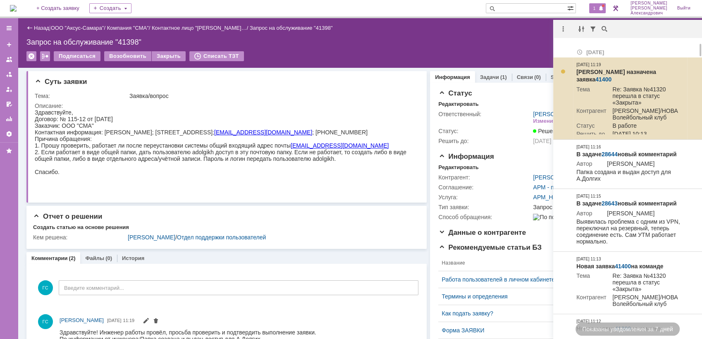
click at [612, 76] on link "41400" at bounding box center [604, 79] width 16 height 7
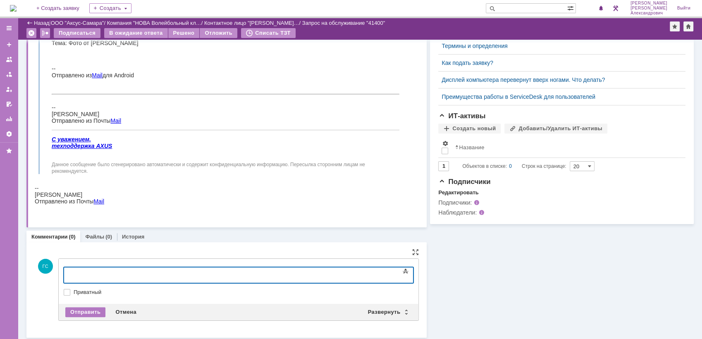
scroll to position [222, 0]
click at [373, 310] on div "Развернуть" at bounding box center [387, 312] width 49 height 10
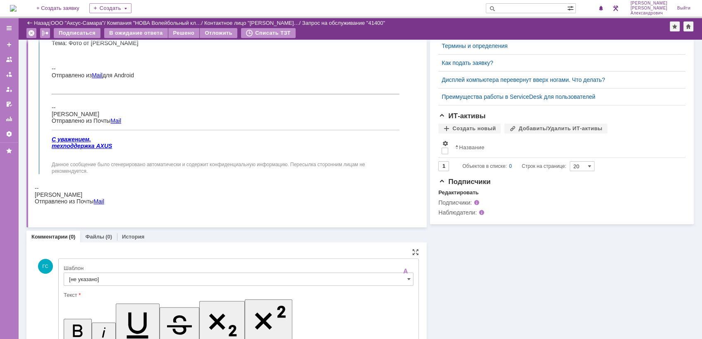
scroll to position [0, 0]
click at [181, 283] on input "[не указано]" at bounding box center [239, 279] width 350 height 13
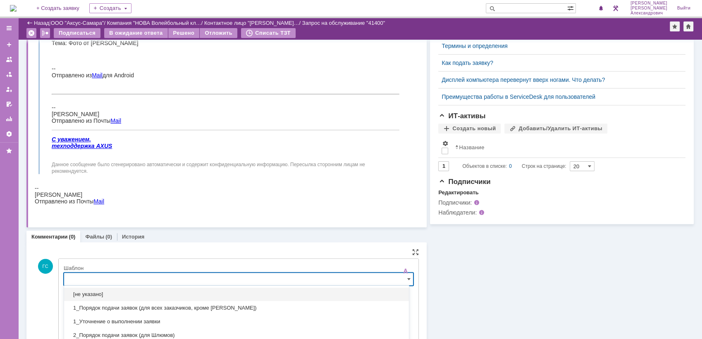
scroll to position [288, 0]
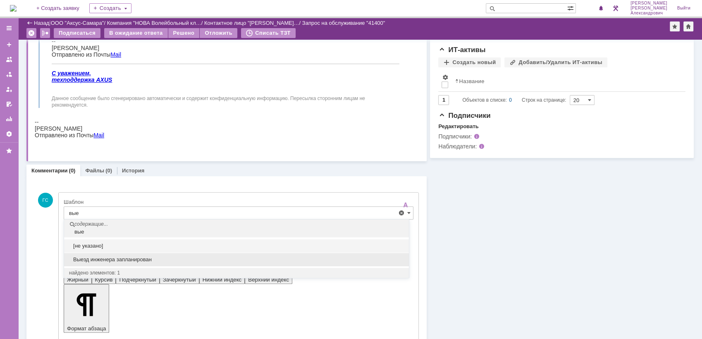
click at [141, 254] on div "Выезд инженера запланирован" at bounding box center [236, 259] width 345 height 13
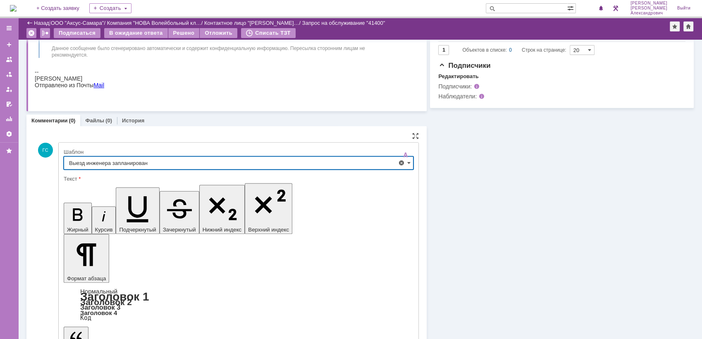
scroll to position [347, 0]
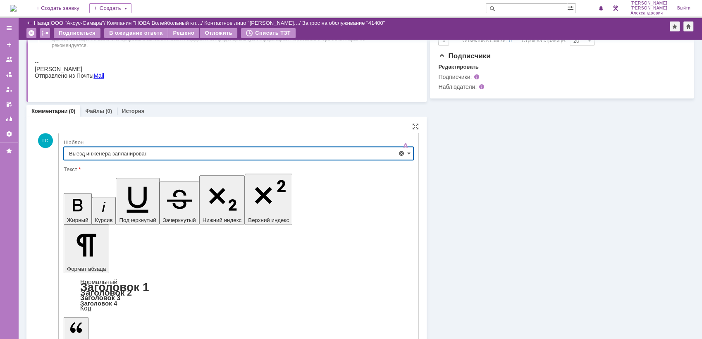
type input "Выезд инженера запланирован"
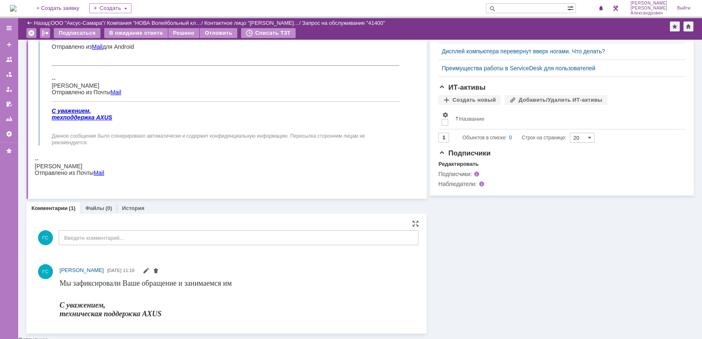
scroll to position [247, 0]
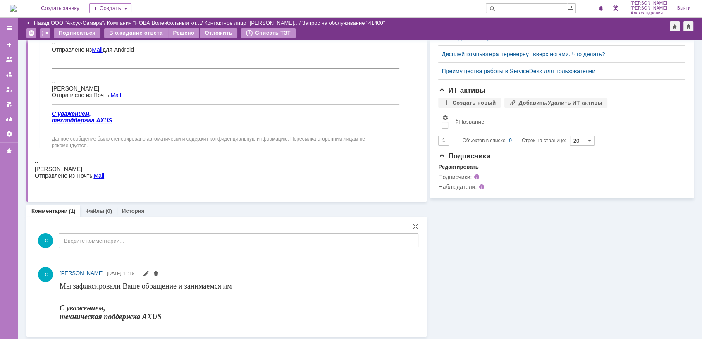
click at [133, 250] on div "ГС Введите комментарий..." at bounding box center [227, 242] width 384 height 38
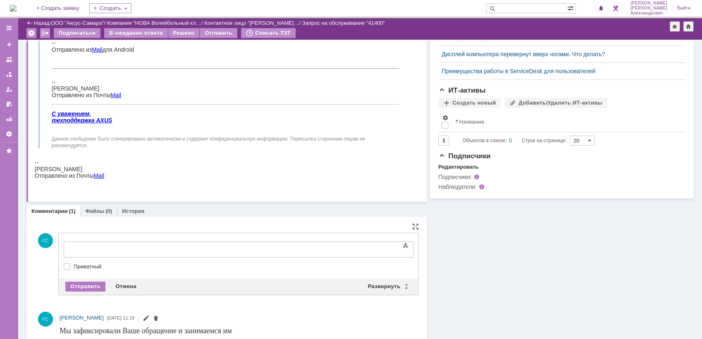
scroll to position [0, 0]
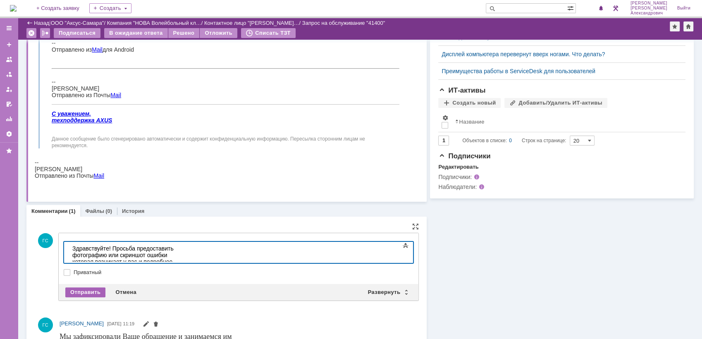
click at [90, 287] on div "Отправить" at bounding box center [85, 292] width 40 height 10
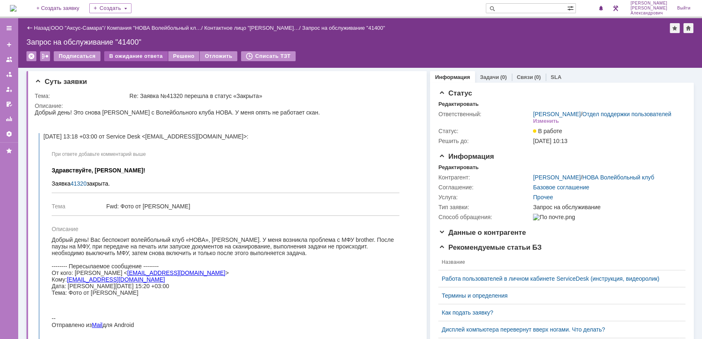
click at [141, 55] on div "В ожидание ответа" at bounding box center [135, 56] width 63 height 10
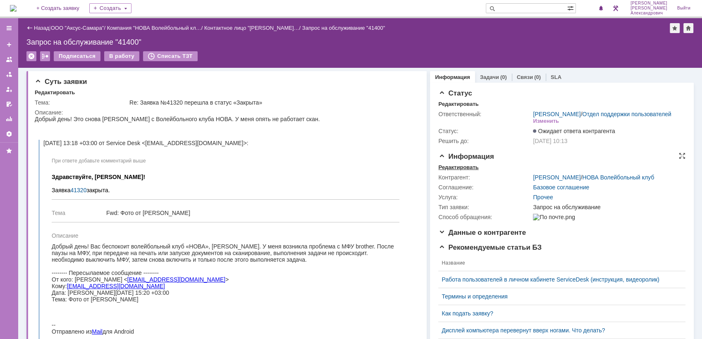
click at [442, 171] on div "Редактировать" at bounding box center [458, 167] width 40 height 7
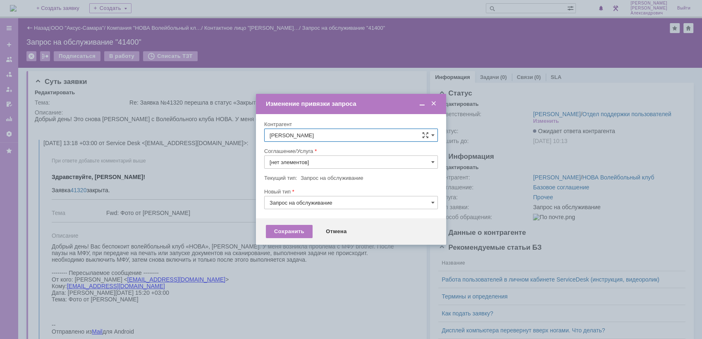
type input "Прочее"
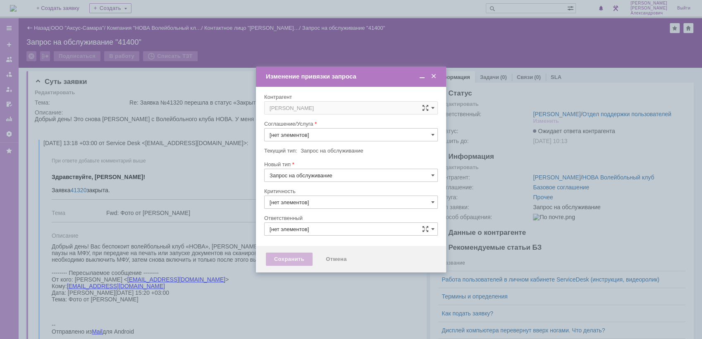
type input "Прочее"
type input "3. Низкая"
type input "[PERSON_NAME]"
type input "[не указано]"
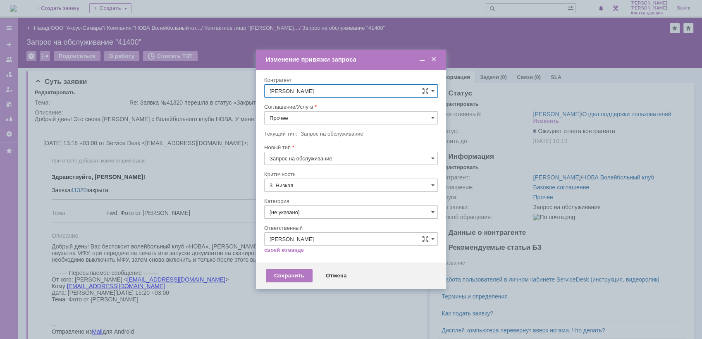
click at [321, 115] on input "Прочее" at bounding box center [351, 117] width 174 height 13
type input "н"
click at [360, 177] on span "Проектная деятельность" at bounding box center [351, 178] width 163 height 7
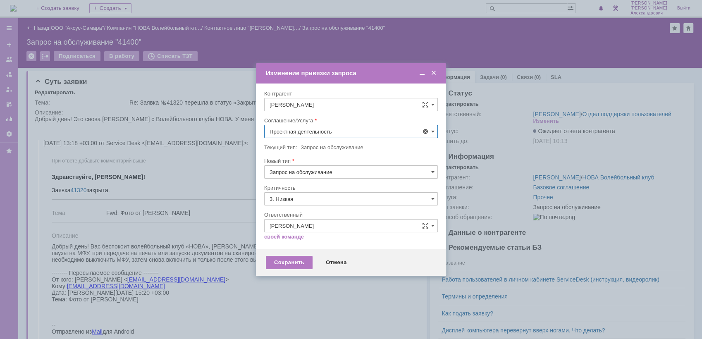
type input "Проектная деятельность"
click at [311, 197] on input "3. Низкая" at bounding box center [351, 198] width 174 height 13
click at [331, 189] on div "Критичность" at bounding box center [350, 187] width 172 height 5
type input "3. Низкая"
click at [291, 259] on div "Сохранить" at bounding box center [289, 262] width 47 height 13
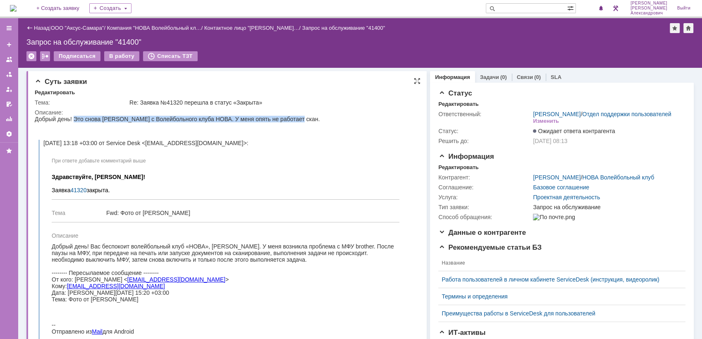
drag, startPoint x: 73, startPoint y: 119, endPoint x: 299, endPoint y: 122, distance: 226.3
click at [299, 122] on div "Добрый день! Это снова Татьяна с Волейбольного клуба НОВА. У меня опять не рабо…" at bounding box center [223, 288] width 377 height 345
copy div "Это снова Татьяна с Волейбольного клуба НОВА. У меня опять не работает скан."
click at [500, 79] on div "(0)" at bounding box center [503, 77] width 7 height 6
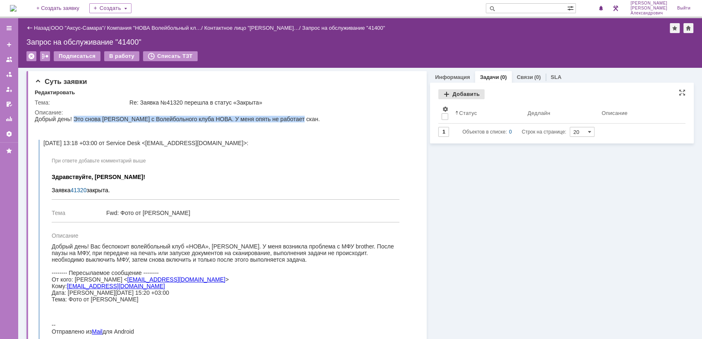
click at [453, 98] on div "Добавить" at bounding box center [461, 94] width 46 height 10
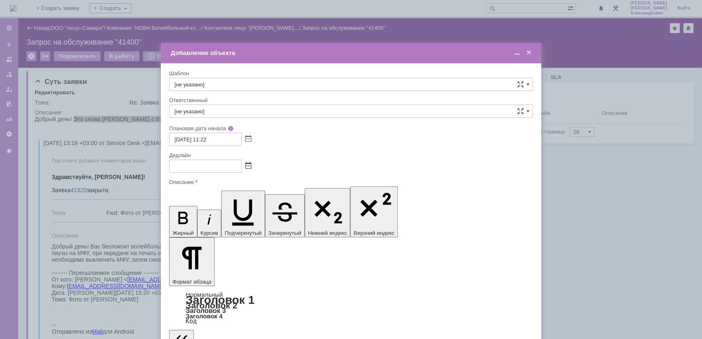
click at [251, 165] on span at bounding box center [248, 166] width 6 height 7
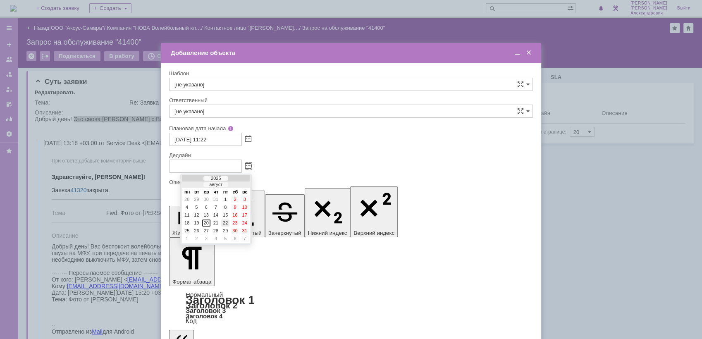
click at [225, 221] on div "22" at bounding box center [225, 223] width 8 height 7
type input "22.08.2025 11:22"
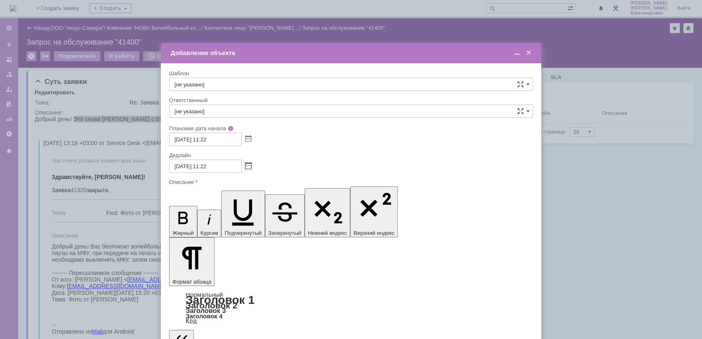
click at [215, 111] on input "[не указано]" at bounding box center [351, 111] width 364 height 13
click at [271, 202] on div "Мукминьзянов Раиль Рамильевич" at bounding box center [351, 198] width 363 height 13
type input "Мукминьзянов Раиль Рамильевич"
click at [515, 53] on span at bounding box center [517, 52] width 8 height 7
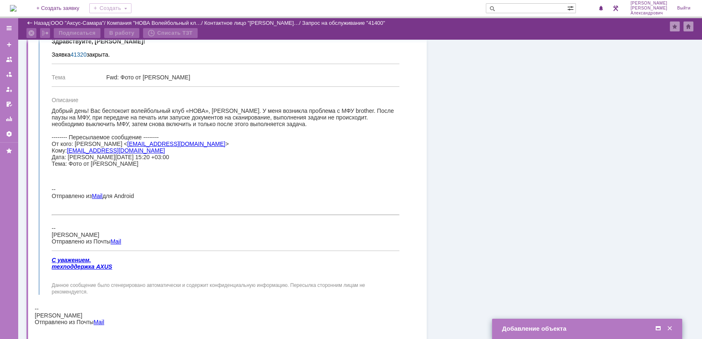
scroll to position [138, 0]
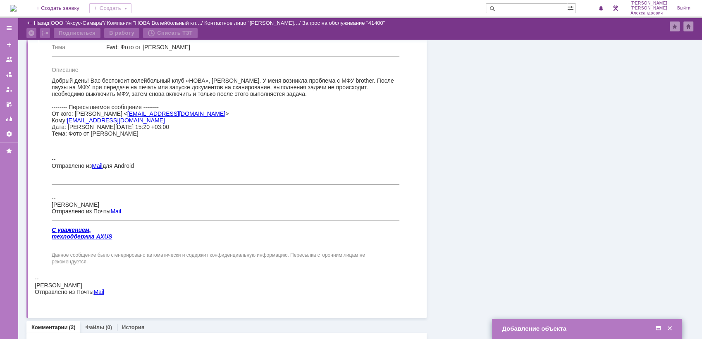
drag, startPoint x: 91, startPoint y: 83, endPoint x: 322, endPoint y: 101, distance: 231.5
click at [322, 101] on div "Добрый день! Вас беспокоит волейбольный клуб «НОВА», Егорова Татьяна. У меня во…" at bounding box center [226, 145] width 348 height 137
copy span "Вас беспокоит волейбольный клуб «НОВА», Егорова Татьяна. У меня возникла пробле…"
click at [655, 326] on span at bounding box center [658, 328] width 8 height 7
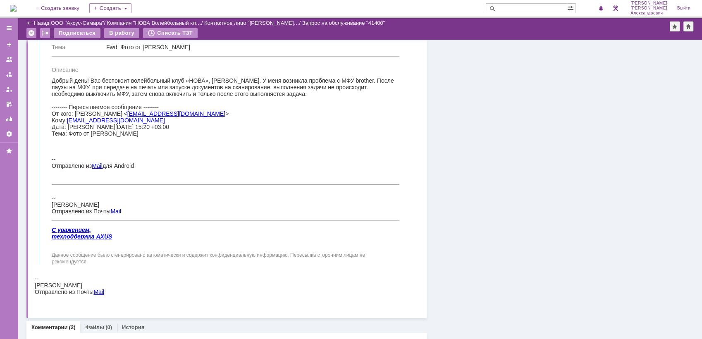
scroll to position [0, 0]
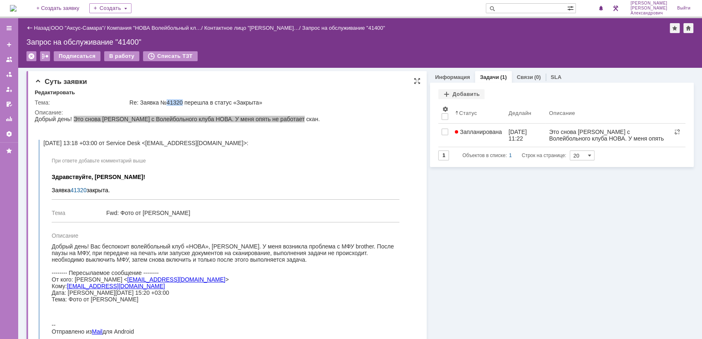
drag, startPoint x: 165, startPoint y: 103, endPoint x: 182, endPoint y: 103, distance: 17.4
click at [182, 103] on div "Re: Заявка №41320 перешла в статус «Закрыта»" at bounding box center [271, 102] width 285 height 7
copy div "41320"
click at [510, 12] on input "text" at bounding box center [526, 8] width 81 height 10
paste input "41320"
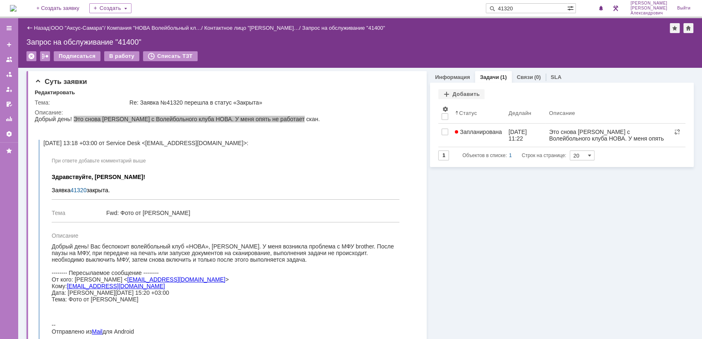
type input "41320"
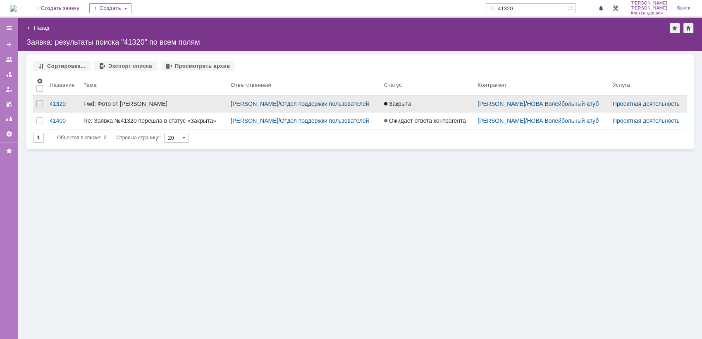
click at [445, 112] on link "Закрыта" at bounding box center [428, 104] width 94 height 17
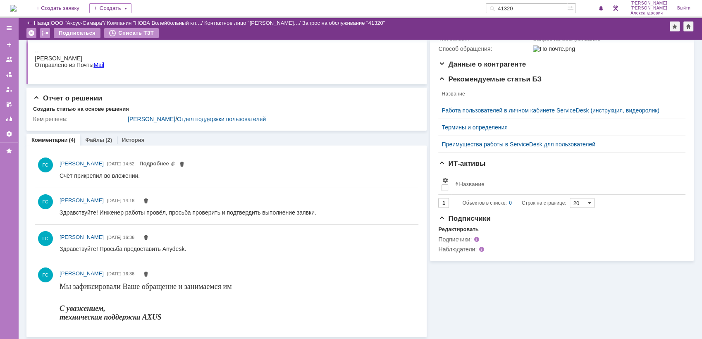
scroll to position [150, 0]
click at [106, 138] on div "(2)" at bounding box center [108, 140] width 7 height 6
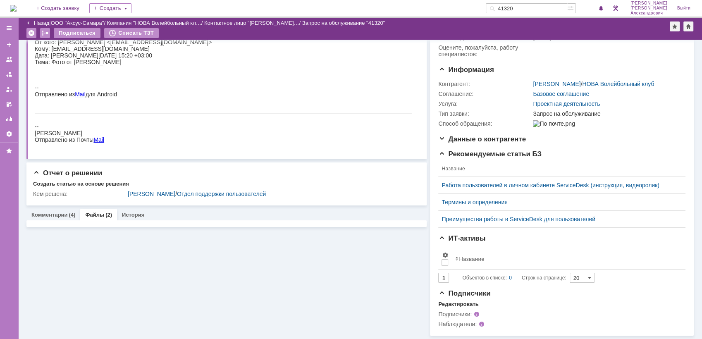
scroll to position [86, 0]
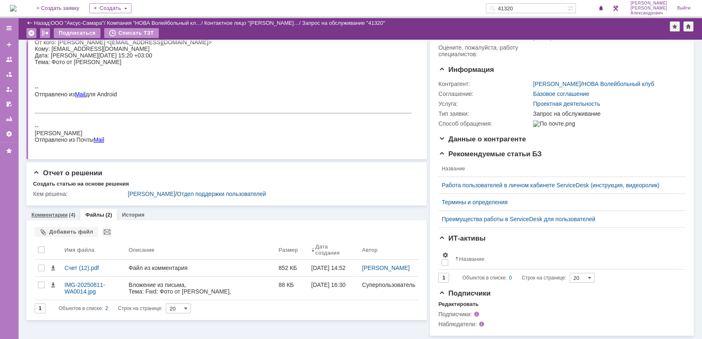
click at [52, 212] on link "Комментарии" at bounding box center [49, 215] width 36 height 6
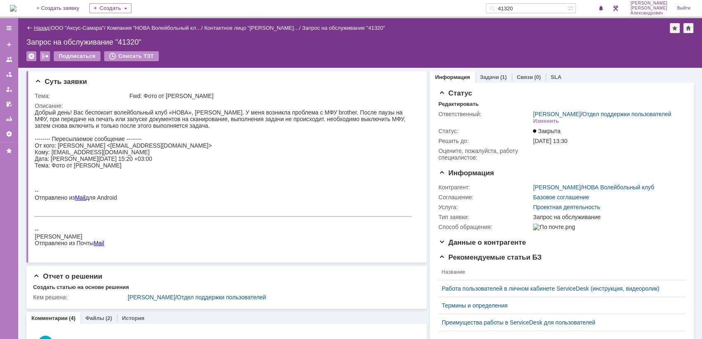
click at [40, 28] on link "Назад" at bounding box center [41, 28] width 15 height 6
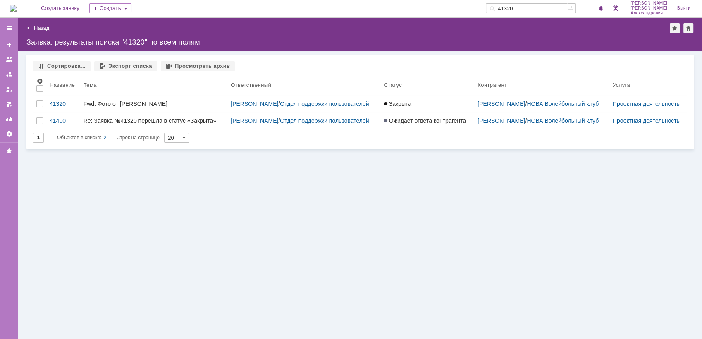
click at [17, 5] on img at bounding box center [13, 8] width 7 height 7
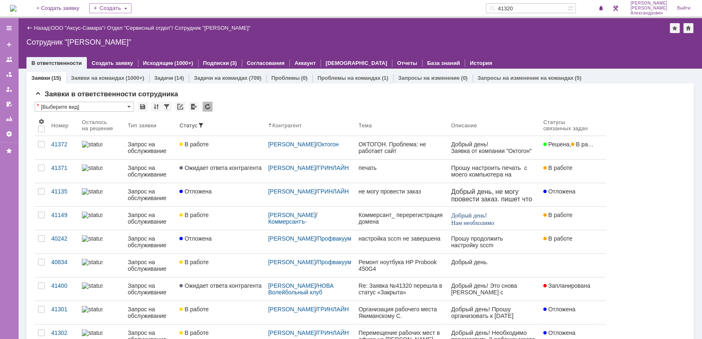
click at [17, 8] on img at bounding box center [13, 8] width 7 height 7
click at [15, 8] on img at bounding box center [13, 8] width 7 height 7
click at [14, 5] on img at bounding box center [13, 8] width 7 height 7
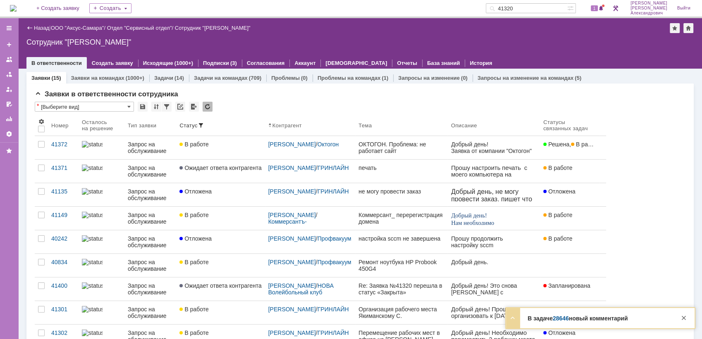
click at [600, 2] on div "1" at bounding box center [593, 8] width 25 height 17
click at [598, 9] on span "1" at bounding box center [594, 8] width 7 height 6
click at [457, 40] on div "Сотрудник "[PERSON_NAME]"" at bounding box center [360, 42] width 668 height 8
click at [594, 9] on span "2" at bounding box center [594, 8] width 7 height 6
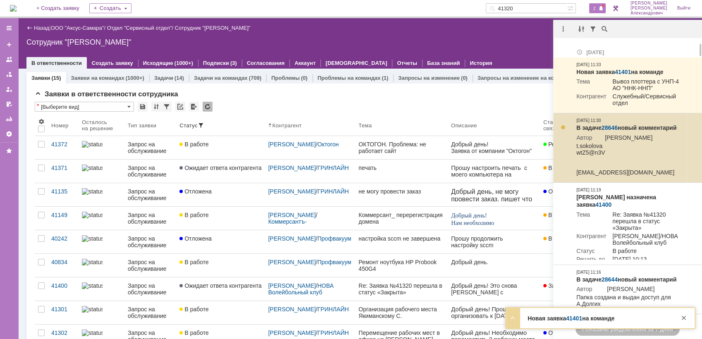
click at [612, 127] on link "28646" at bounding box center [610, 127] width 16 height 7
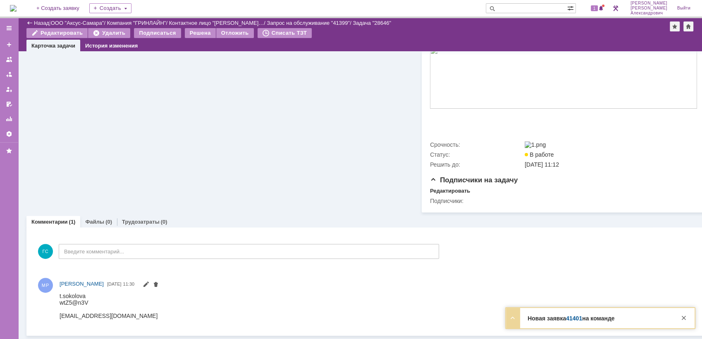
scroll to position [261, 0]
drag, startPoint x: 60, startPoint y: 296, endPoint x: 122, endPoint y: 324, distance: 68.1
click at [122, 319] on html "t.sokolova wtZ5@n3V [EMAIL_ADDRESS][DOMAIN_NAME]" at bounding box center [377, 305] width 634 height 26
copy body "t.sokolova wtZ5@n3V [EMAIL_ADDRESS][DOMAIN_NAME]"
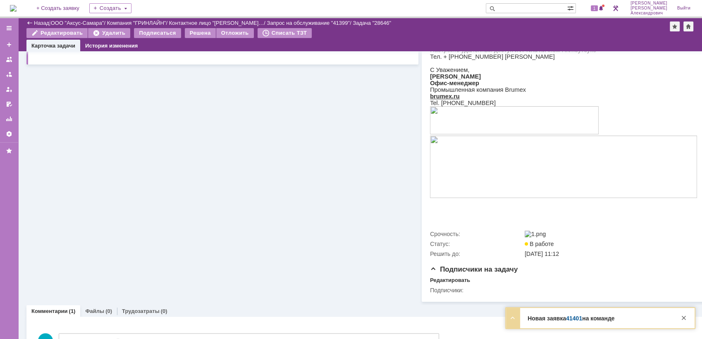
scroll to position [0, 0]
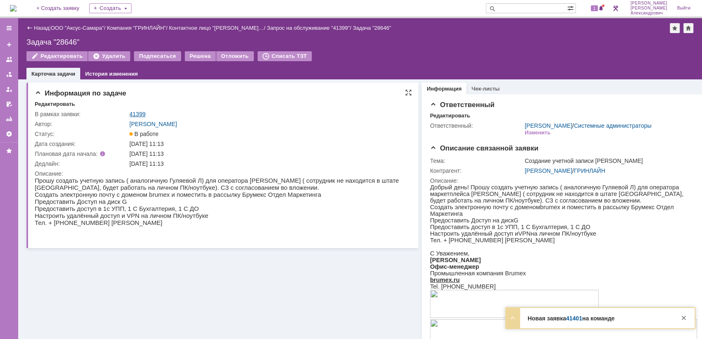
click at [136, 113] on link "41399" at bounding box center [137, 114] width 16 height 7
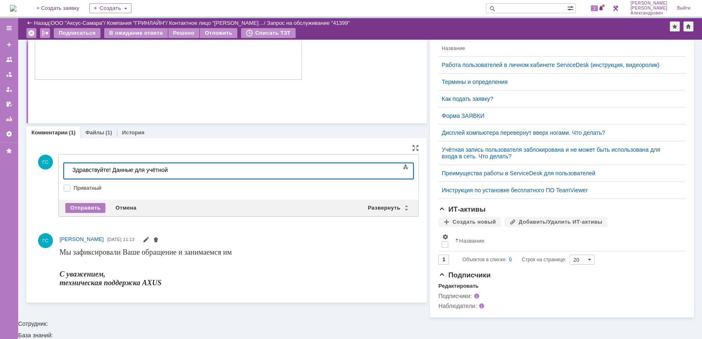
scroll to position [185, 0]
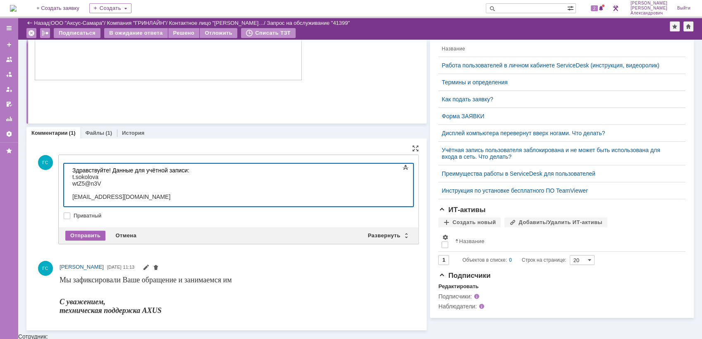
click at [89, 235] on div "Отправить" at bounding box center [85, 236] width 40 height 10
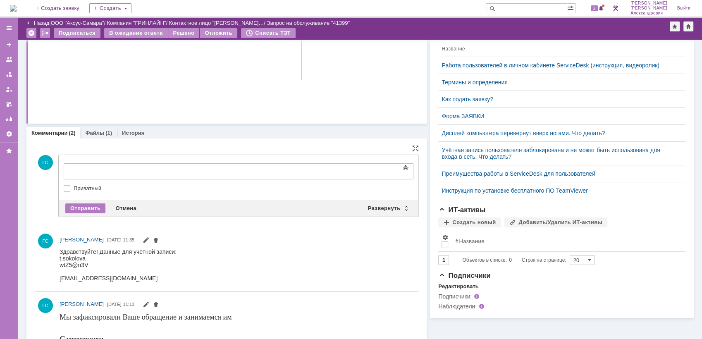
scroll to position [0, 0]
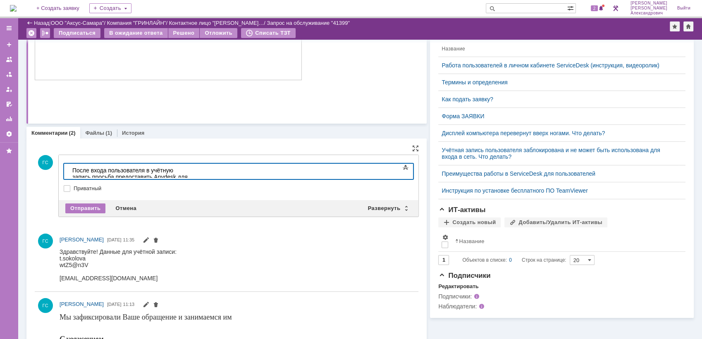
click at [190, 171] on div "После входа пользователя в учётную запись просьба предоставить Anydesk для даль…" at bounding box center [130, 177] width 117 height 20
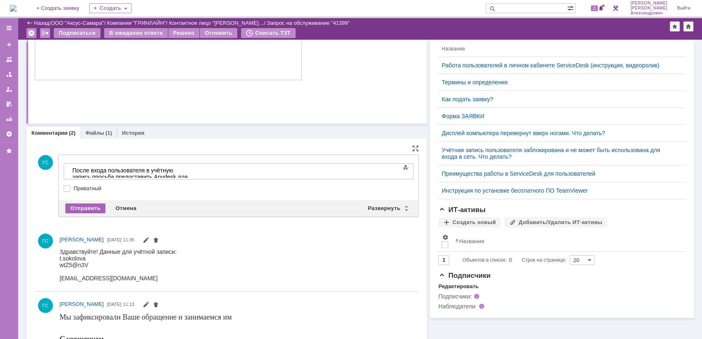
click at [86, 204] on div "Отправить" at bounding box center [85, 208] width 40 height 10
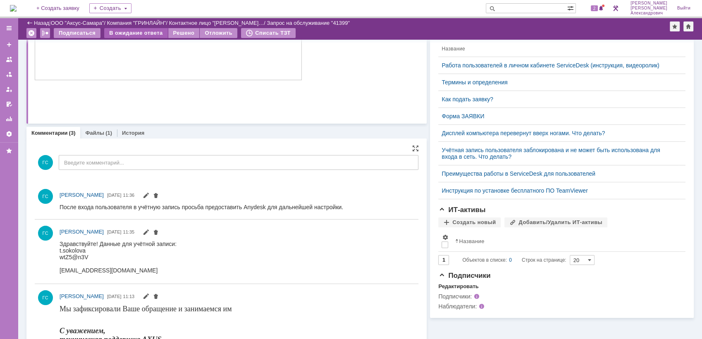
click at [139, 30] on div "В ожидание ответа" at bounding box center [135, 33] width 63 height 10
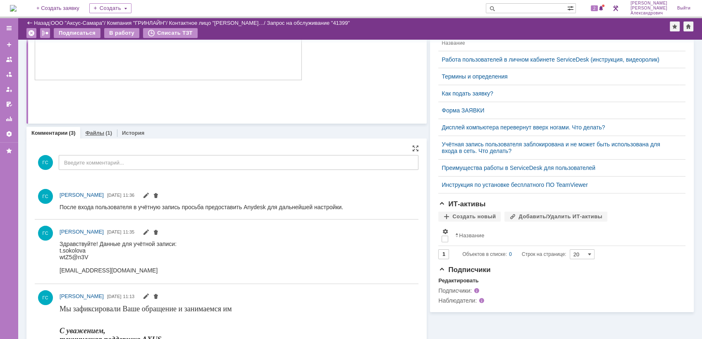
click at [96, 128] on div "Файлы (1)" at bounding box center [98, 133] width 37 height 12
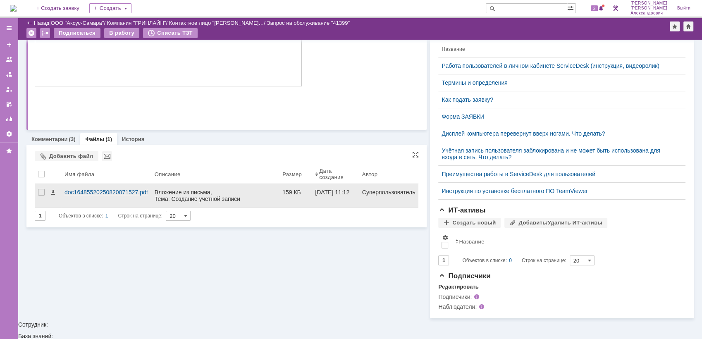
click at [137, 194] on div "doc16485520250820071527.pdf" at bounding box center [107, 192] width 84 height 7
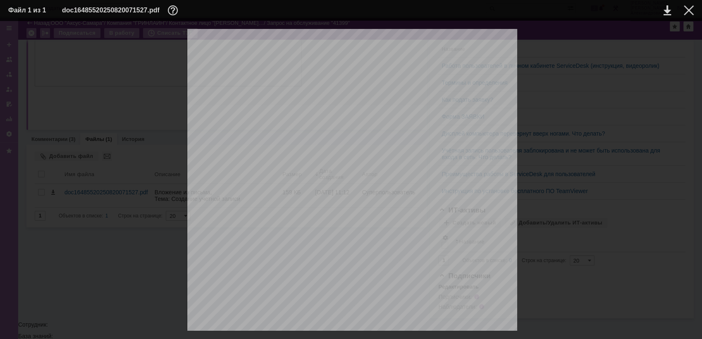
scroll to position [165, 0]
click at [693, 11] on div at bounding box center [689, 10] width 10 height 10
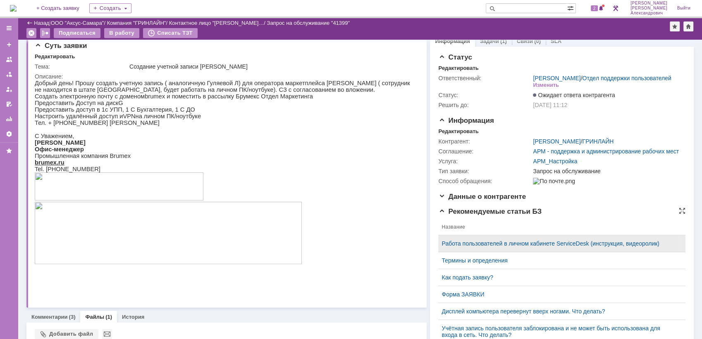
scroll to position [0, 0]
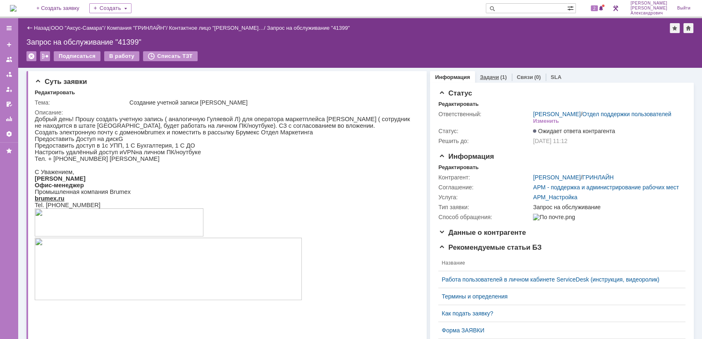
click at [487, 74] on link "Задачи" at bounding box center [489, 77] width 19 height 6
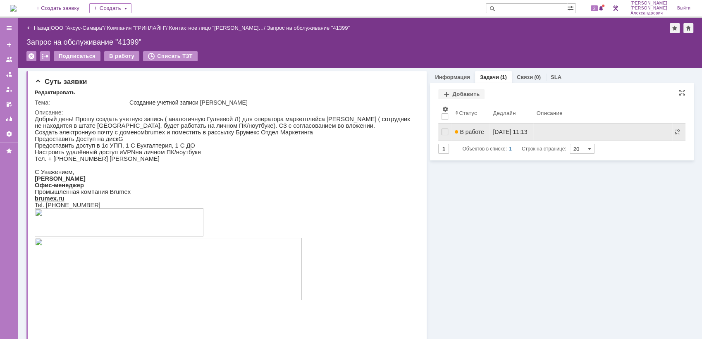
click at [471, 127] on link "В работе" at bounding box center [471, 132] width 38 height 17
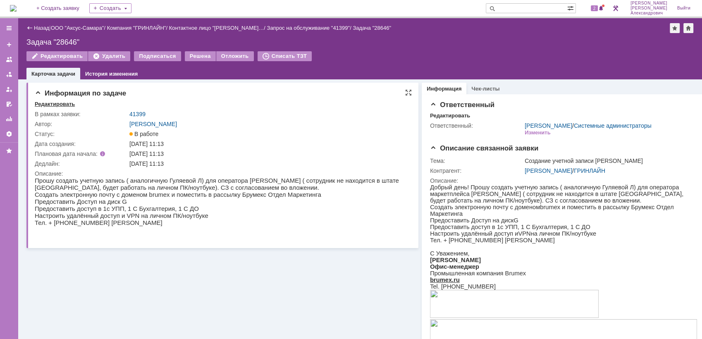
click at [60, 107] on div "Редактировать" at bounding box center [55, 104] width 40 height 7
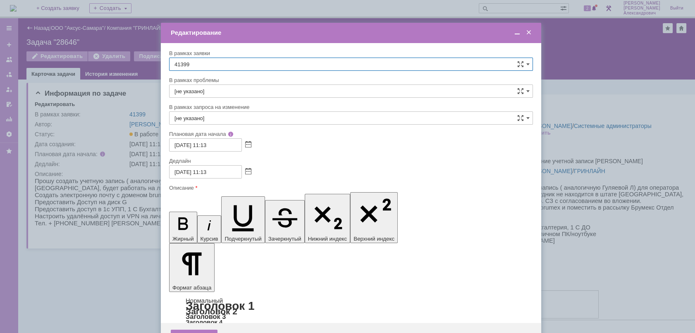
click at [519, 32] on span at bounding box center [517, 32] width 8 height 7
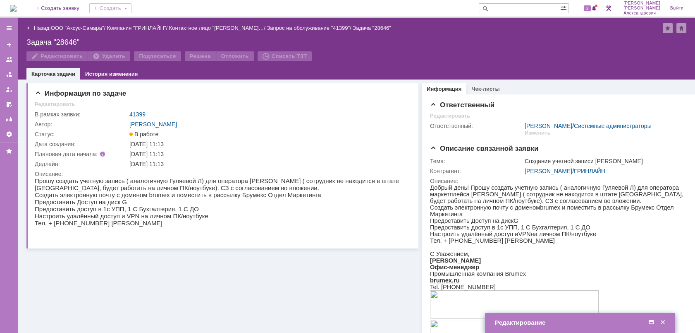
click at [663, 320] on span at bounding box center [663, 321] width 8 height 7
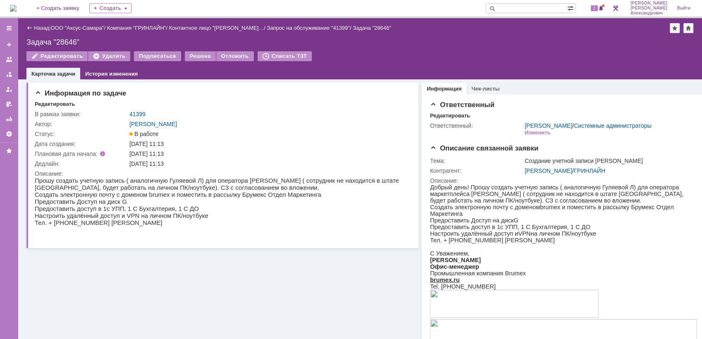
click at [37, 22] on div "Назад | ООО "Аксус-Самара" / Компания "ГРИНЛАЙН" / Контактное лицо "[PERSON_NAM…" at bounding box center [360, 48] width 684 height 61
click at [37, 26] on link "Назад" at bounding box center [41, 28] width 15 height 6
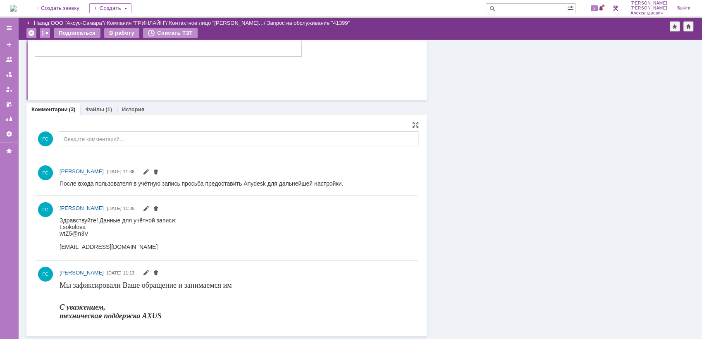
scroll to position [215, 0]
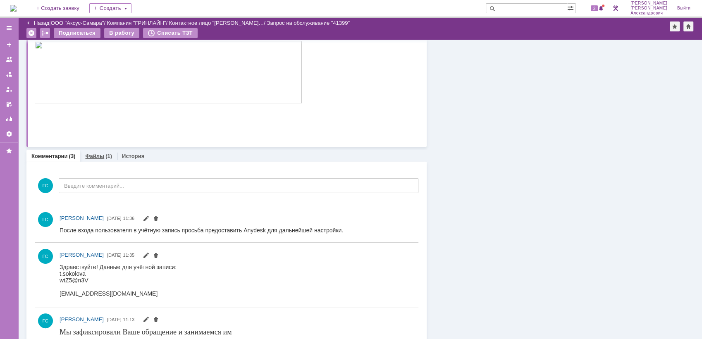
click at [98, 154] on link "Файлы" at bounding box center [94, 156] width 19 height 6
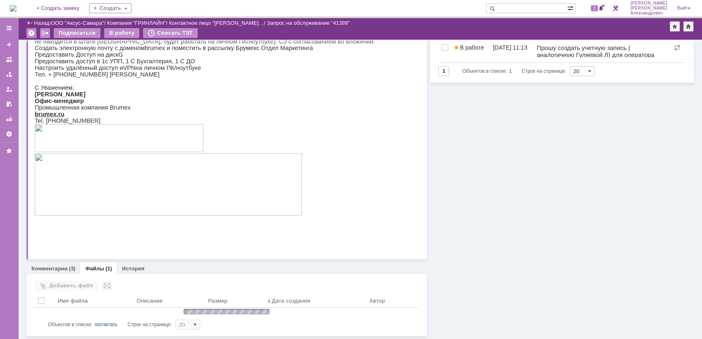
scroll to position [77, 0]
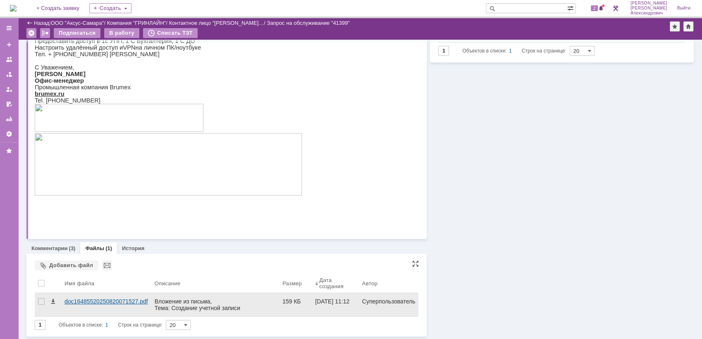
click at [110, 299] on div "doc16485520250820071527.pdf" at bounding box center [107, 301] width 84 height 7
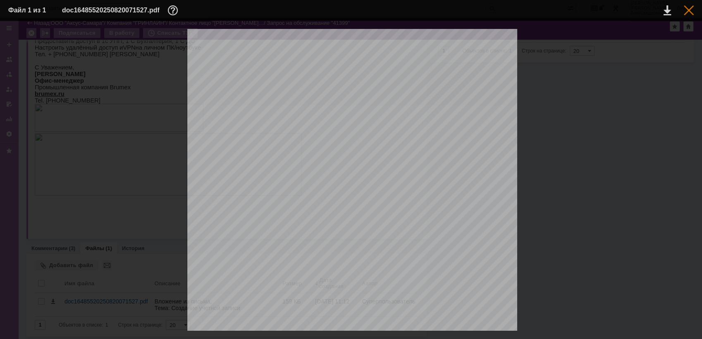
click at [688, 11] on div at bounding box center [689, 10] width 10 height 10
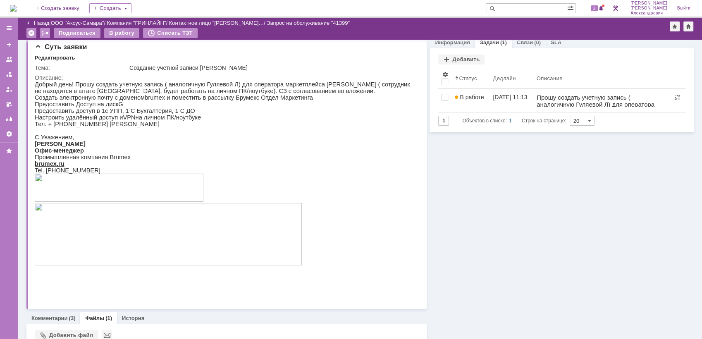
scroll to position [0, 0]
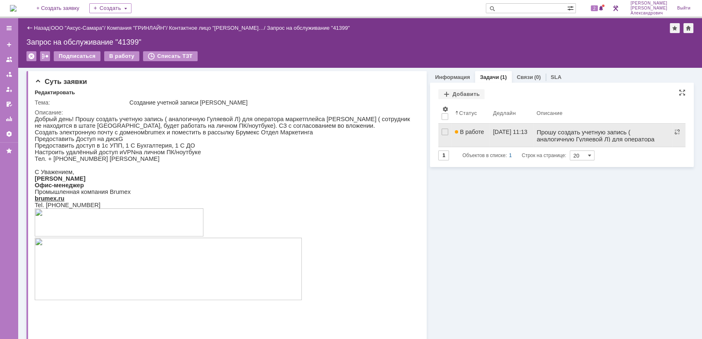
click at [490, 135] on link "[DATE] 11:13" at bounding box center [511, 135] width 43 height 23
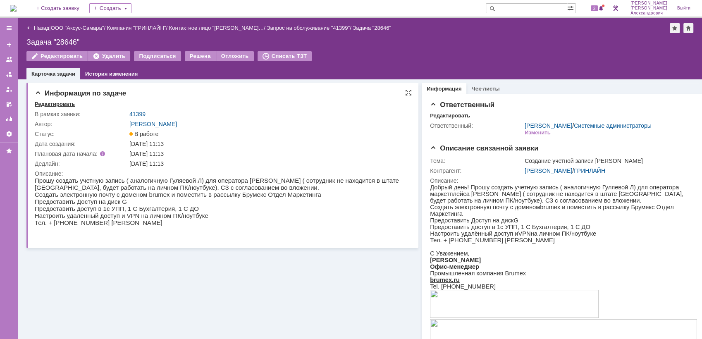
click at [45, 103] on div "Редактировать" at bounding box center [55, 104] width 40 height 7
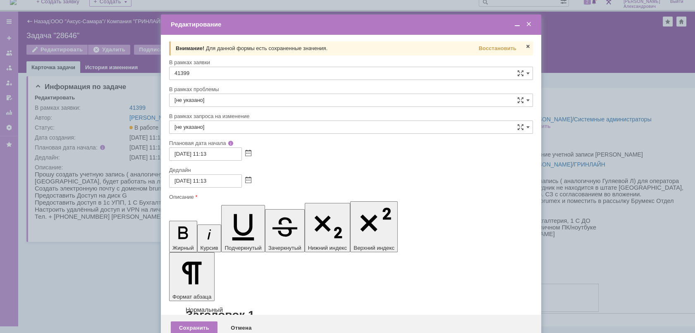
click at [528, 22] on span at bounding box center [529, 24] width 8 height 7
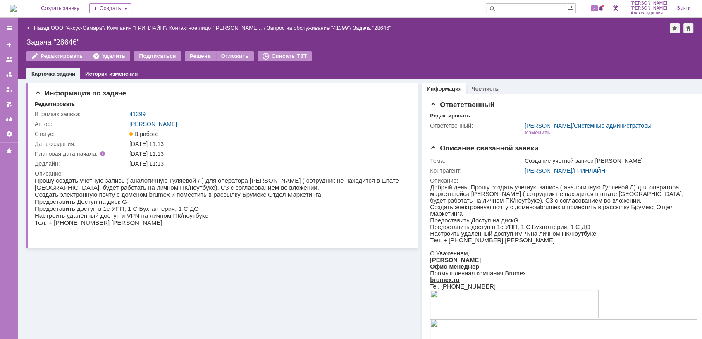
click at [35, 31] on div "Назад | ООО "Аксус-Самара" / Компания "ГРИНЛАЙН" / Контактное лицо "[PERSON_NAM…" at bounding box center [360, 28] width 668 height 10
click at [36, 26] on link "Назад" at bounding box center [41, 28] width 15 height 6
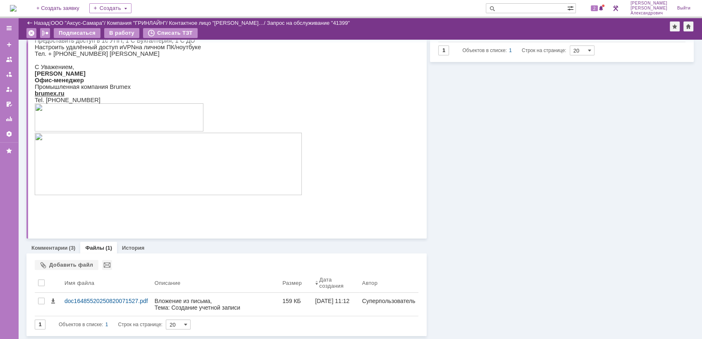
scroll to position [77, 0]
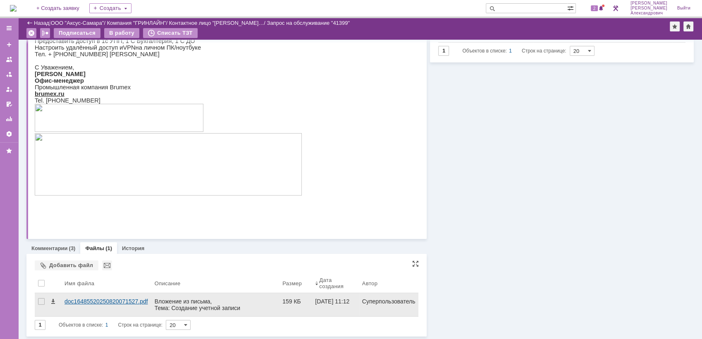
click at [112, 299] on div "doc16485520250820071527.pdf" at bounding box center [107, 301] width 84 height 7
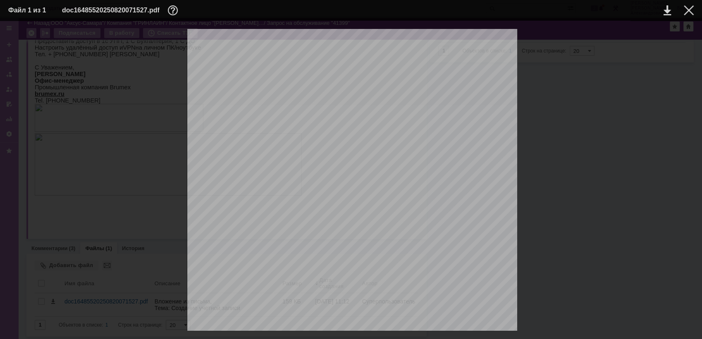
scroll to position [0, 0]
click at [669, 10] on link at bounding box center [667, 10] width 7 height 10
click at [328, 12] on td "doc16485520250820071527.pdf" at bounding box center [344, 10] width 564 height 12
click at [696, 8] on table "Файл 1 из 1 doc16485520250820071527.pdf" at bounding box center [351, 10] width 702 height 21
click at [692, 8] on div at bounding box center [689, 10] width 10 height 10
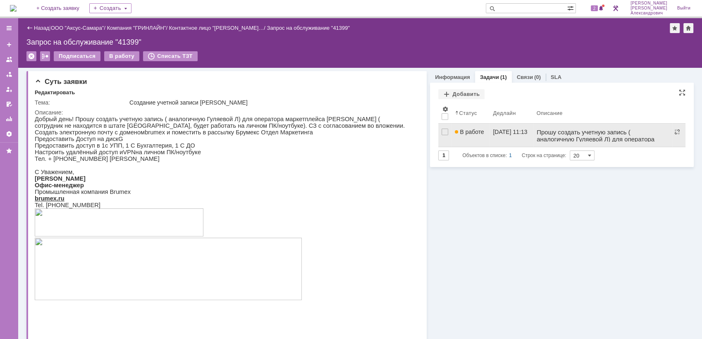
click at [500, 139] on link "22.08.2025 11:13" at bounding box center [511, 135] width 43 height 23
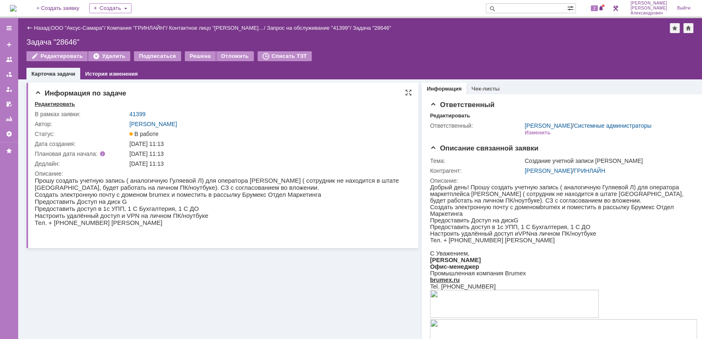
click at [52, 106] on div "Редактировать" at bounding box center [55, 104] width 40 height 7
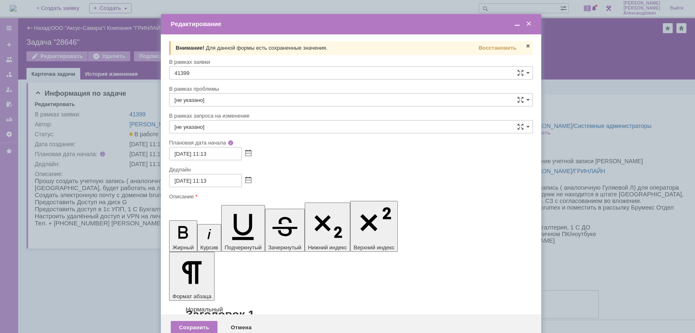
scroll to position [7, 0]
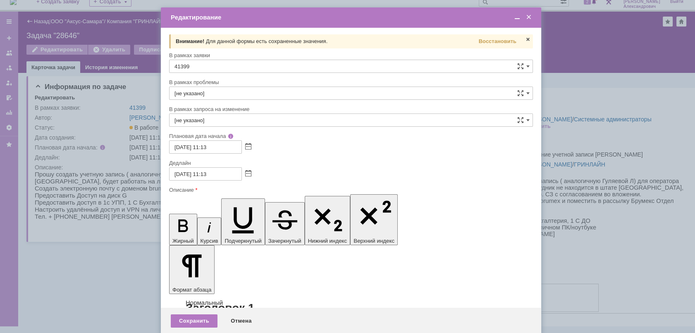
click at [531, 15] on span at bounding box center [529, 17] width 8 height 7
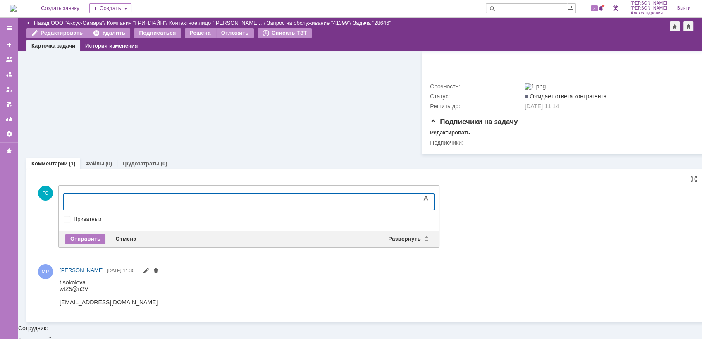
scroll to position [304, 0]
click at [412, 242] on div "Развернуть" at bounding box center [407, 238] width 49 height 10
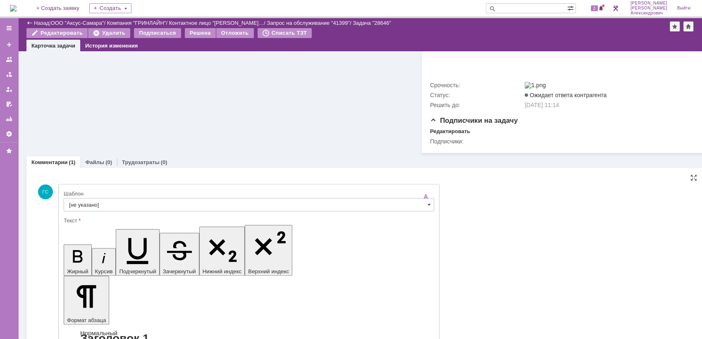
scroll to position [429, 0]
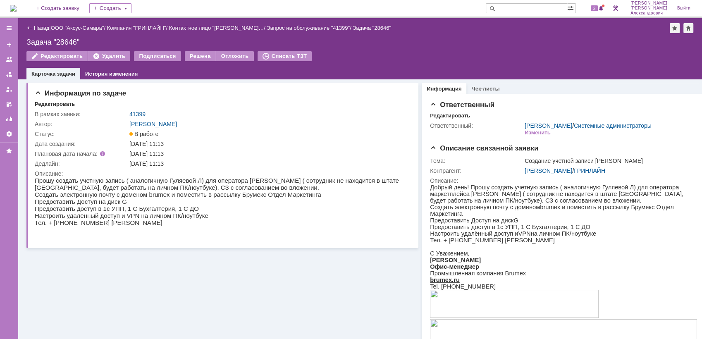
click at [17, 6] on img at bounding box center [13, 8] width 7 height 7
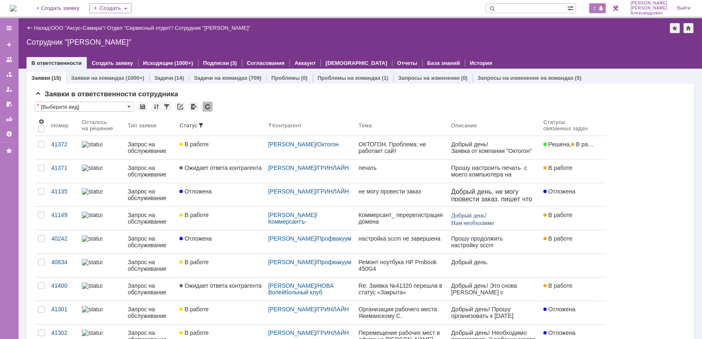
click at [595, 6] on span "2" at bounding box center [594, 8] width 7 height 6
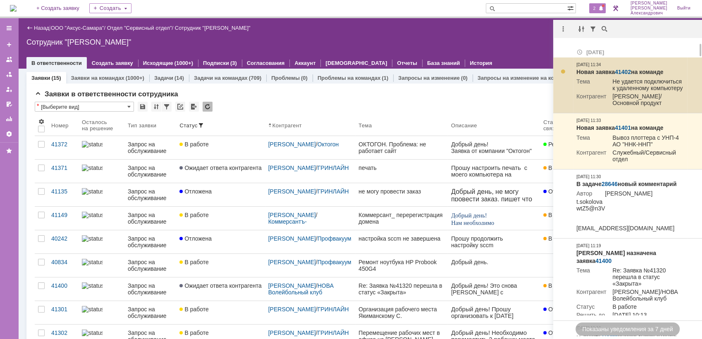
click at [626, 70] on link "41402" at bounding box center [623, 72] width 16 height 7
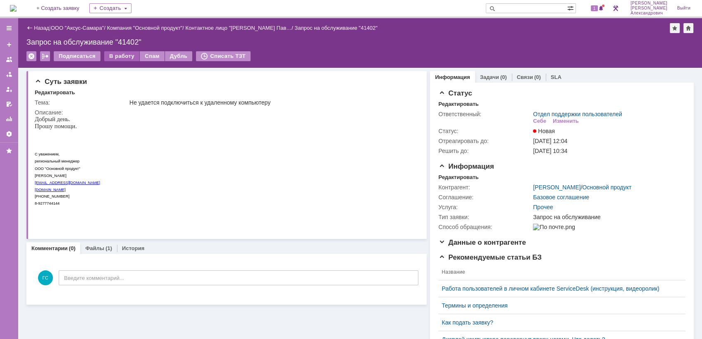
click at [126, 53] on div "В работу" at bounding box center [121, 56] width 35 height 10
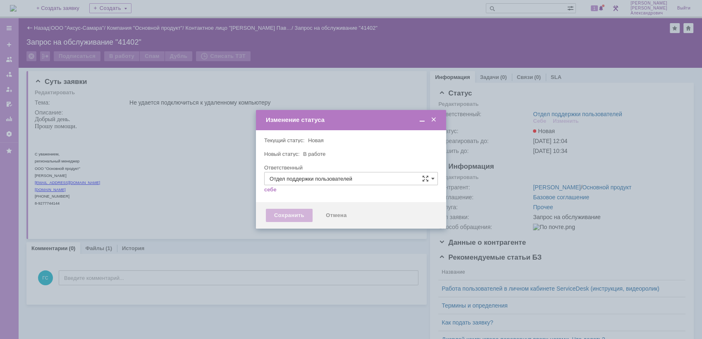
type input "[PERSON_NAME]"
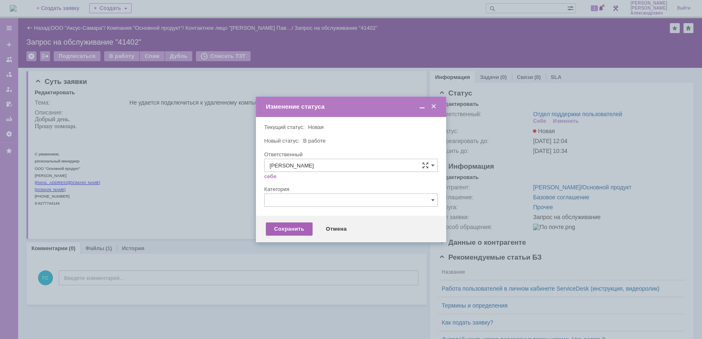
click at [282, 230] on div "Сохранить" at bounding box center [289, 229] width 47 height 13
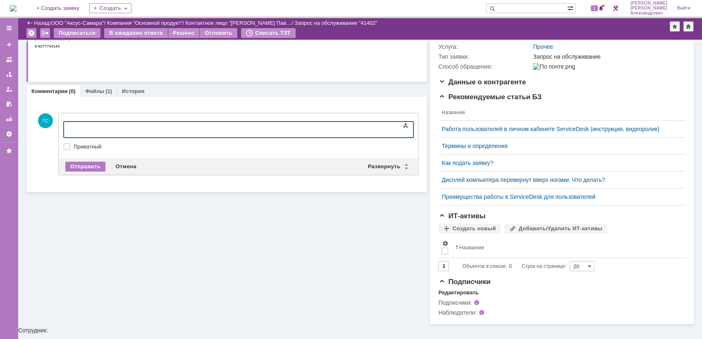
scroll to position [122, 0]
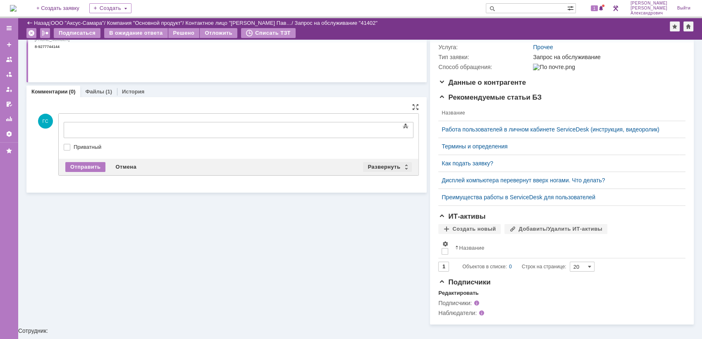
click at [383, 167] on div "Развернуть" at bounding box center [387, 167] width 49 height 10
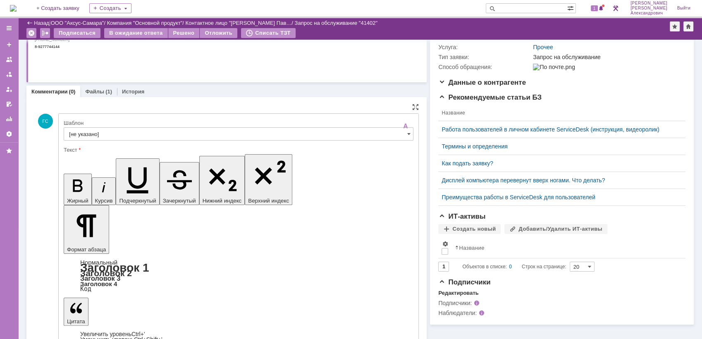
scroll to position [0, 0]
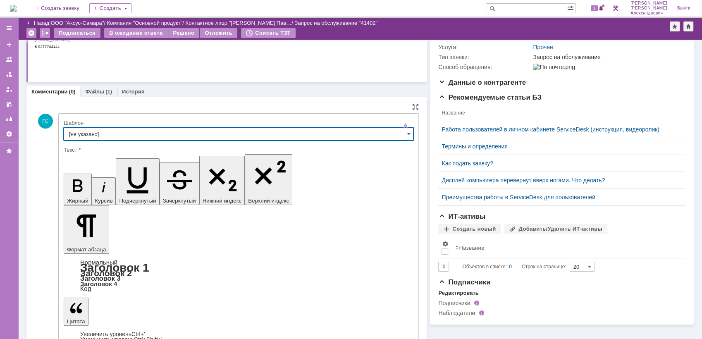
click at [103, 136] on input "[не указано]" at bounding box center [239, 133] width 350 height 13
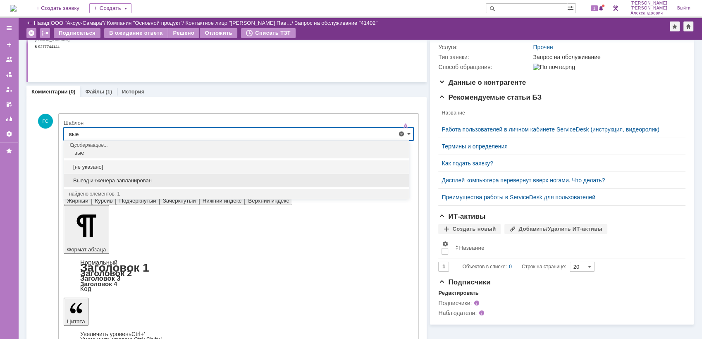
click at [115, 177] on span "Выезд инженера запланирован" at bounding box center [236, 180] width 335 height 7
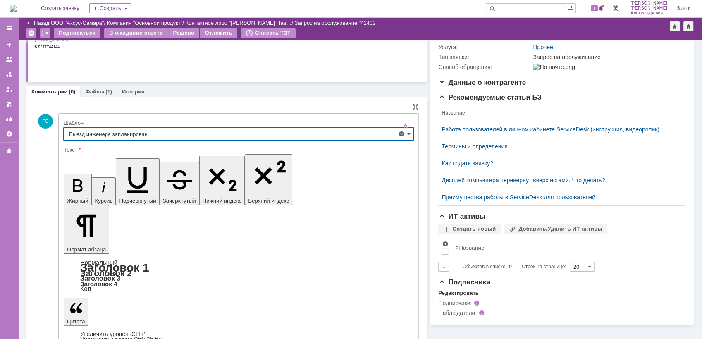
type input "Выезд инженера запланирован"
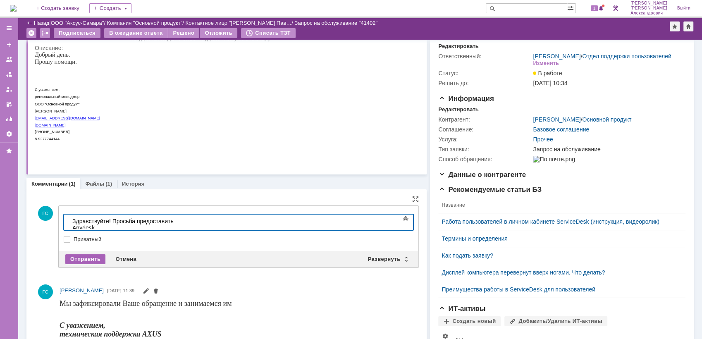
click at [84, 254] on div "Отправить" at bounding box center [85, 259] width 40 height 10
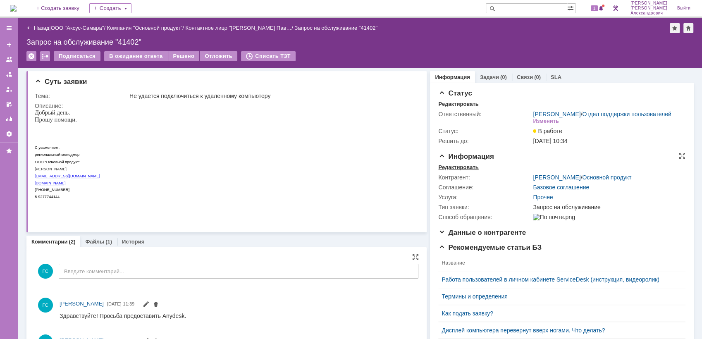
click at [452, 171] on div "Редактировать" at bounding box center [458, 167] width 40 height 7
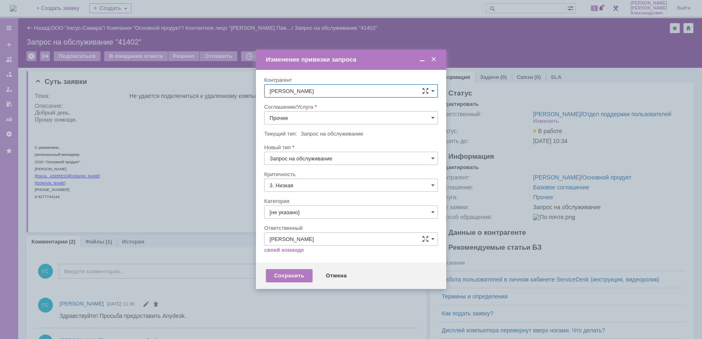
click at [434, 60] on span at bounding box center [434, 59] width 8 height 7
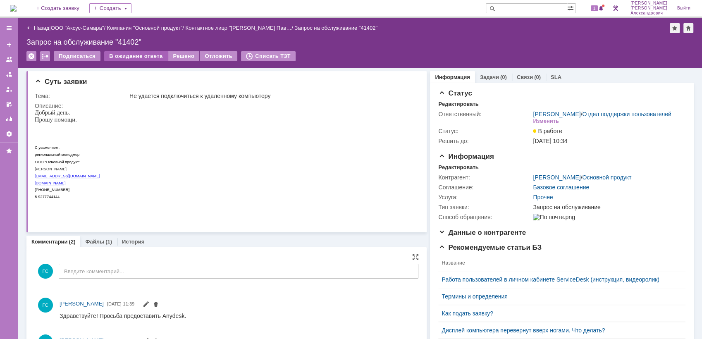
click at [139, 58] on div "В ожидание ответа" at bounding box center [135, 56] width 63 height 10
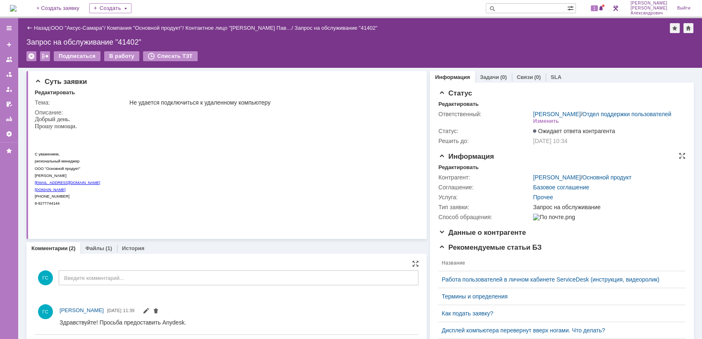
click at [453, 179] on td "Контрагент:" at bounding box center [484, 177] width 93 height 10
click at [457, 171] on div "Редактировать" at bounding box center [458, 167] width 40 height 7
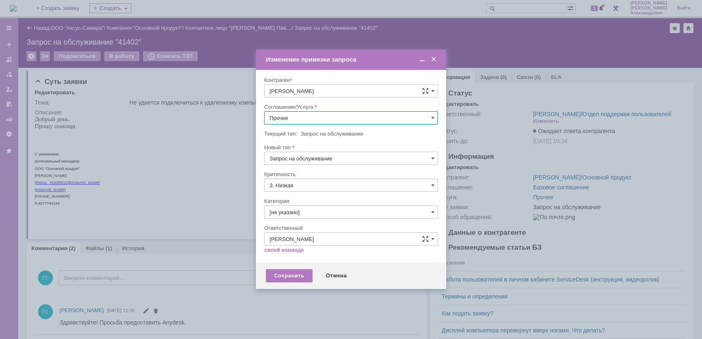
click at [308, 122] on input "Прочее" at bounding box center [351, 117] width 174 height 13
click at [363, 199] on span "АРМ_Настройка" at bounding box center [351, 198] width 163 height 7
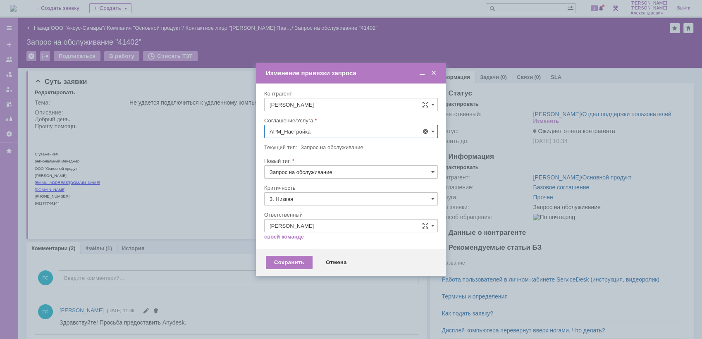
type input "АРМ_Настройка"
click at [328, 198] on input "3. Низкая" at bounding box center [351, 198] width 174 height 13
click at [317, 213] on span "[не указано]" at bounding box center [351, 214] width 163 height 7
click at [286, 260] on div "Сохранить" at bounding box center [289, 262] width 47 height 13
type input "[не указано]"
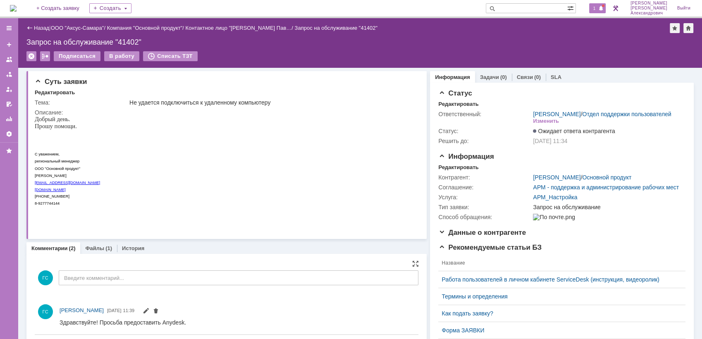
click at [601, 4] on div "1" at bounding box center [597, 8] width 17 height 10
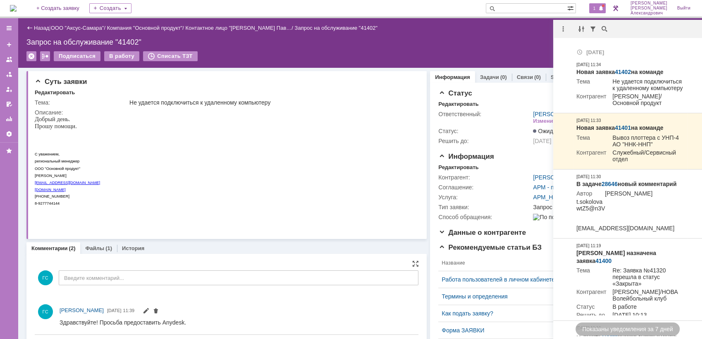
click at [524, 39] on div "Запрос на обслуживание "41402"" at bounding box center [360, 42] width 668 height 8
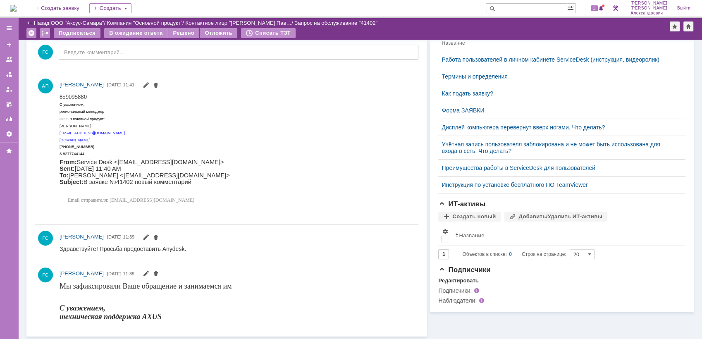
scroll to position [191, 0]
drag, startPoint x: 60, startPoint y: 96, endPoint x: 105, endPoint y: 97, distance: 45.9
click at [105, 97] on p "859095880" at bounding box center [145, 96] width 170 height 7
copy span "859095880"
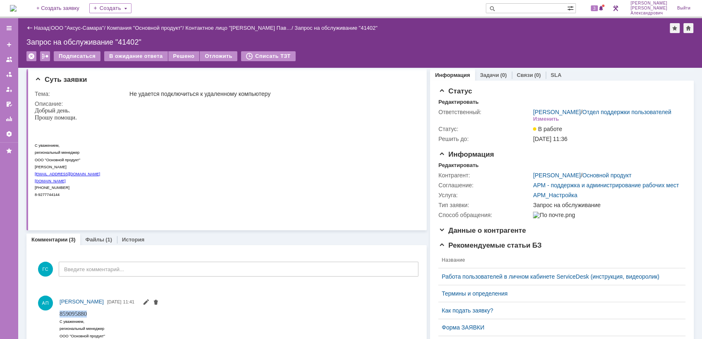
scroll to position [0, 0]
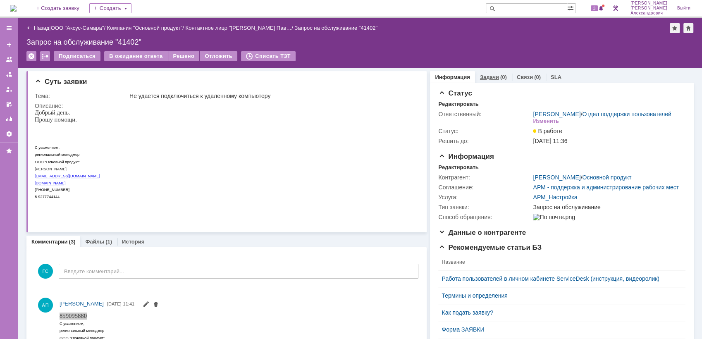
click at [492, 74] on link "Задачи" at bounding box center [489, 77] width 19 height 6
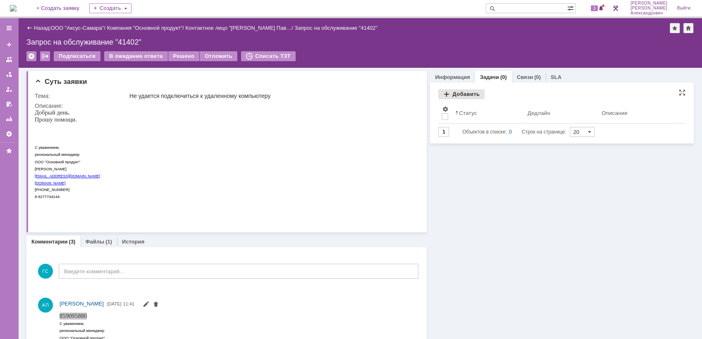
click at [457, 92] on div "Добавить" at bounding box center [461, 94] width 46 height 10
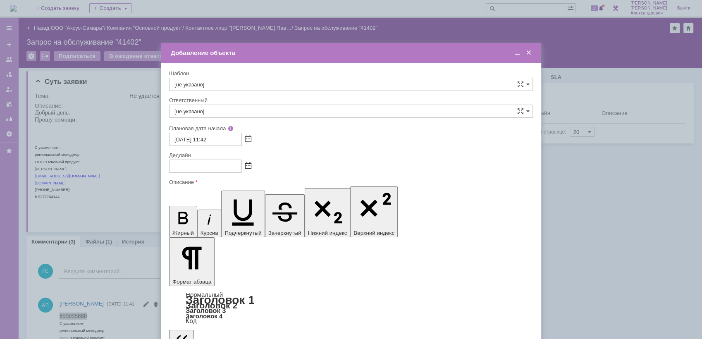
click at [250, 163] on span at bounding box center [248, 166] width 6 height 7
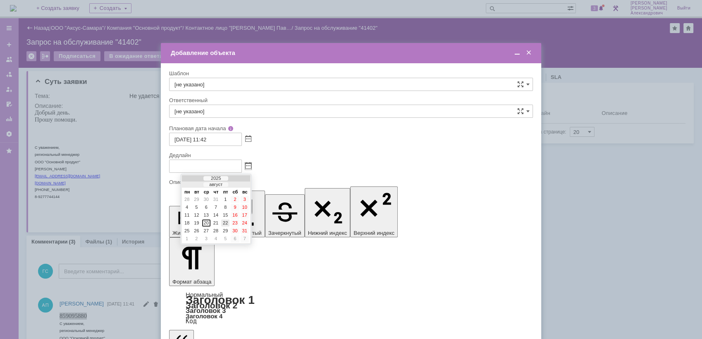
click at [223, 222] on div "22" at bounding box center [225, 223] width 8 height 7
type input "[DATE] 11:42"
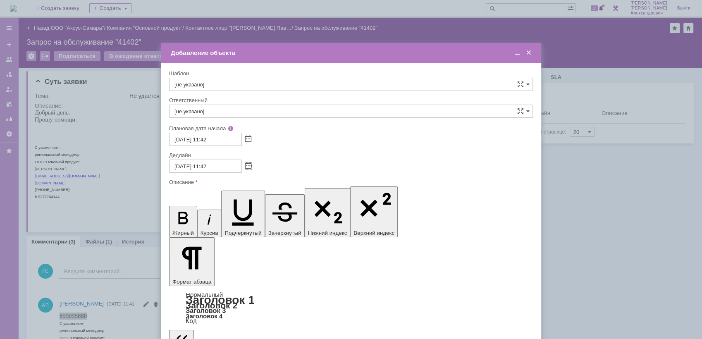
click at [235, 112] on input "[не указано]" at bounding box center [351, 111] width 364 height 13
click at [244, 203] on div "[PERSON_NAME]" at bounding box center [351, 198] width 363 height 13
type input "[PERSON_NAME]"
click at [517, 55] on span at bounding box center [517, 52] width 8 height 7
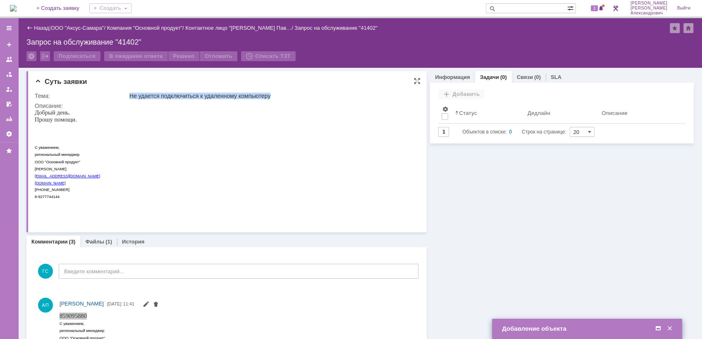
drag, startPoint x: 131, startPoint y: 94, endPoint x: 286, endPoint y: 91, distance: 155.1
click at [286, 91] on td "Не удается подключиться к удаленному компьютеру" at bounding box center [272, 96] width 289 height 10
copy div "Не удается подключиться к удаленному компьютеру"
click at [656, 325] on span at bounding box center [658, 328] width 8 height 7
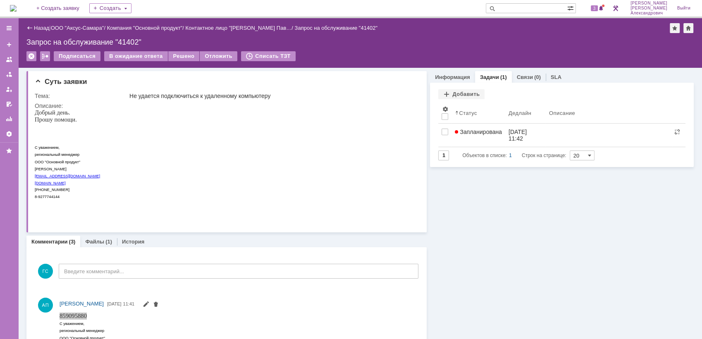
click at [17, 6] on img at bounding box center [13, 8] width 7 height 7
